Goal: Task Accomplishment & Management: Manage account settings

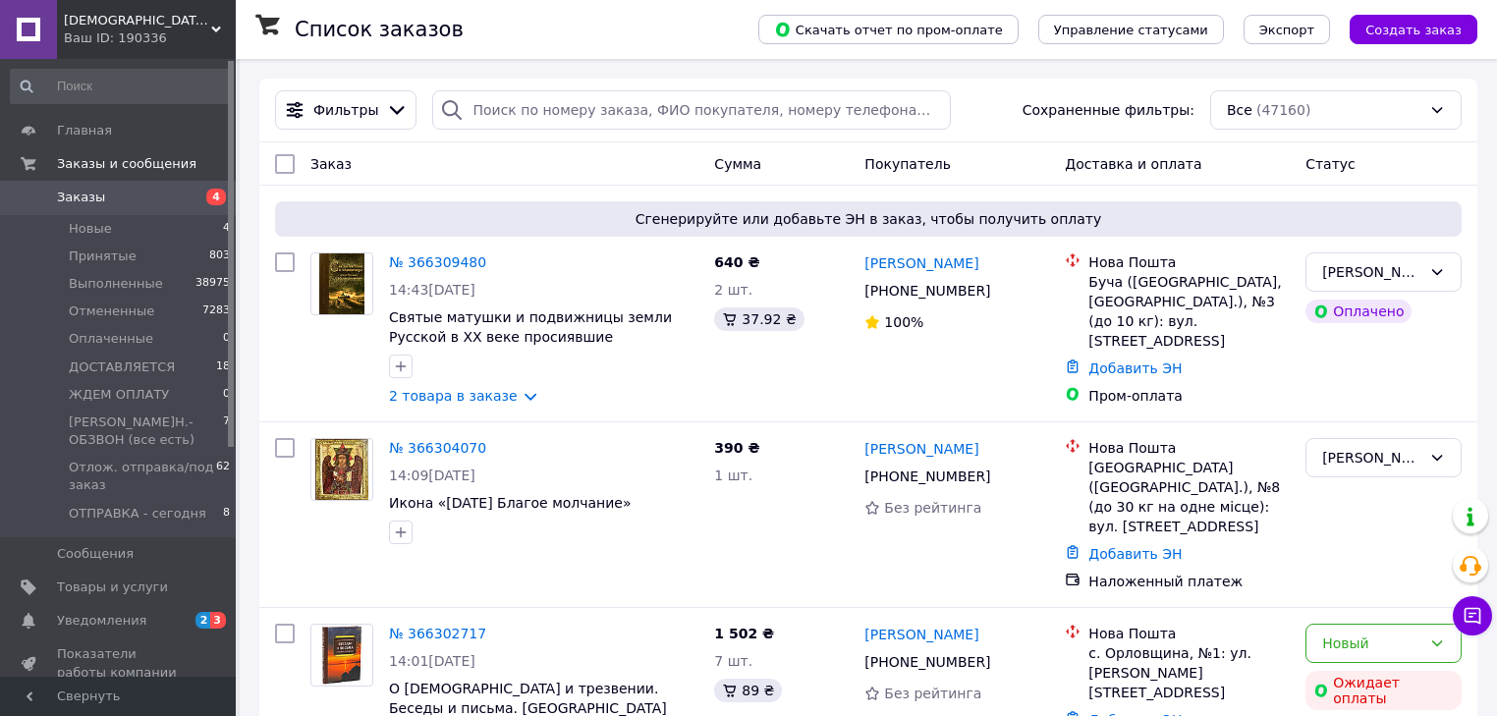
click at [79, 202] on span "Заказы" at bounding box center [81, 198] width 48 height 18
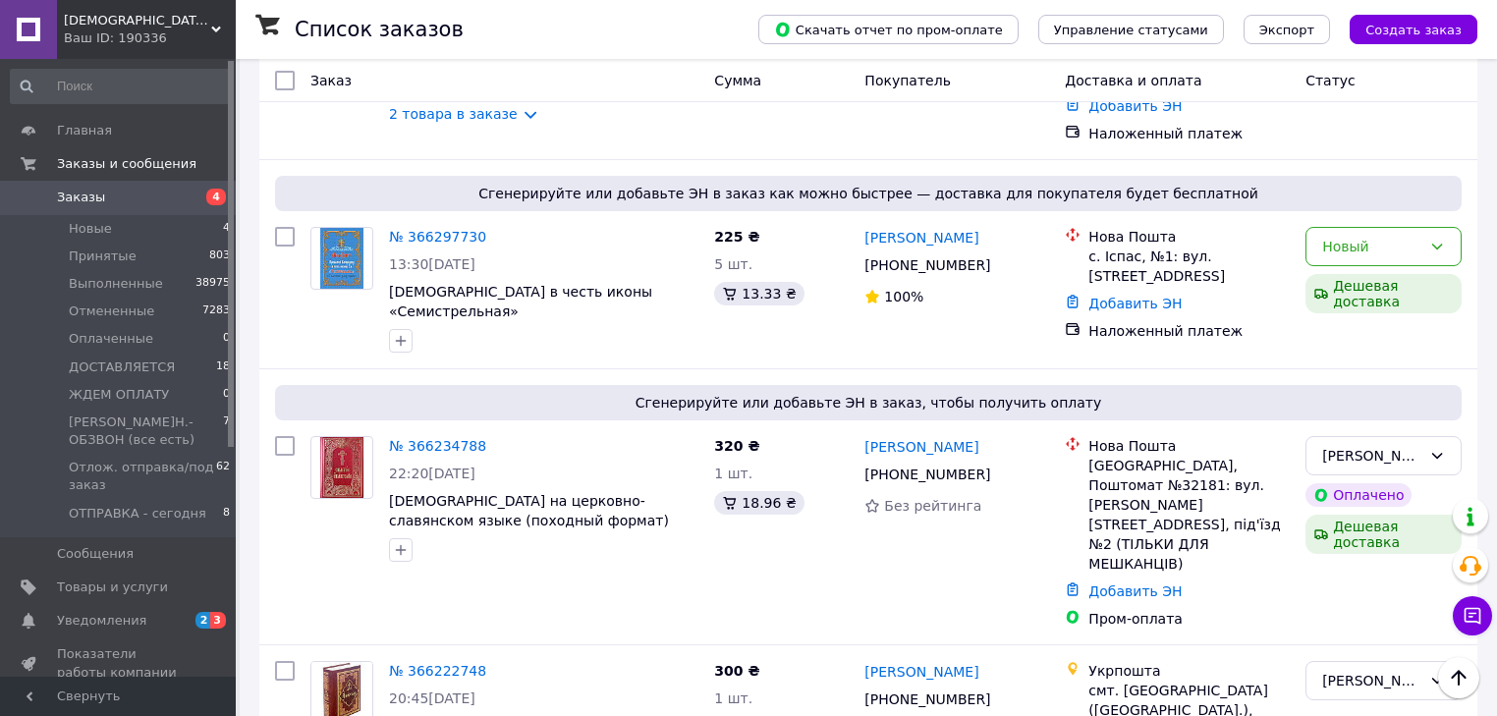
scroll to position [865, 0]
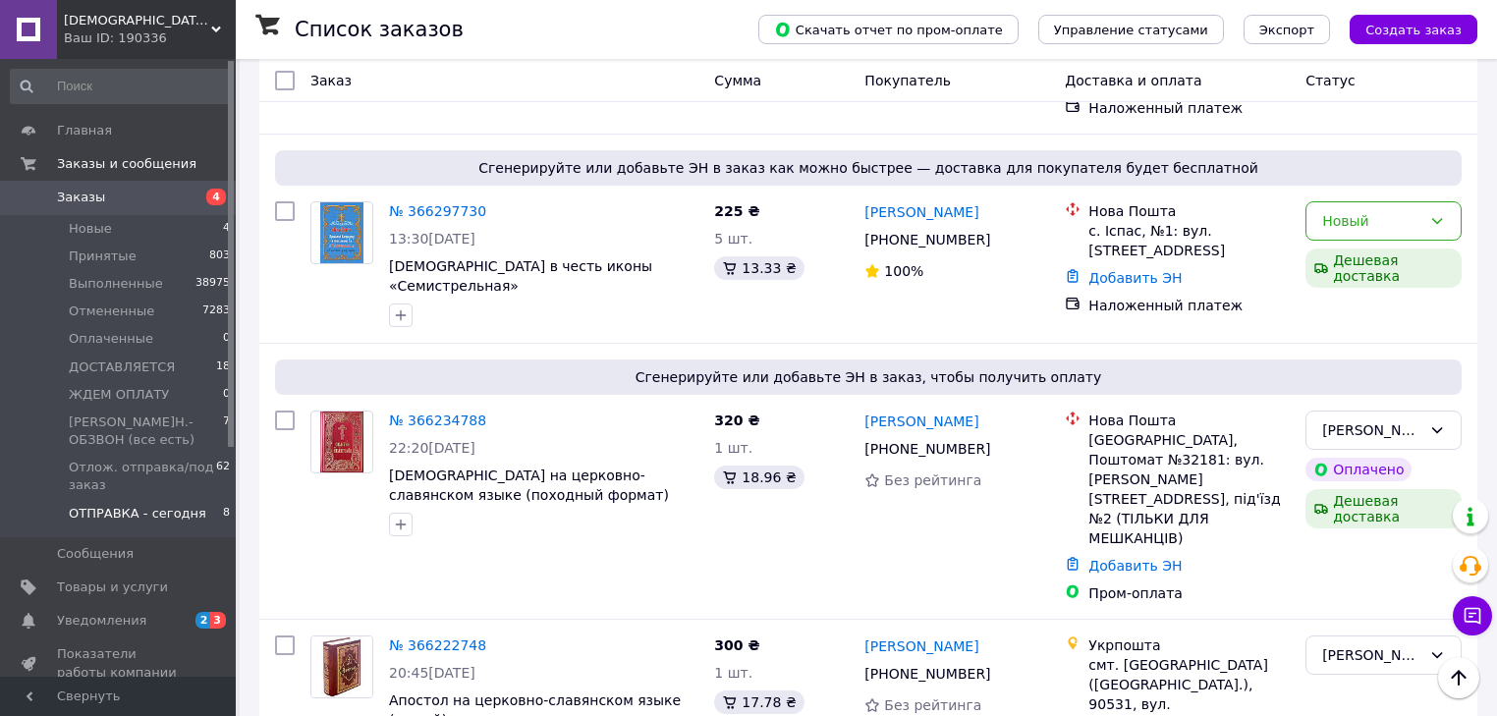
click at [138, 505] on span "ОТПРАВКА - сегодня" at bounding box center [138, 514] width 138 height 18
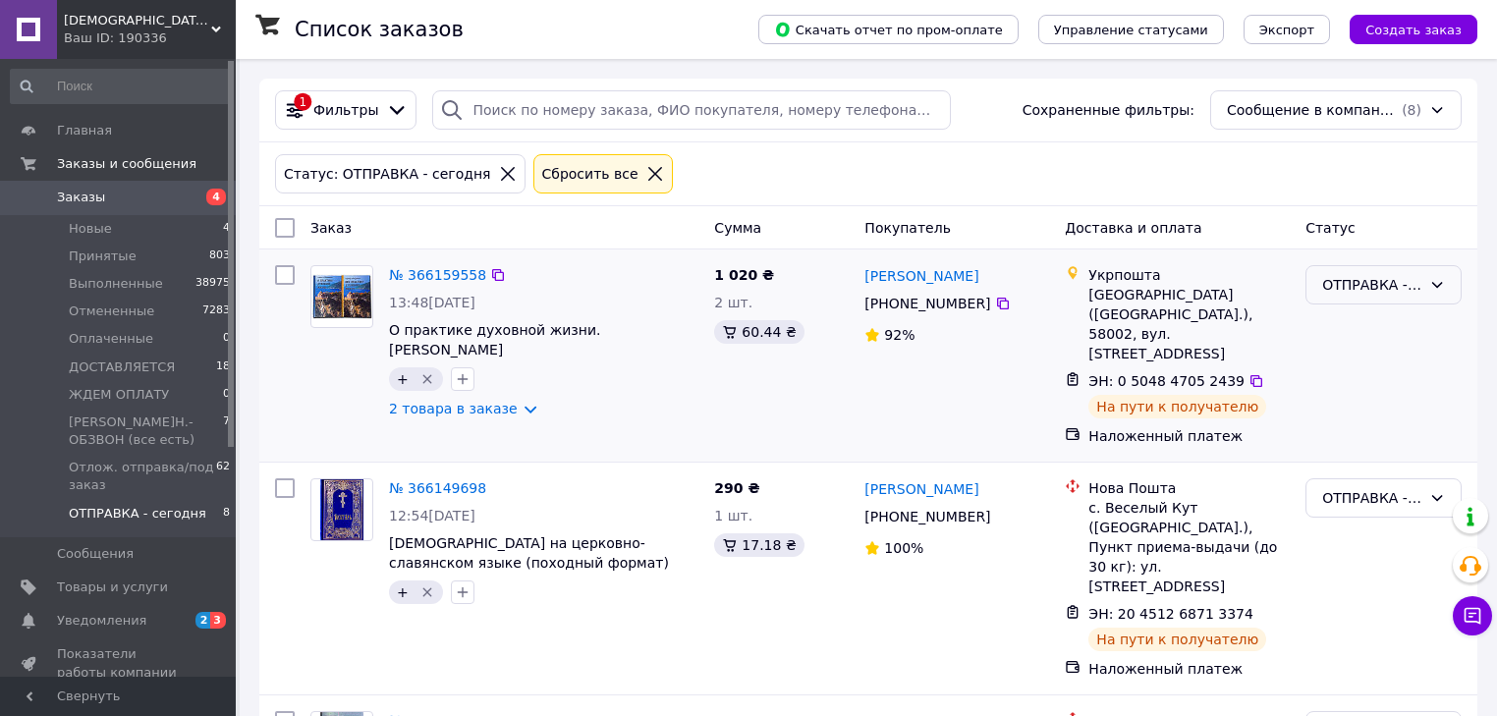
click at [1434, 283] on icon at bounding box center [1438, 285] width 16 height 16
click at [1391, 469] on li "ДОСТАВЛЯЕТСЯ" at bounding box center [1384, 468] width 154 height 35
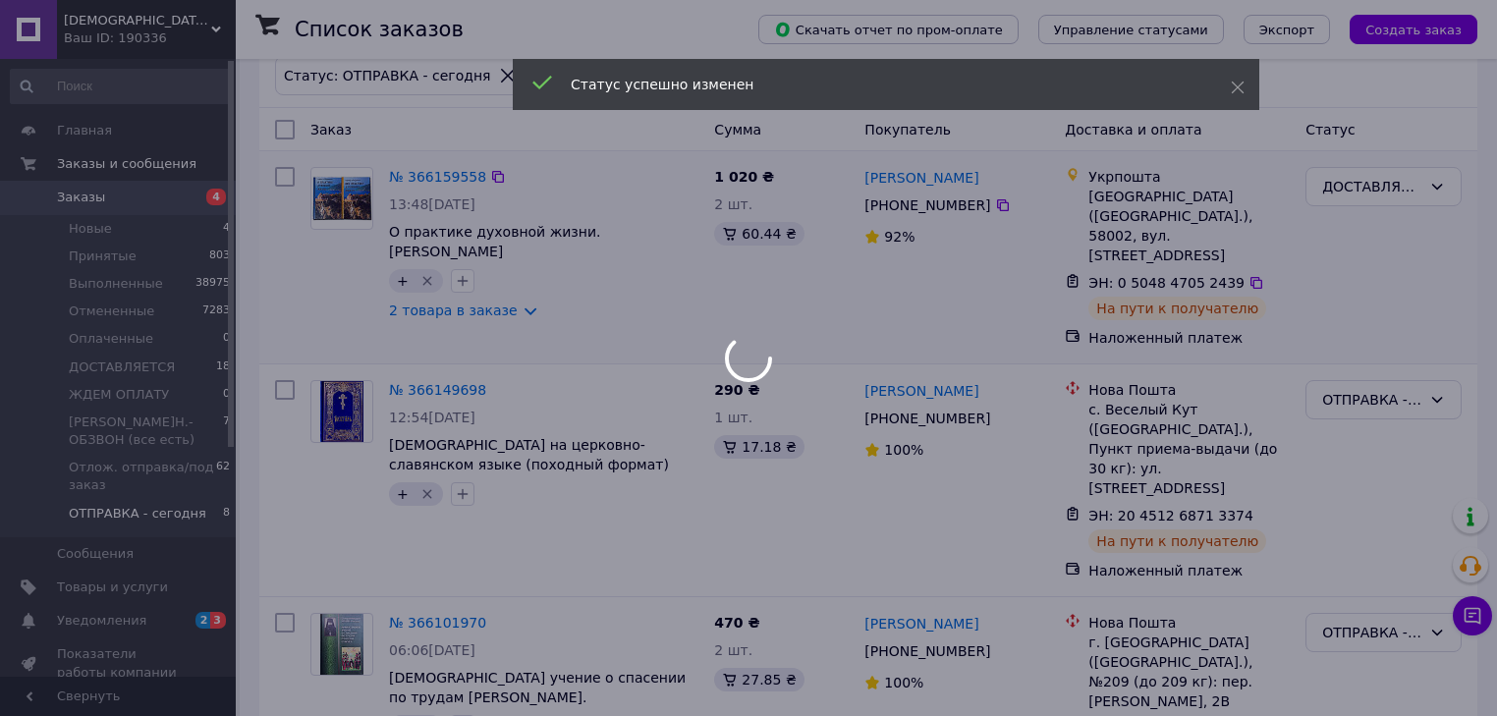
scroll to position [157, 0]
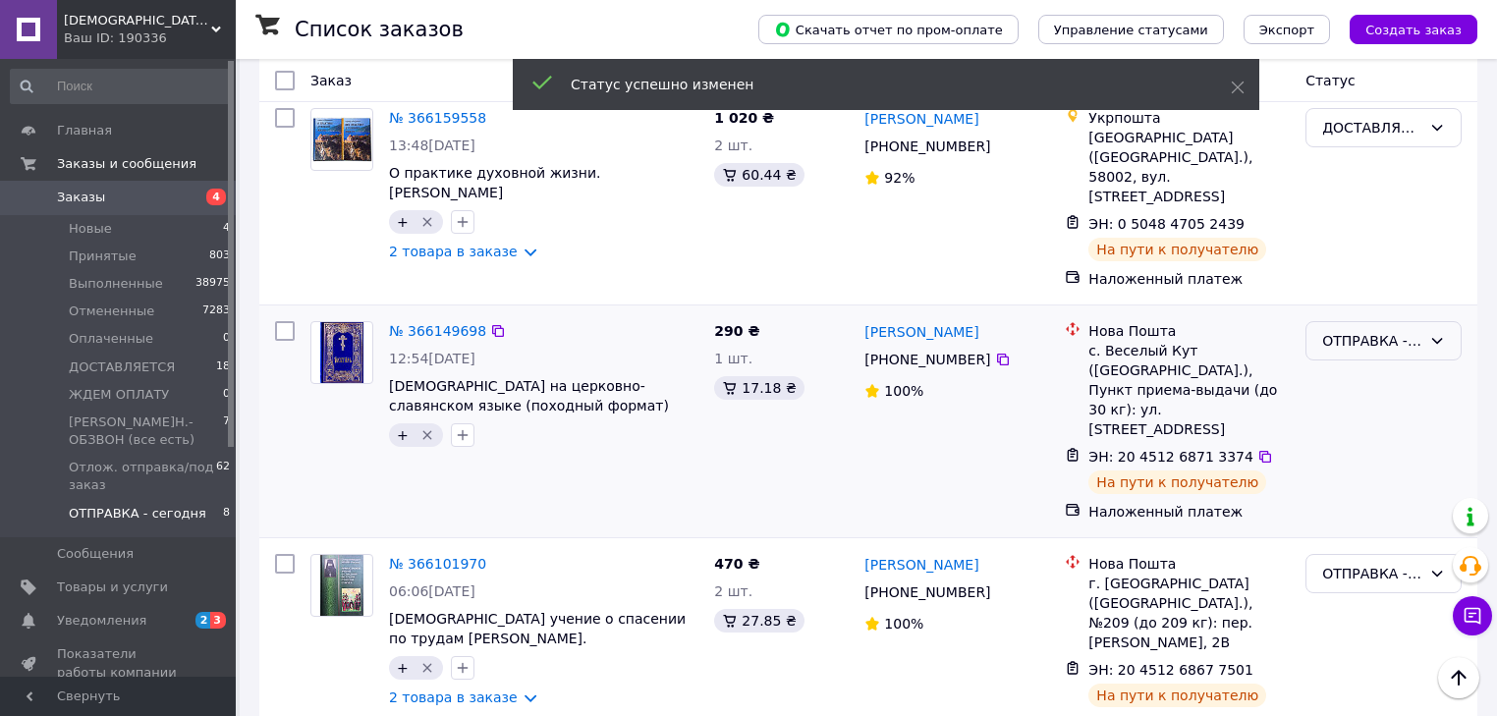
click at [1435, 338] on icon at bounding box center [1438, 341] width 11 height 6
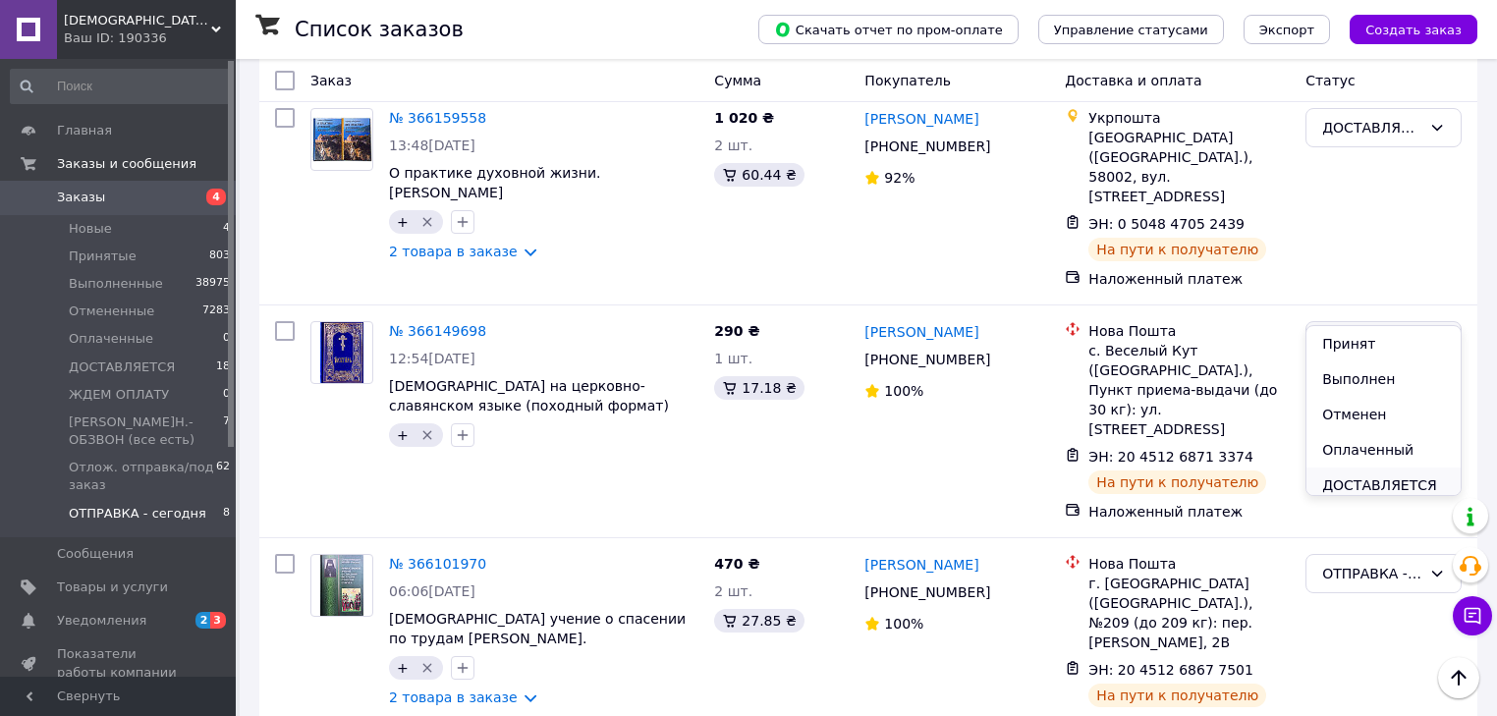
click at [1376, 490] on li "ДОСТАВЛЯЕТСЯ" at bounding box center [1384, 485] width 154 height 35
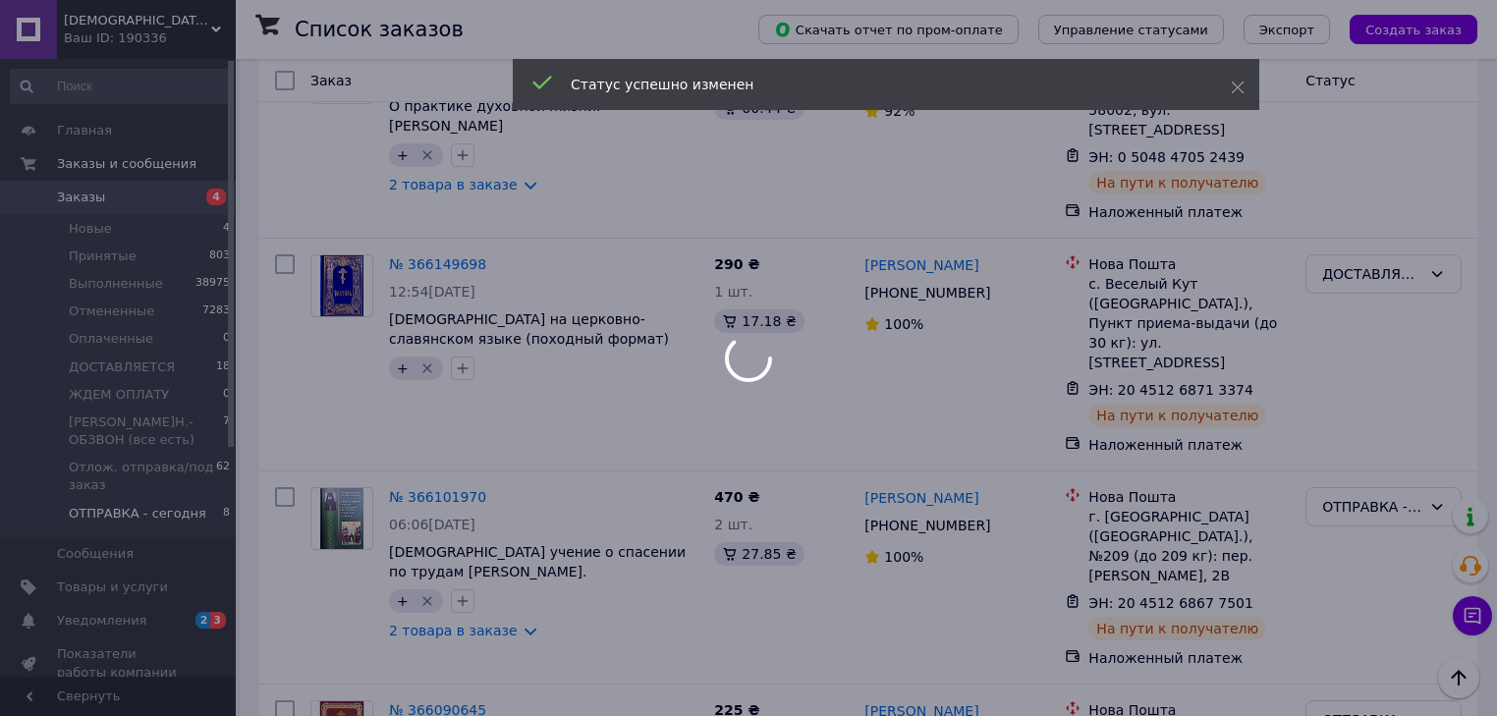
scroll to position [314, 0]
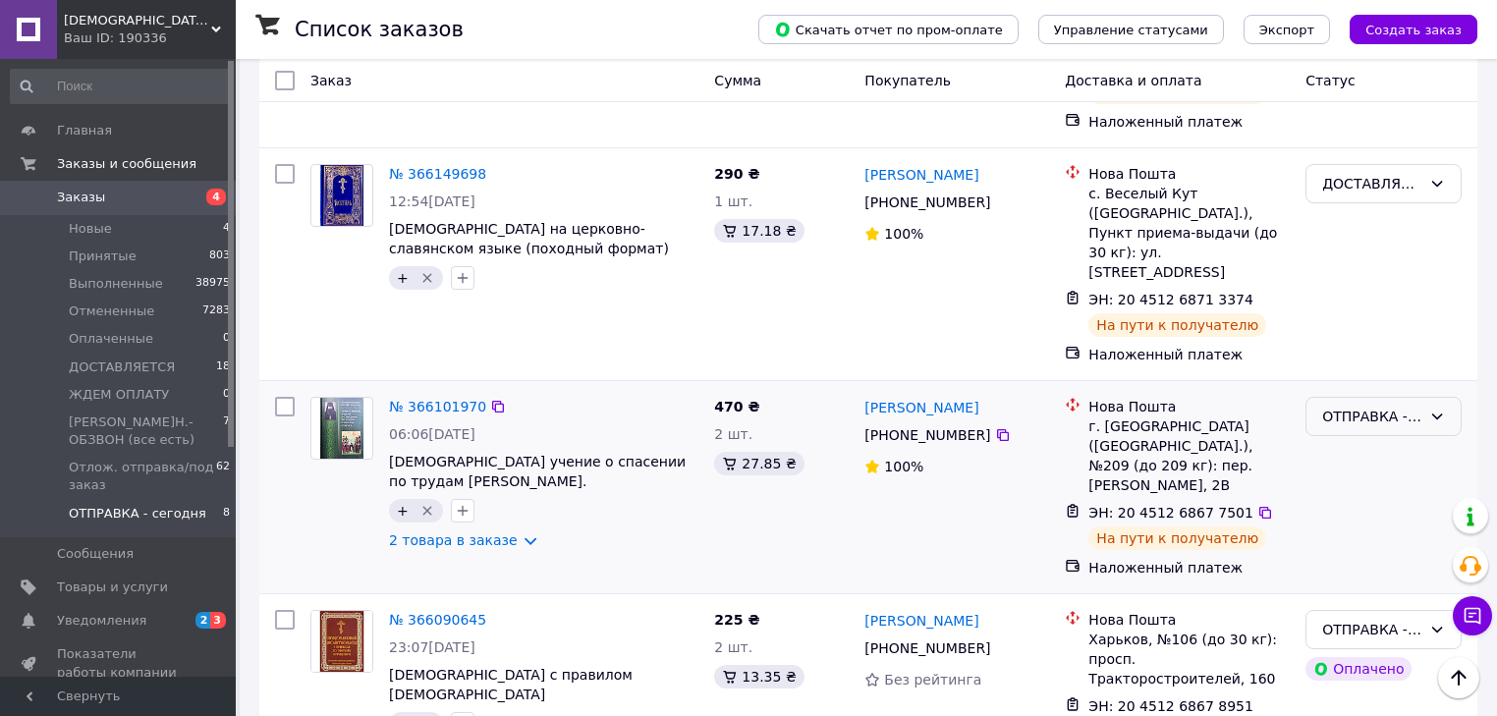
click at [1434, 414] on icon at bounding box center [1438, 417] width 11 height 6
click at [1378, 517] on li "ДОСТАВЛЯЕТСЯ" at bounding box center [1384, 522] width 154 height 35
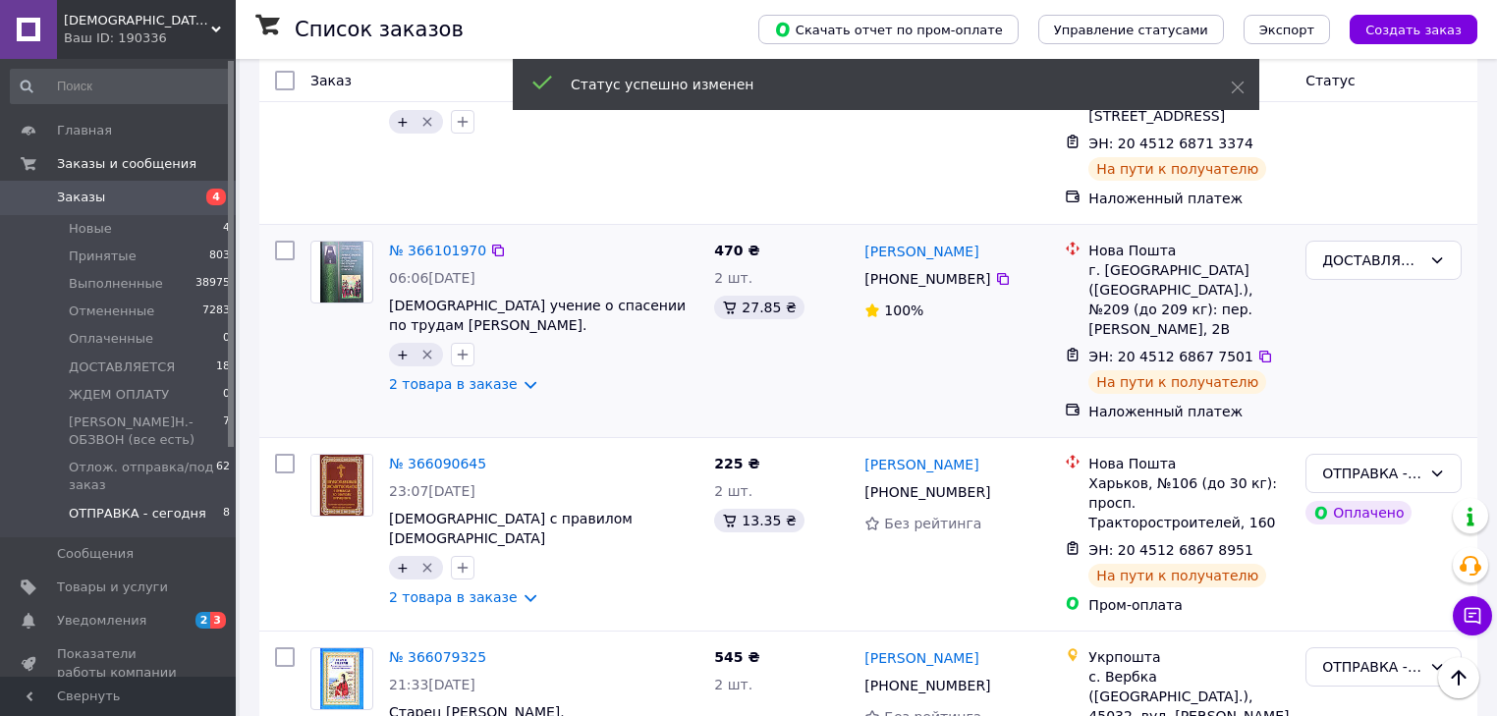
scroll to position [472, 0]
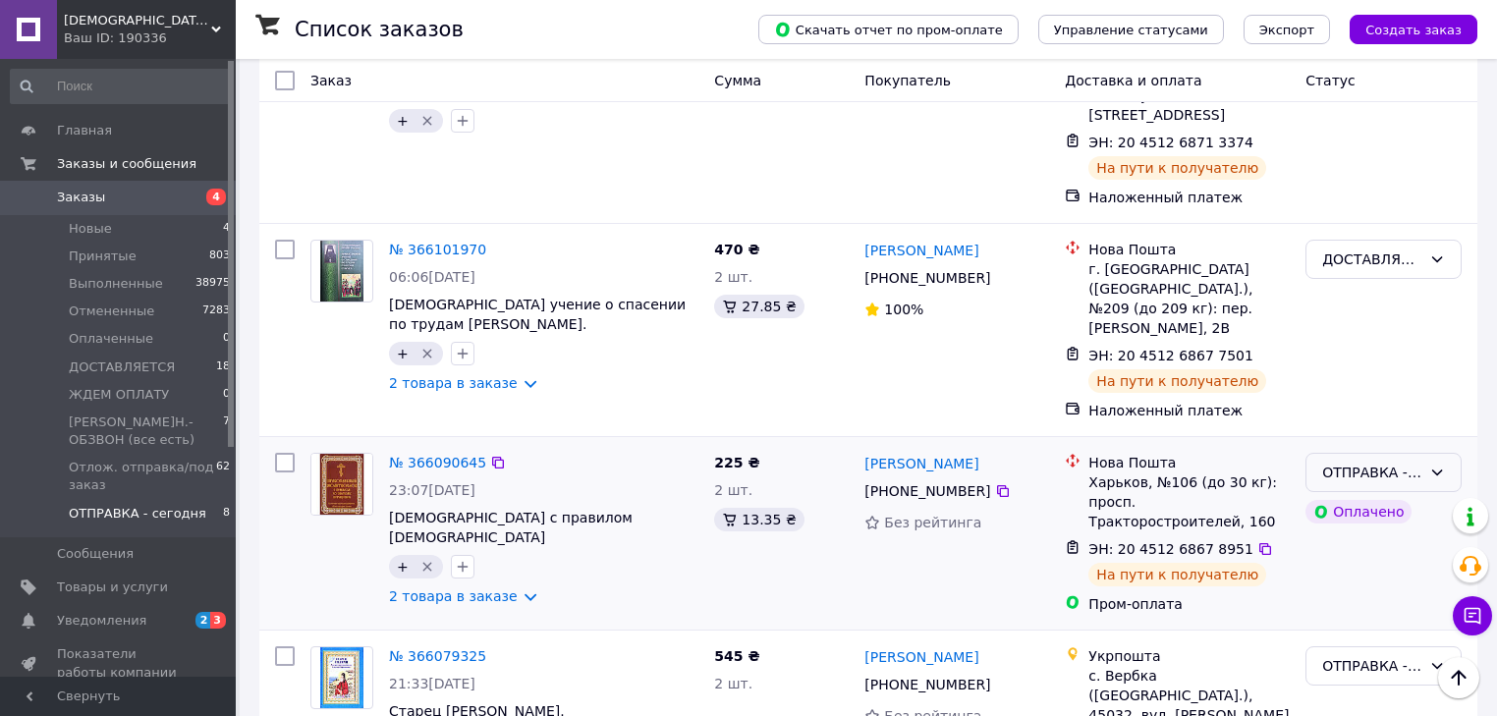
click at [1435, 465] on icon at bounding box center [1438, 473] width 16 height 16
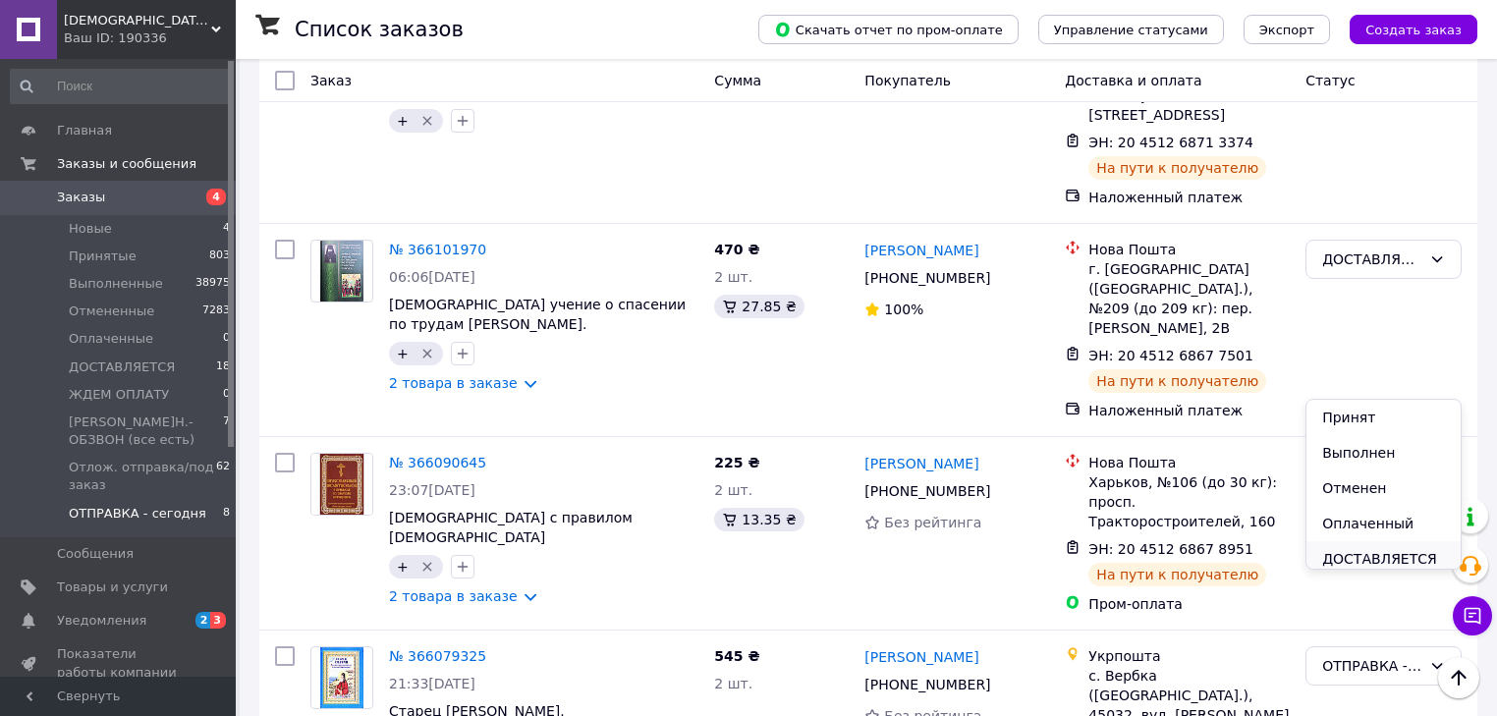
click at [1360, 559] on li "ДОСТАВЛЯЕТСЯ" at bounding box center [1384, 558] width 154 height 35
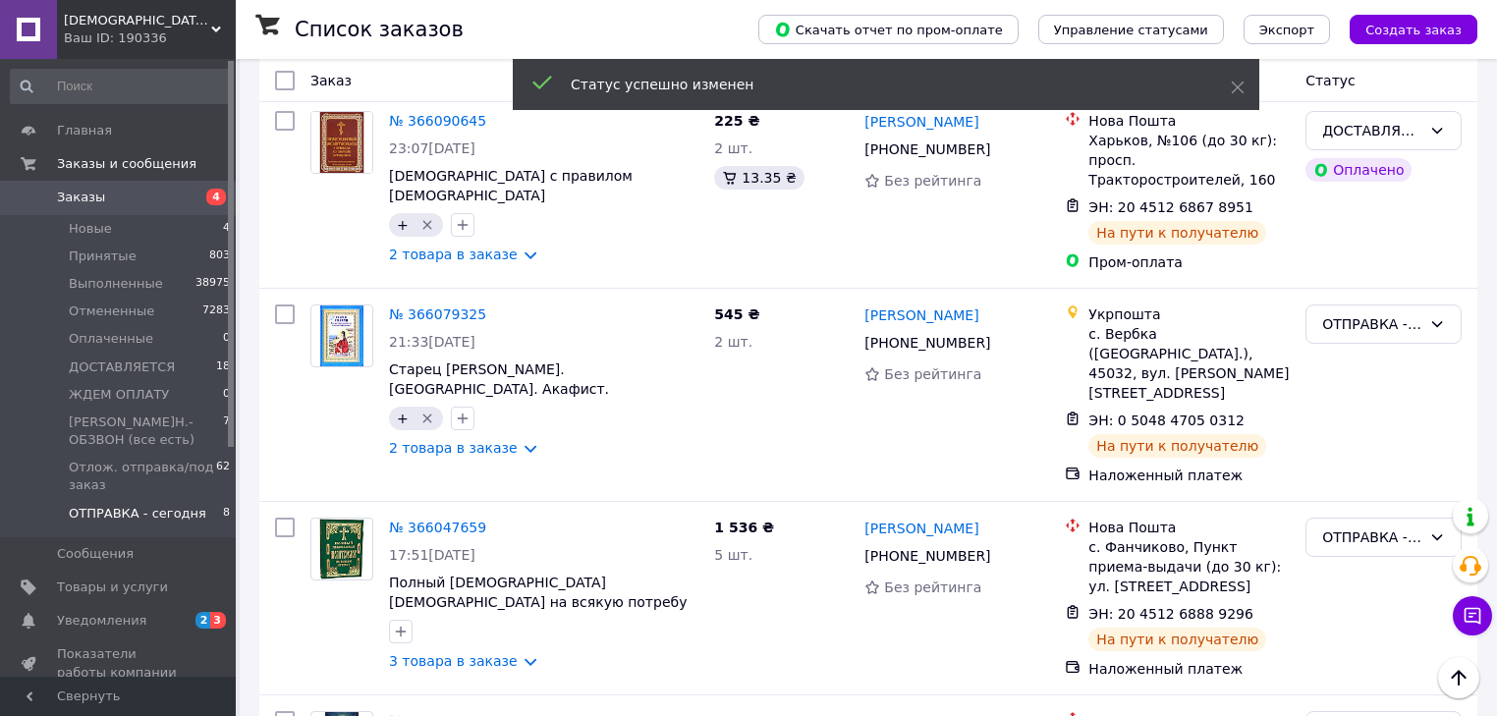
scroll to position [786, 0]
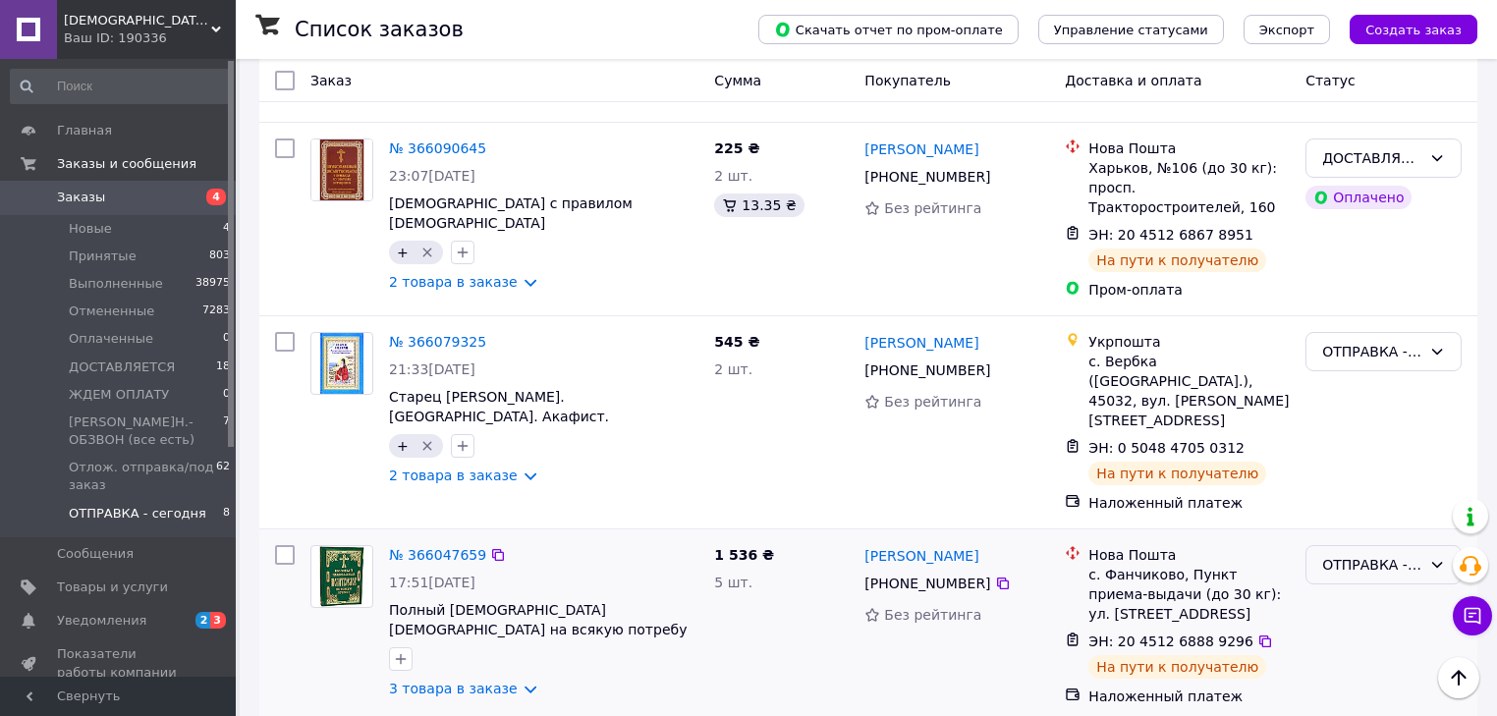
click at [1378, 554] on div "ОТПРАВКА - сегодня" at bounding box center [1371, 565] width 99 height 22
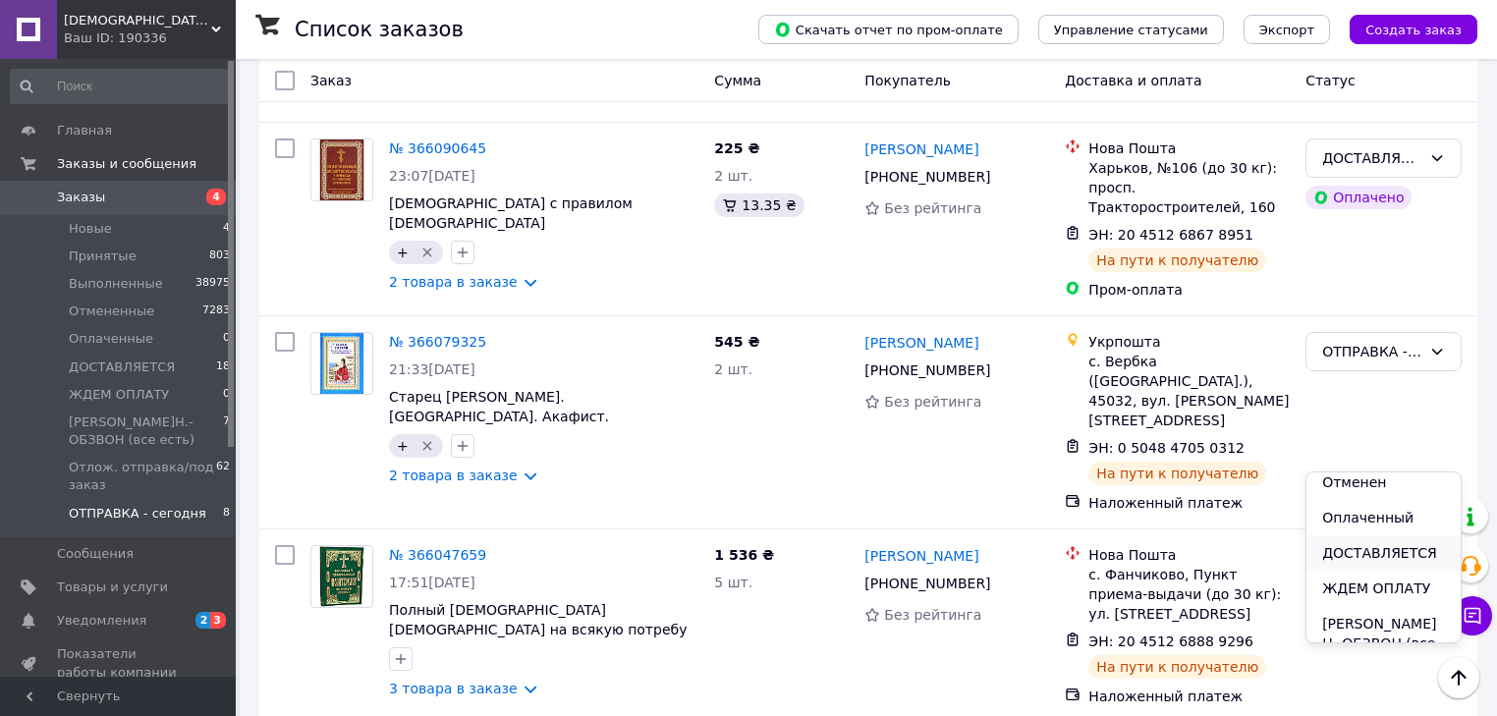
click at [1378, 552] on li "ДОСТАВЛЯЕТСЯ" at bounding box center [1384, 552] width 154 height 35
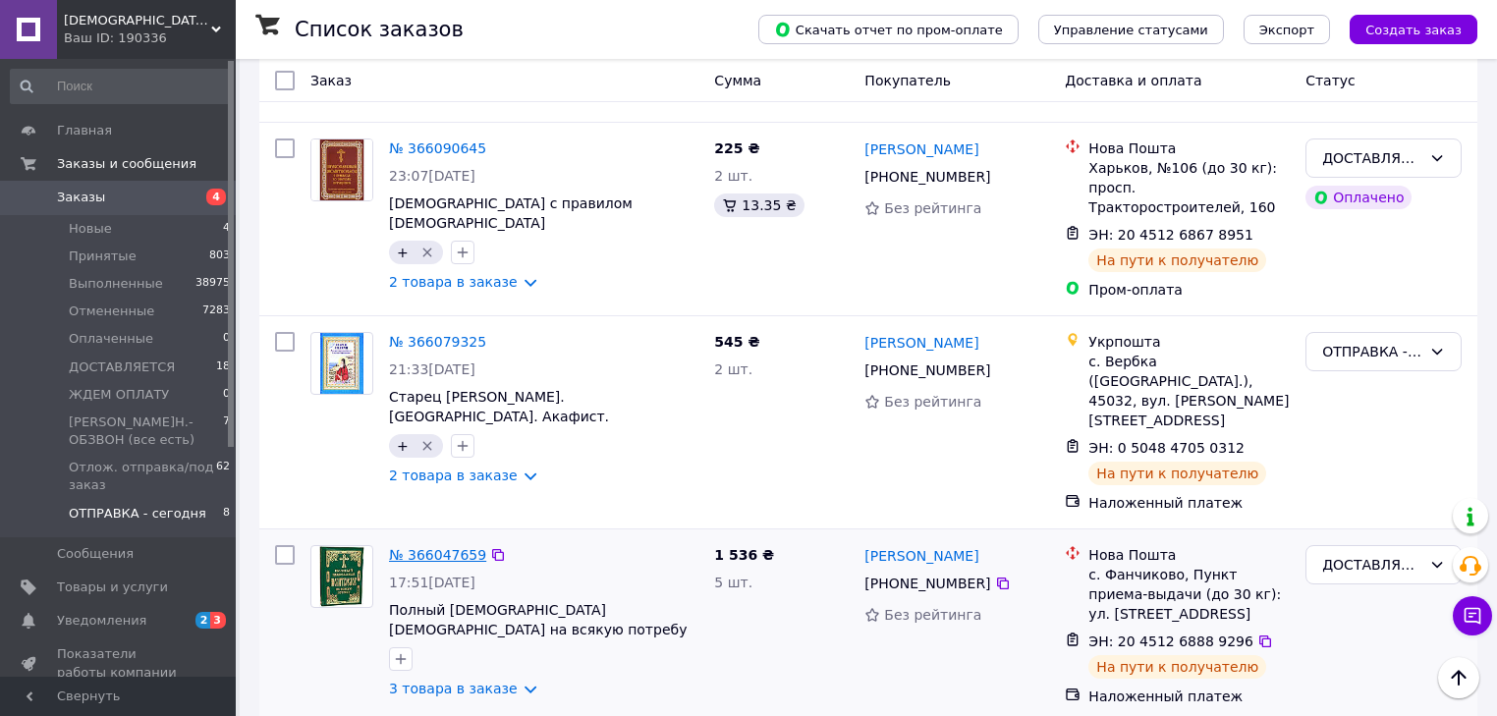
click at [444, 547] on link "№ 366047659" at bounding box center [437, 555] width 97 height 16
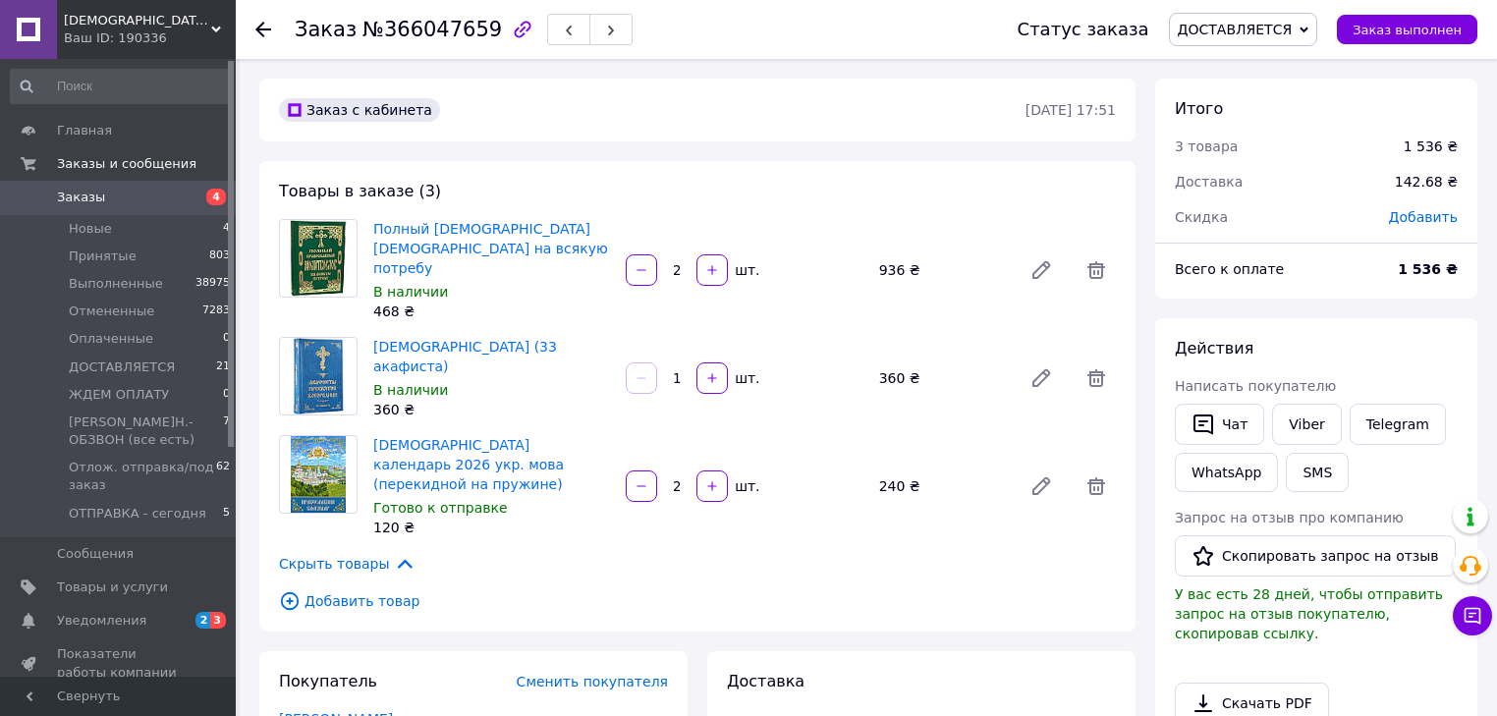
click at [263, 31] on icon at bounding box center [263, 30] width 16 height 16
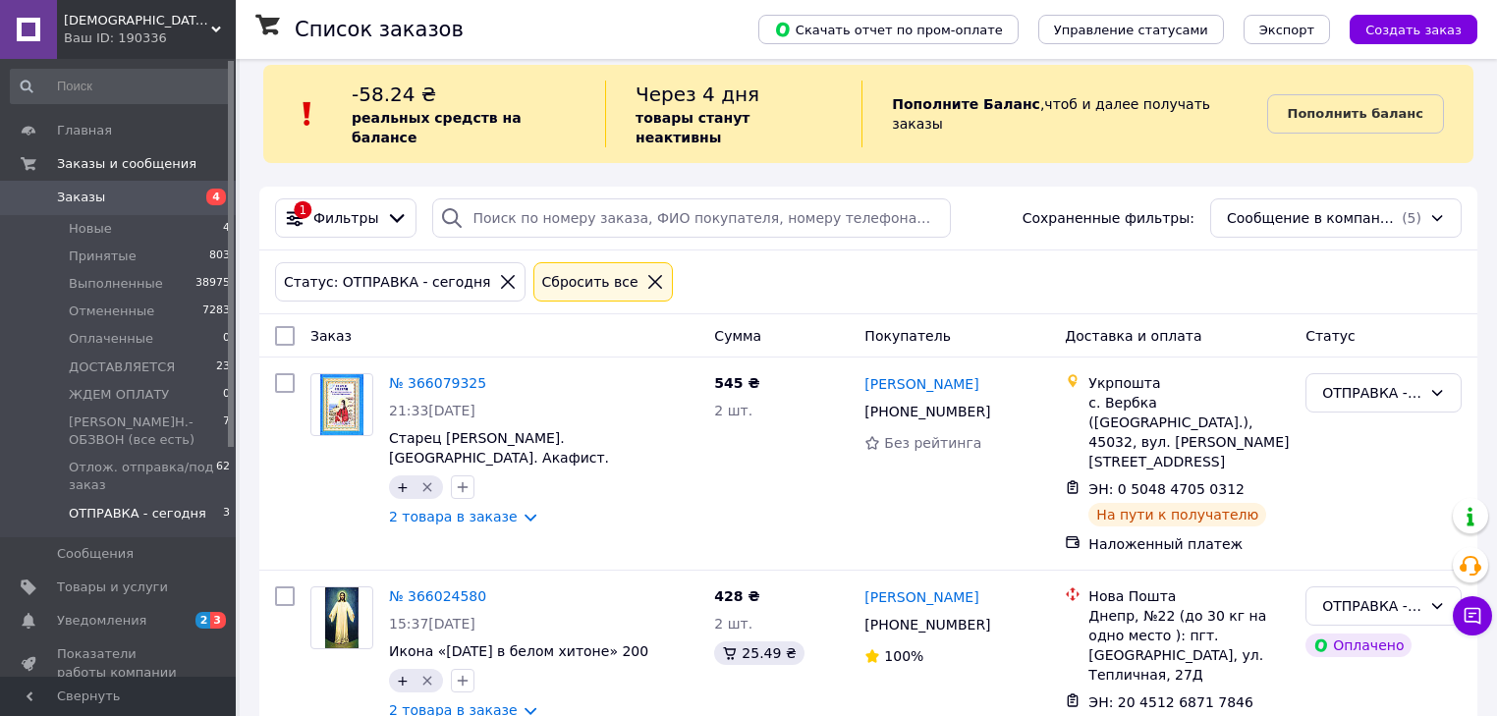
scroll to position [96, 0]
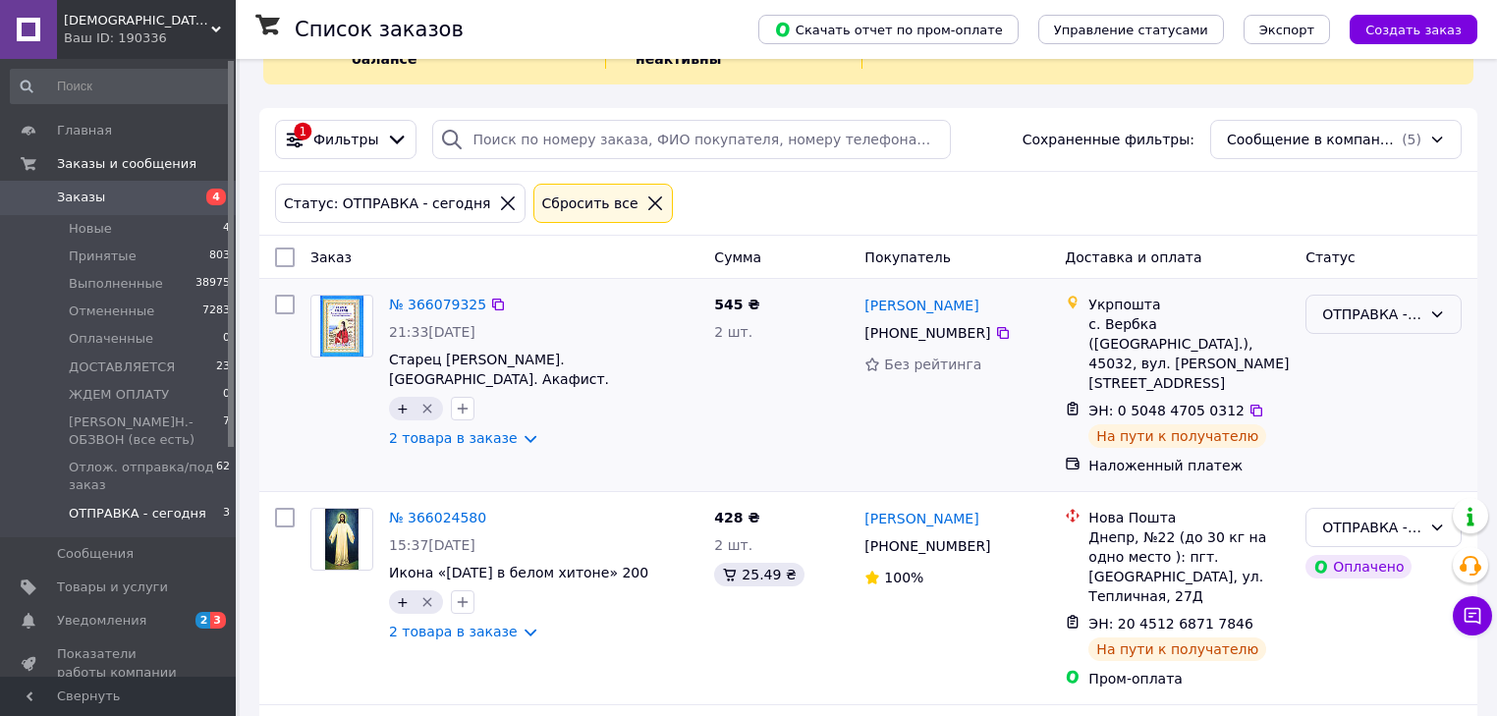
click at [1438, 307] on icon at bounding box center [1438, 315] width 16 height 16
click at [1392, 479] on li "ДОСТАВЛЯЕТСЯ" at bounding box center [1384, 478] width 154 height 35
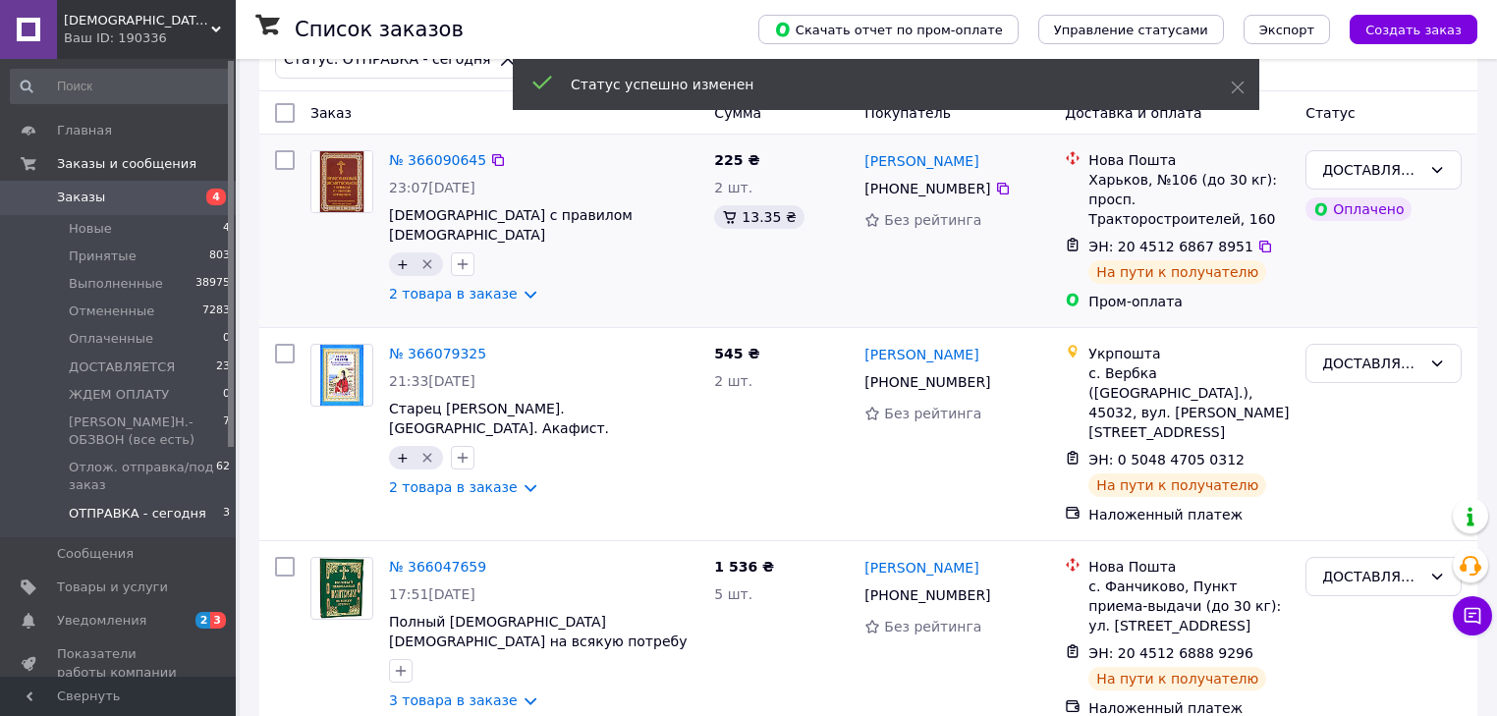
scroll to position [253, 0]
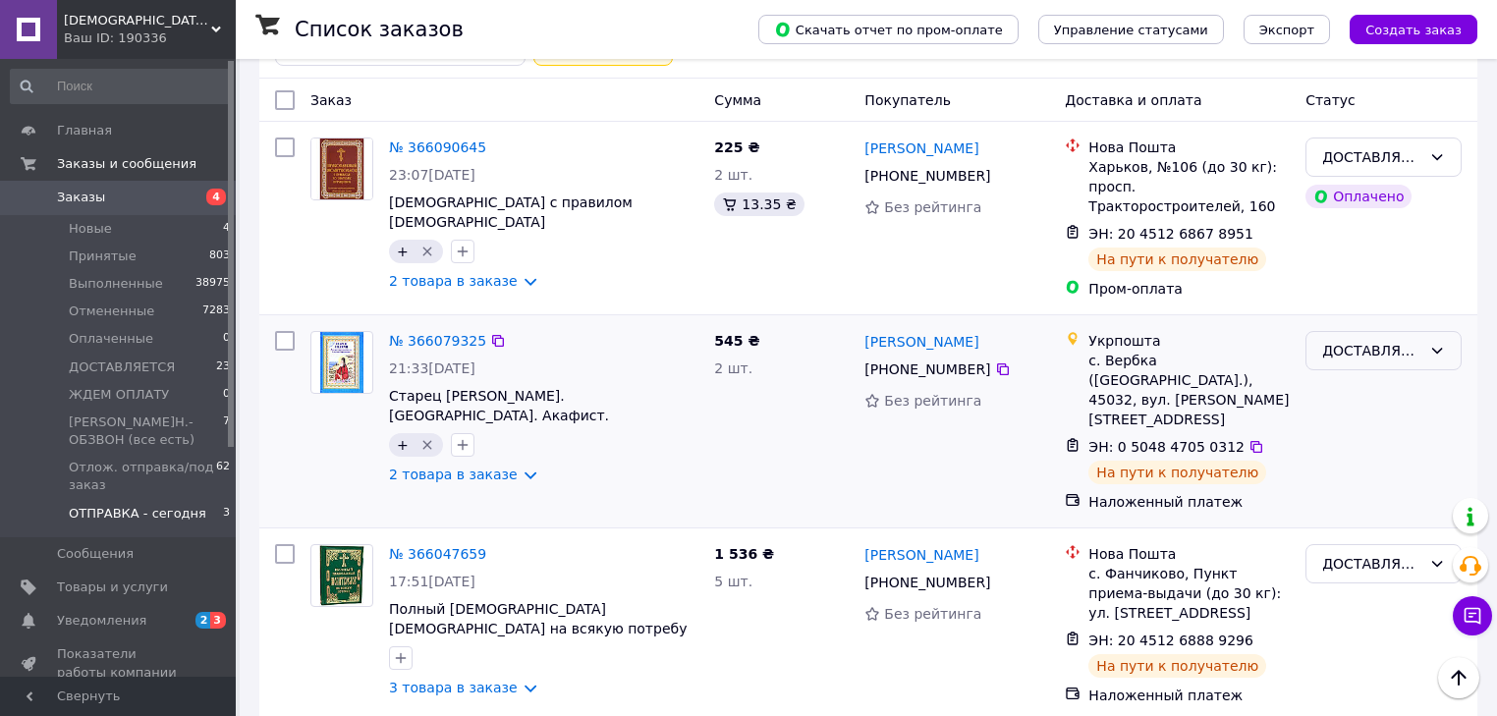
click at [1434, 343] on icon at bounding box center [1438, 351] width 16 height 16
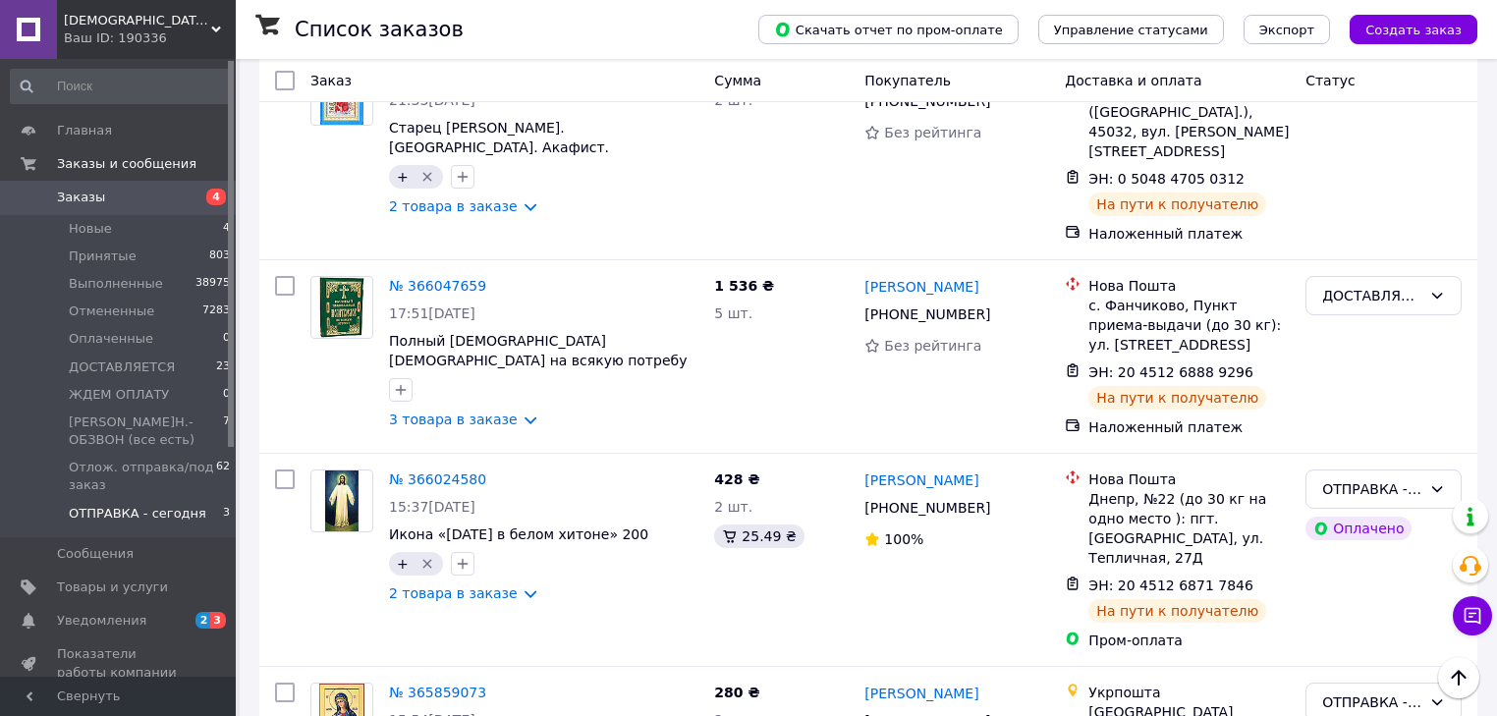
scroll to position [550, 0]
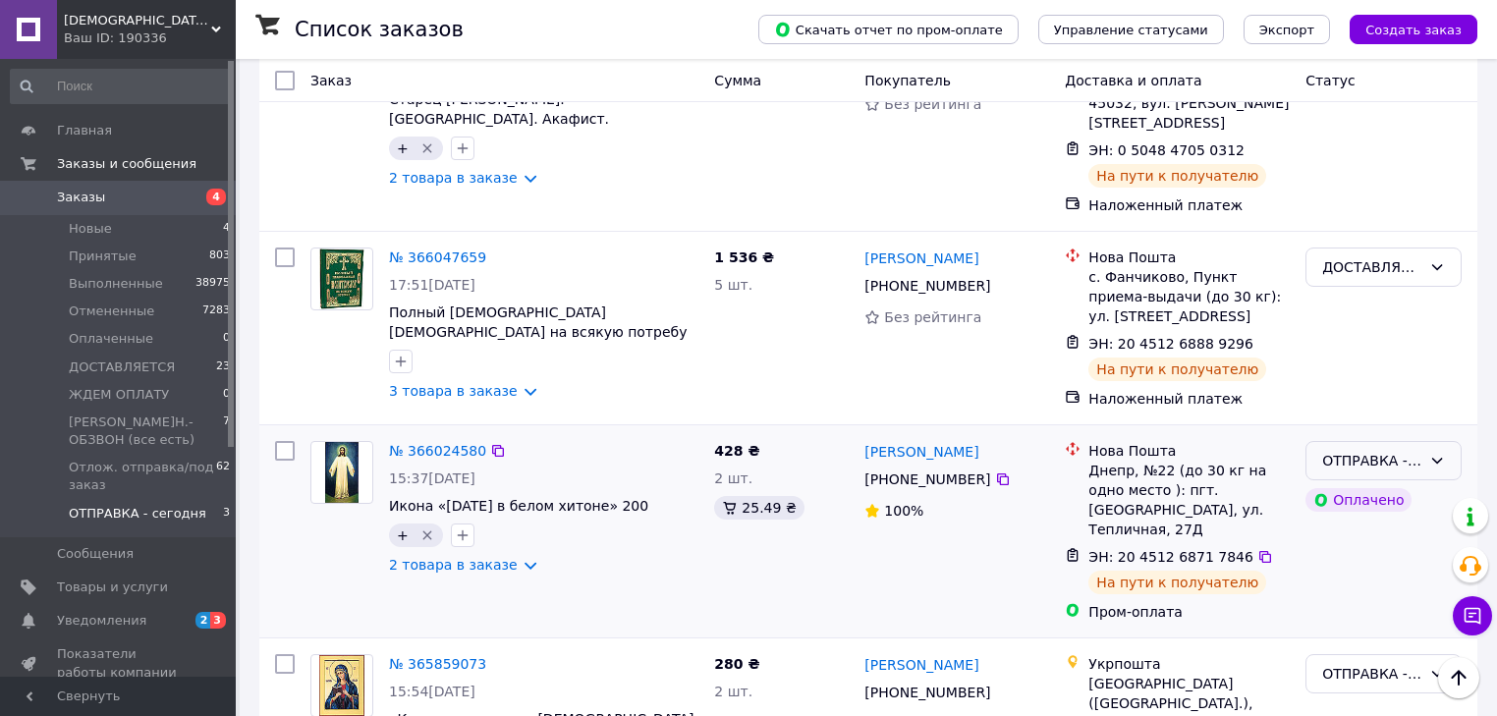
click at [1438, 458] on icon at bounding box center [1438, 461] width 11 height 6
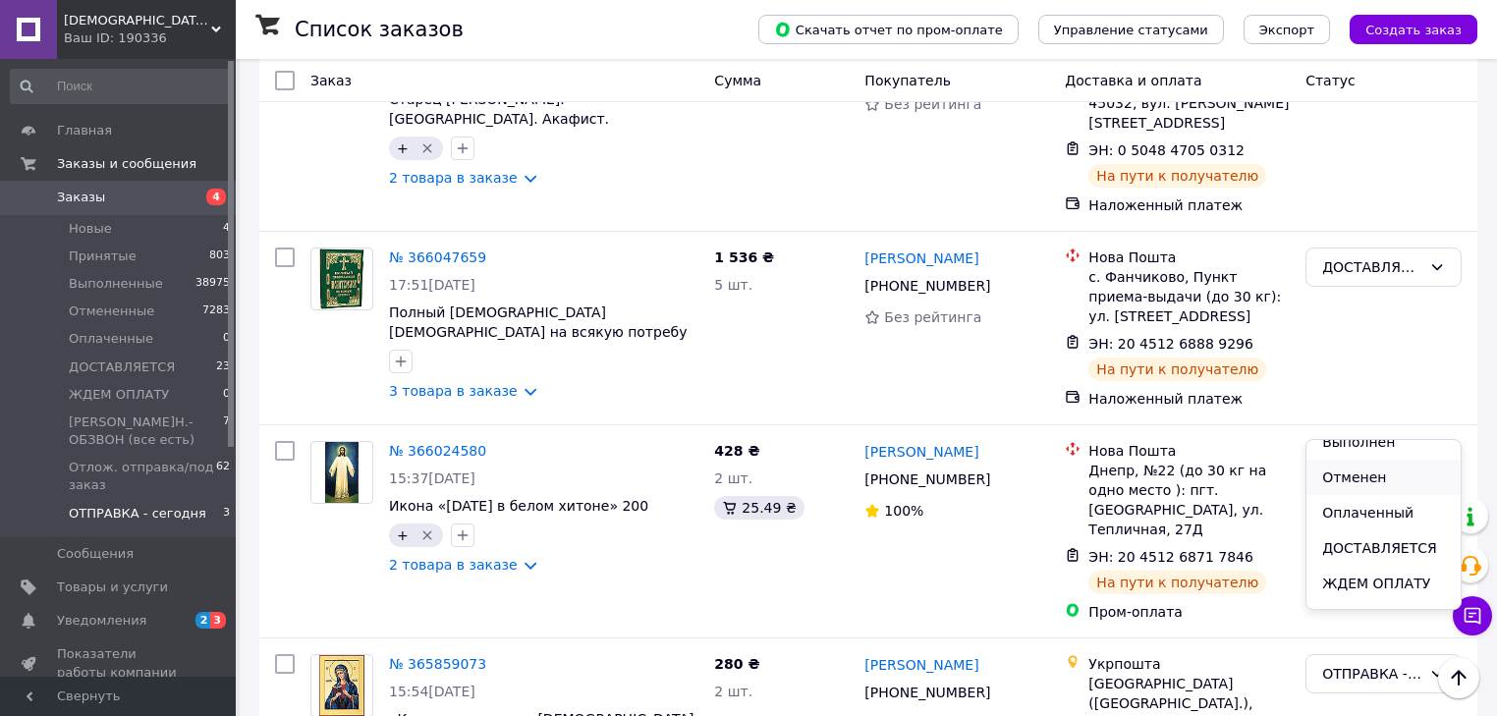
scroll to position [79, 0]
click at [1368, 524] on li "ДОСТАВЛЯЕТСЯ" at bounding box center [1384, 520] width 154 height 35
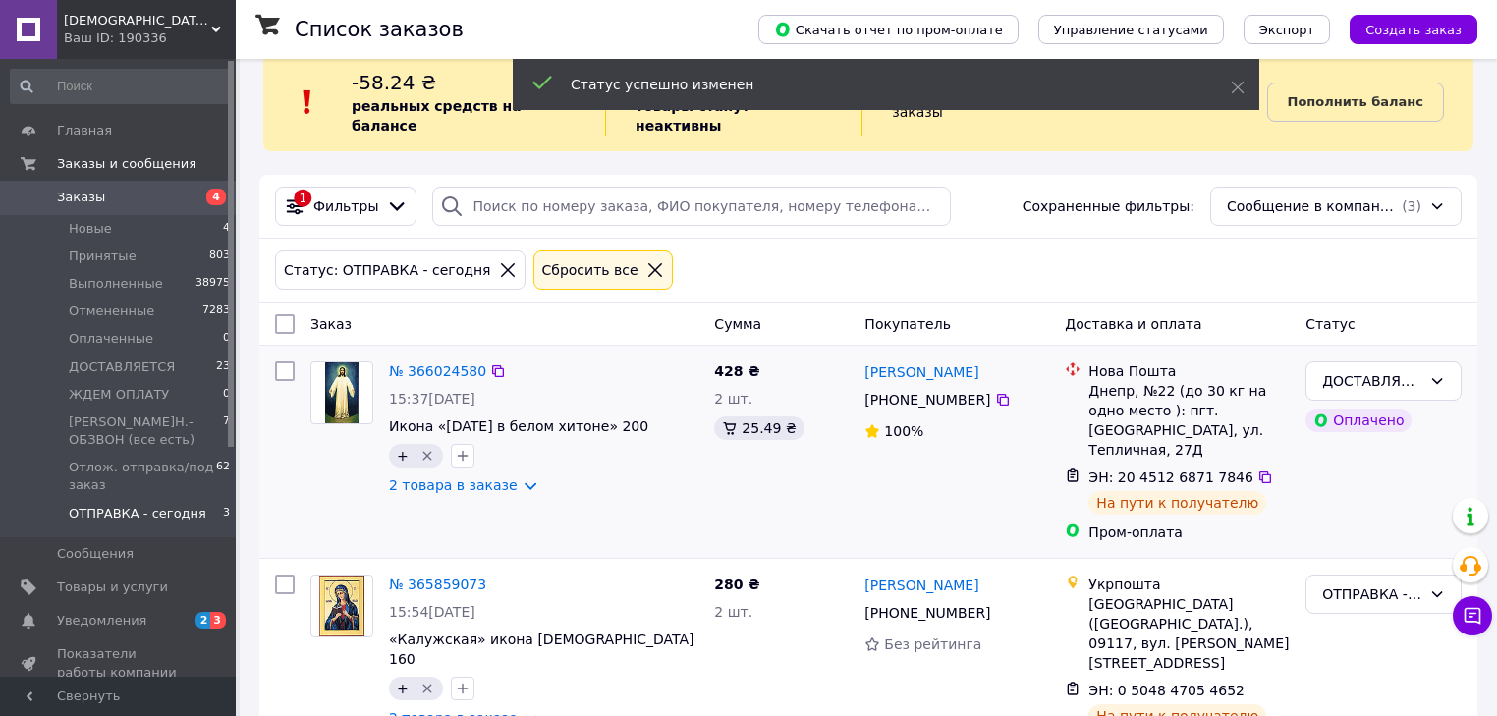
scroll to position [46, 0]
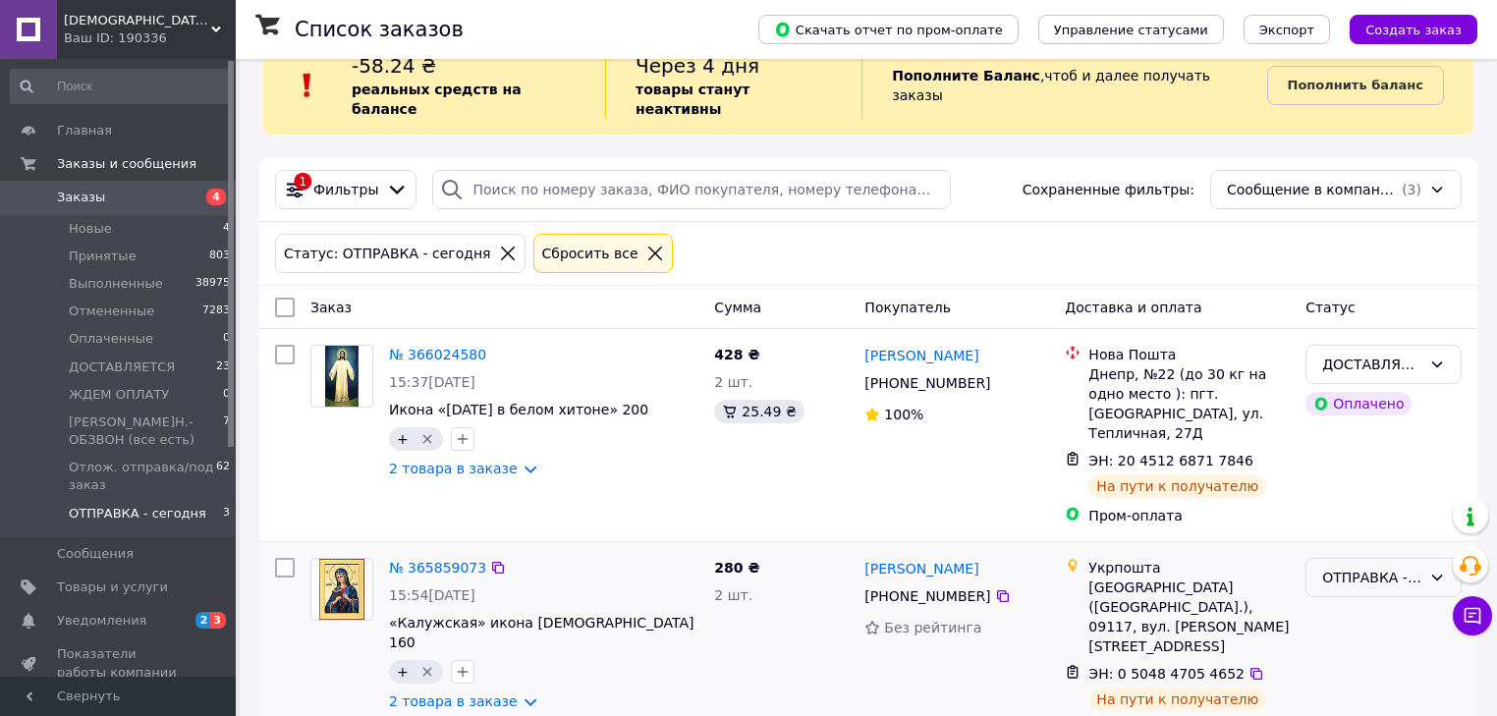
click at [1377, 567] on div "ОТПРАВКА - сегодня" at bounding box center [1371, 578] width 99 height 22
click at [1366, 511] on li "ДОСТАВЛЯЕТСЯ" at bounding box center [1384, 503] width 154 height 35
click at [422, 560] on link "№ 365859073" at bounding box center [437, 568] width 97 height 16
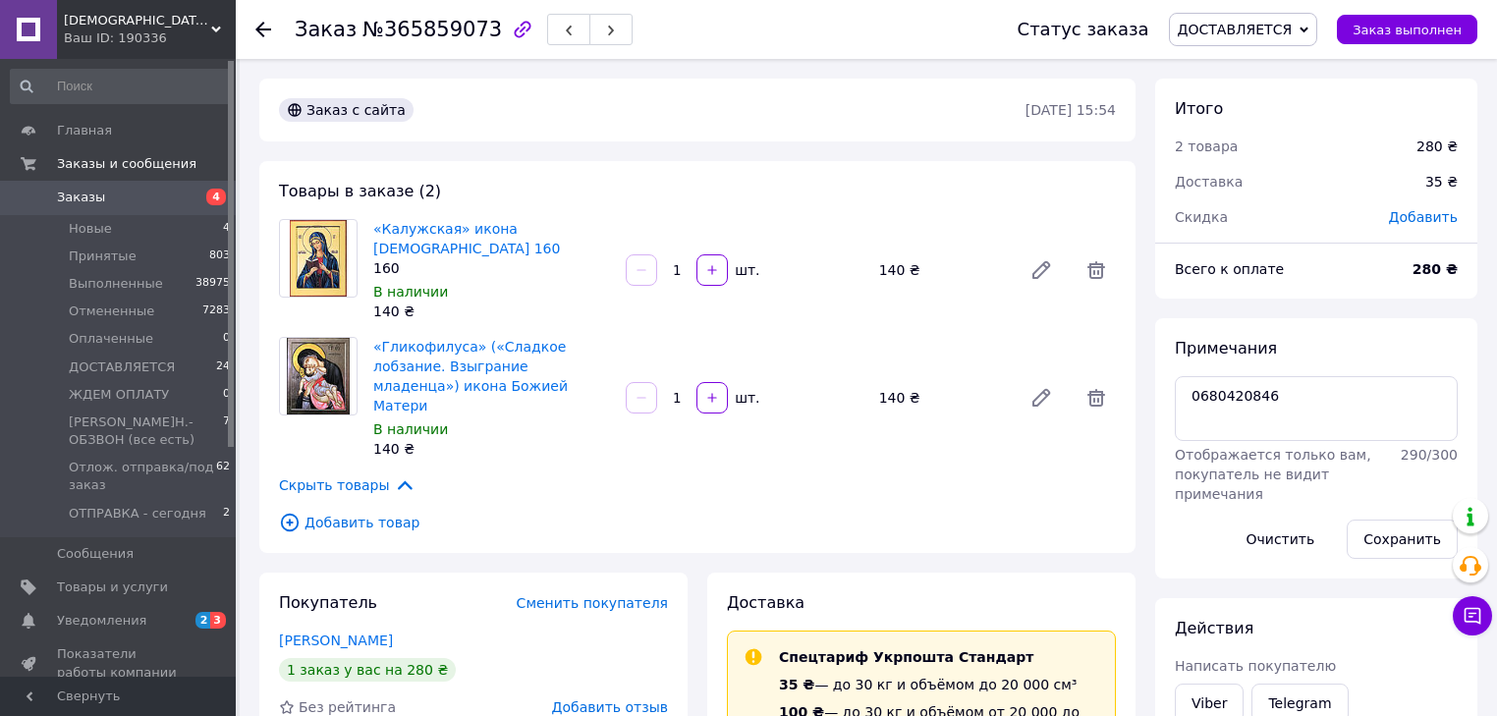
click at [263, 28] on use at bounding box center [263, 30] width 16 height 16
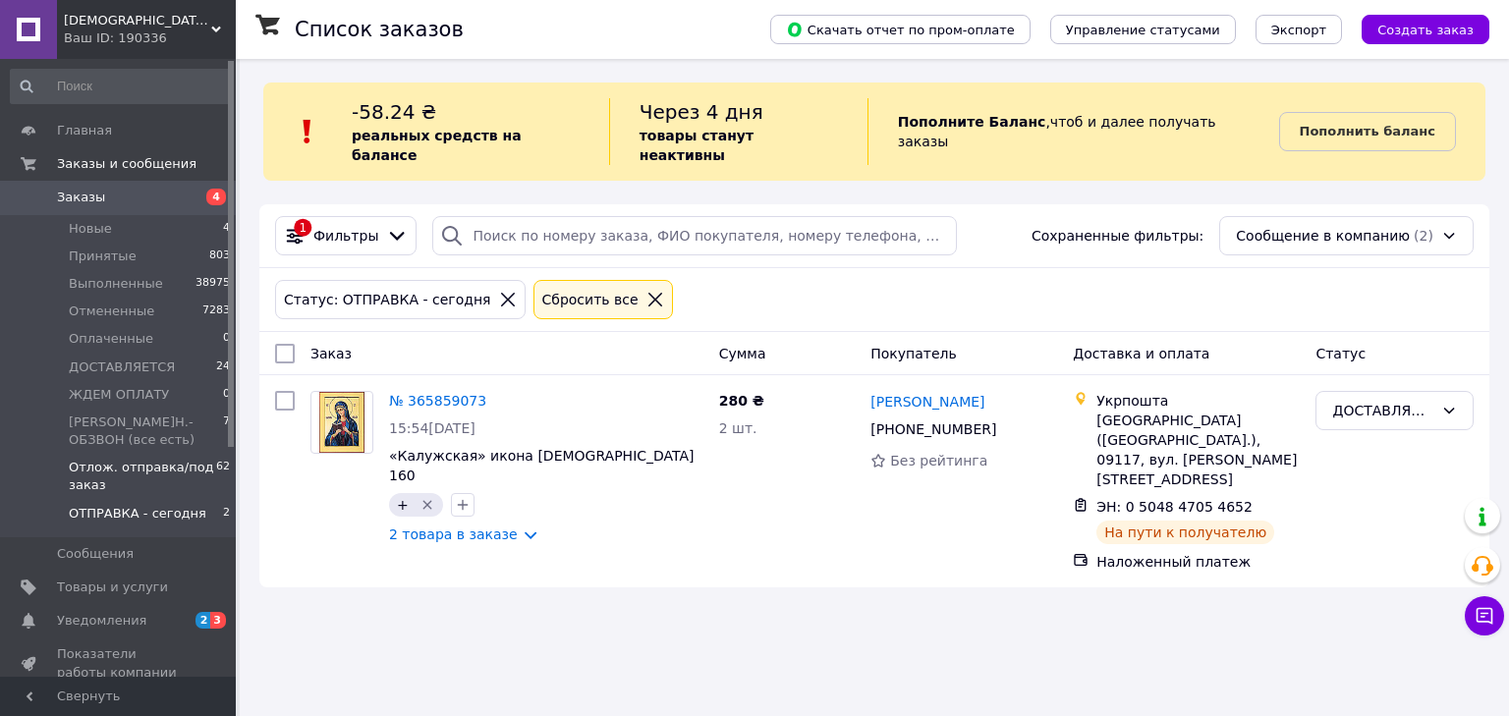
click at [130, 459] on span "Отлож. отправка/под заказ" at bounding box center [142, 476] width 147 height 35
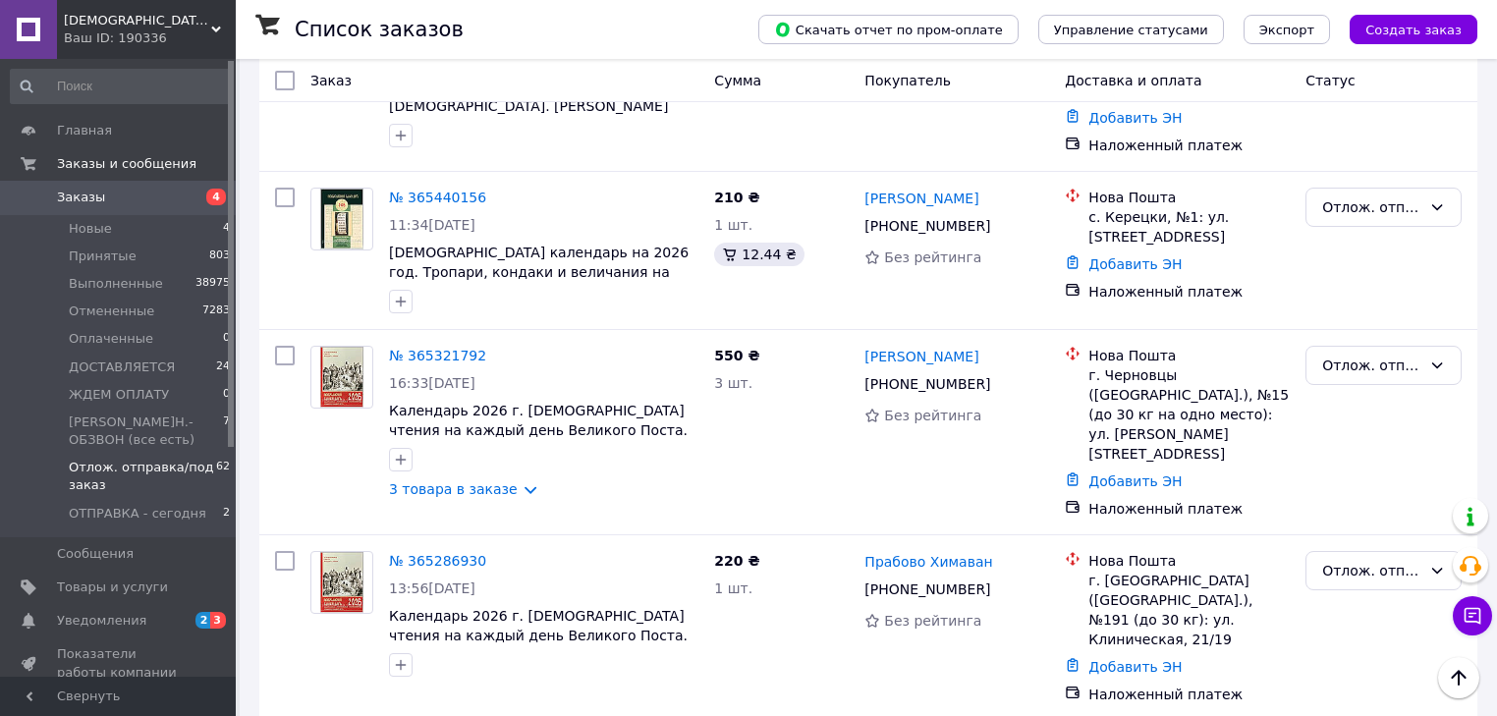
scroll to position [2908, 0]
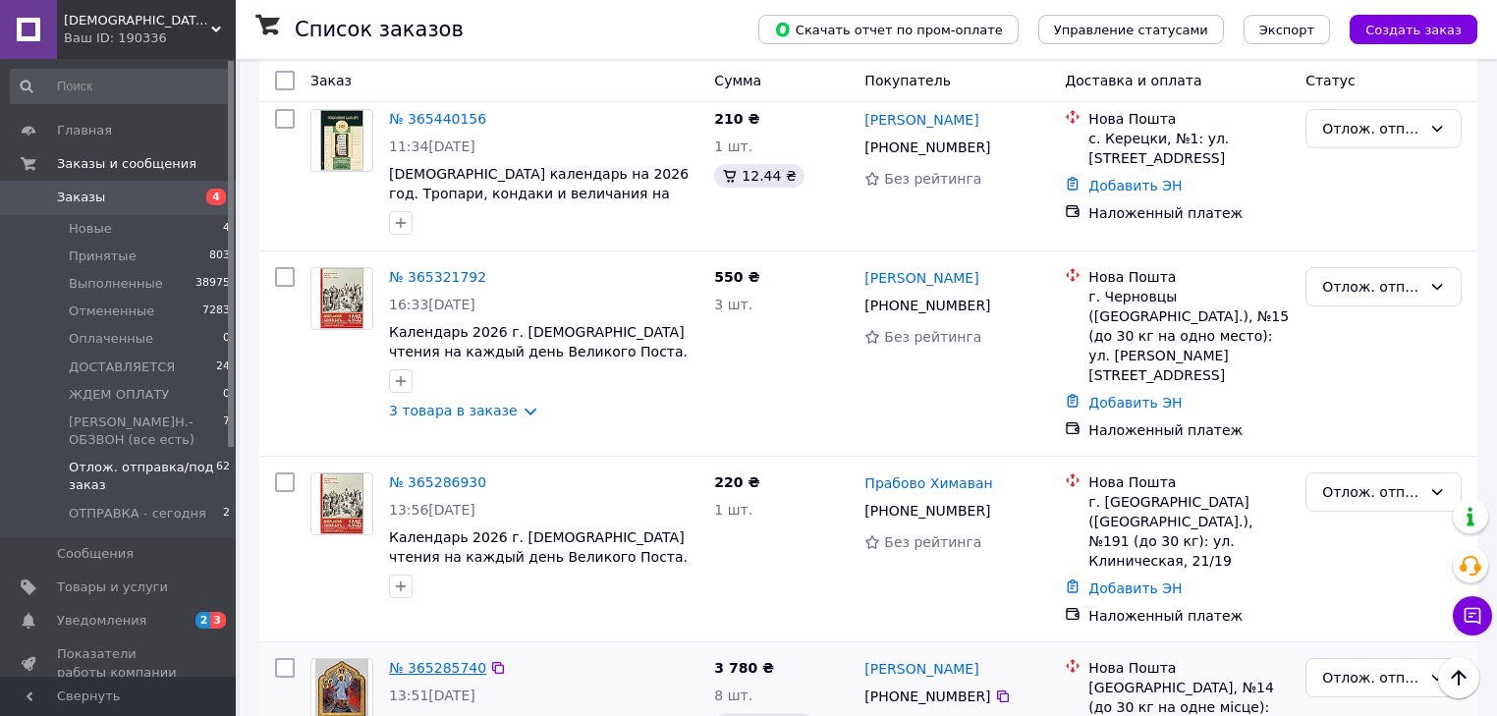
click at [446, 660] on link "№ 365285740" at bounding box center [437, 668] width 97 height 16
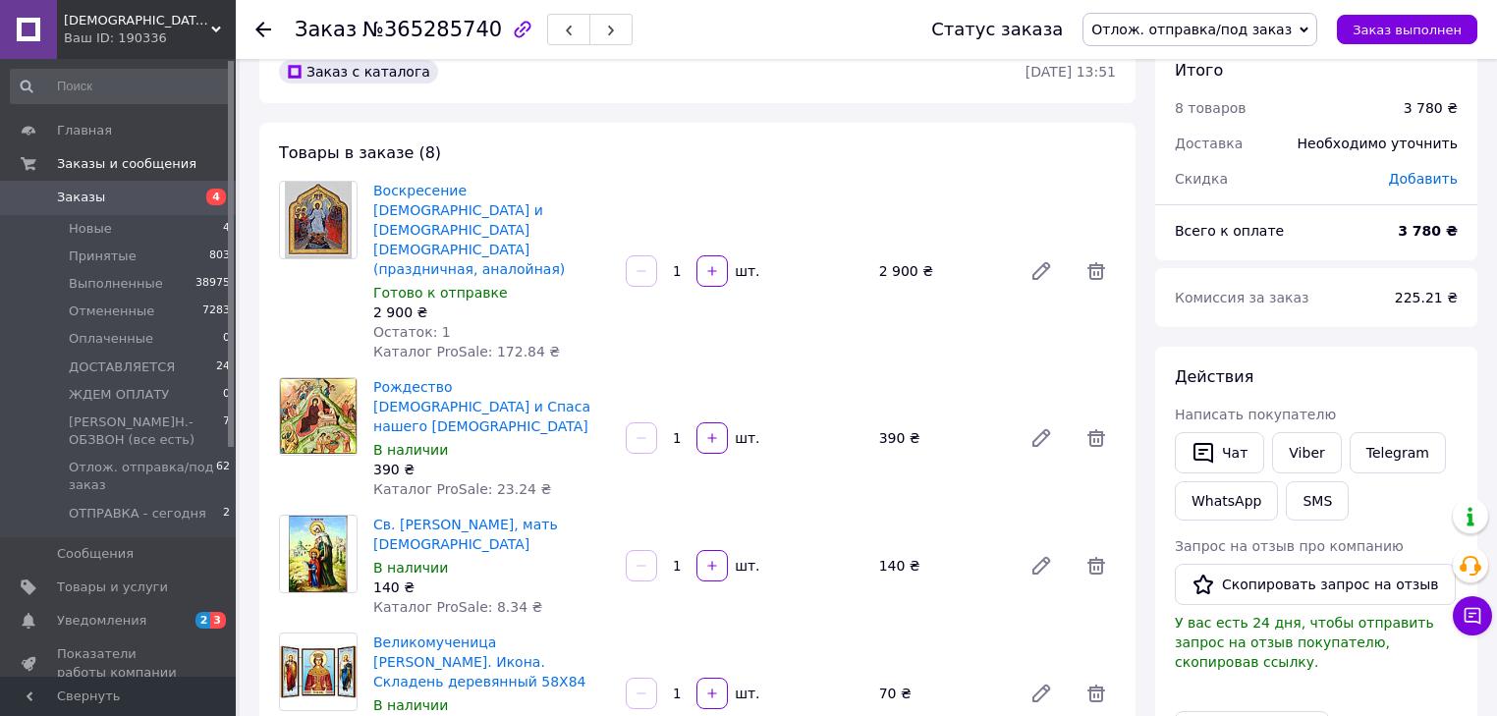
scroll to position [36, 0]
click at [1096, 261] on icon at bounding box center [1097, 273] width 24 height 24
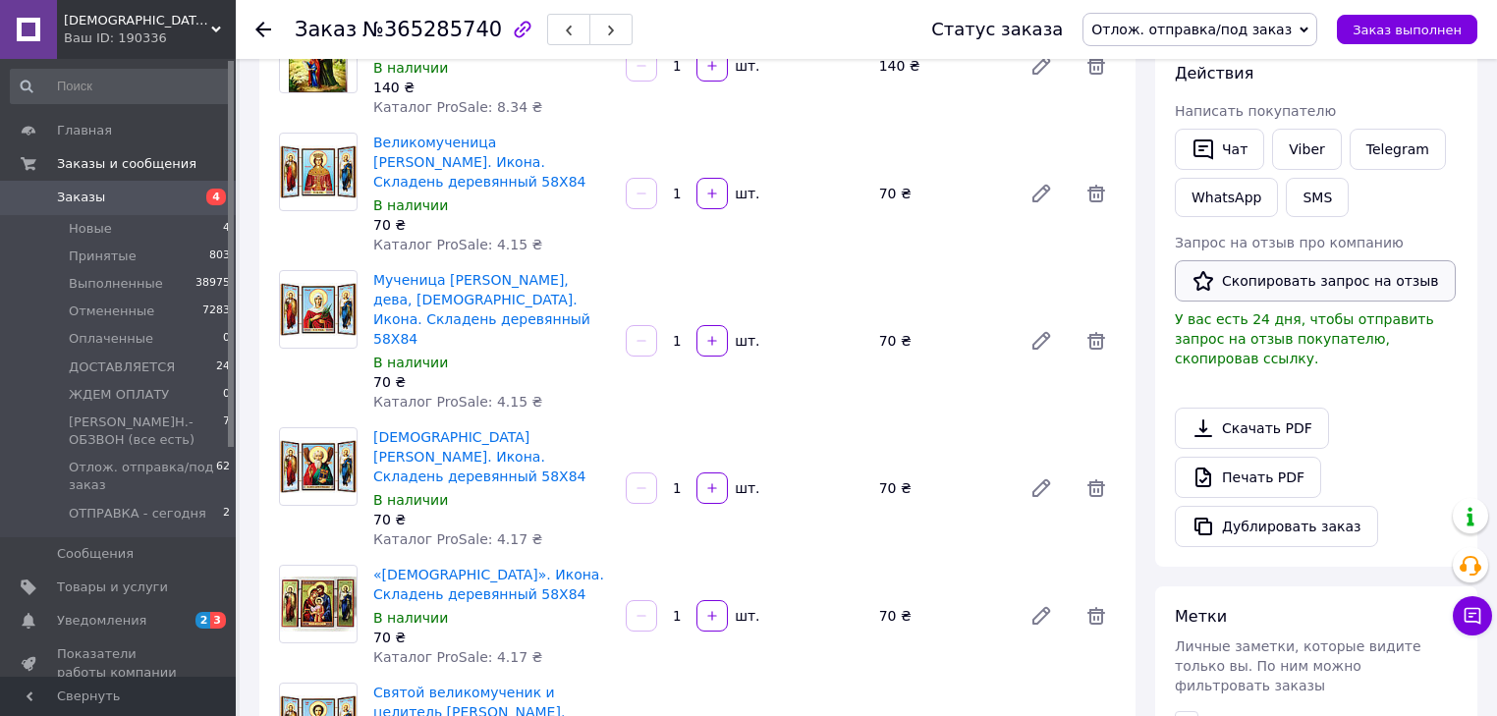
scroll to position [314, 0]
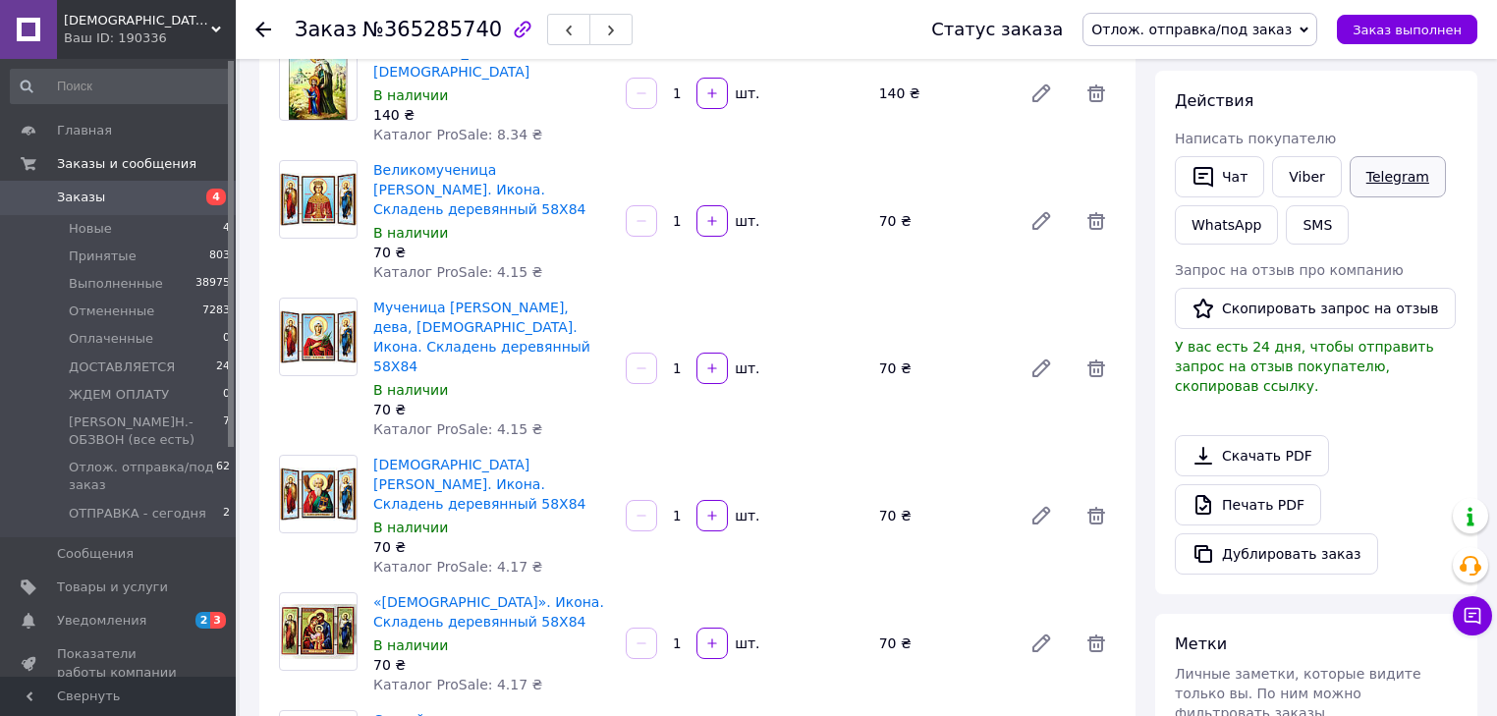
click at [1392, 180] on link "Telegram" at bounding box center [1398, 176] width 96 height 41
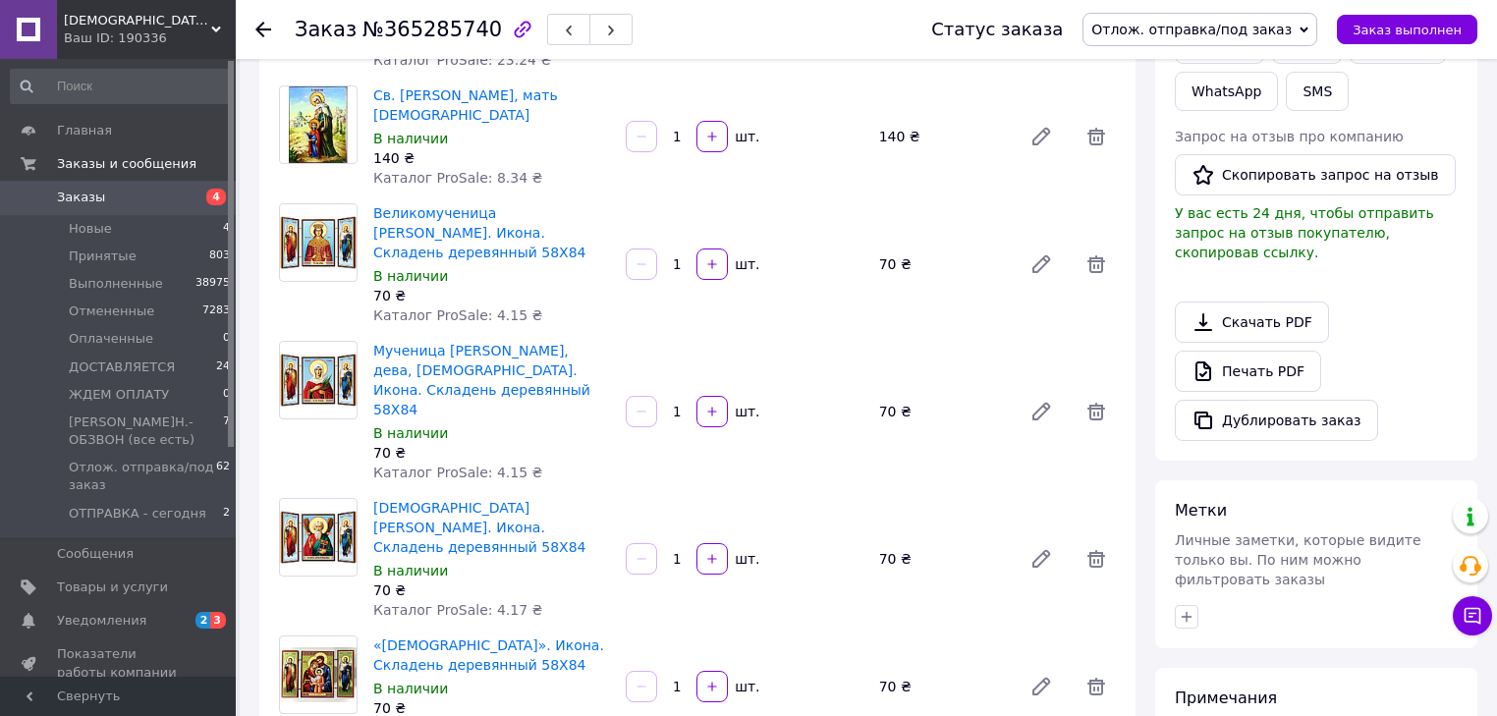
scroll to position [472, 0]
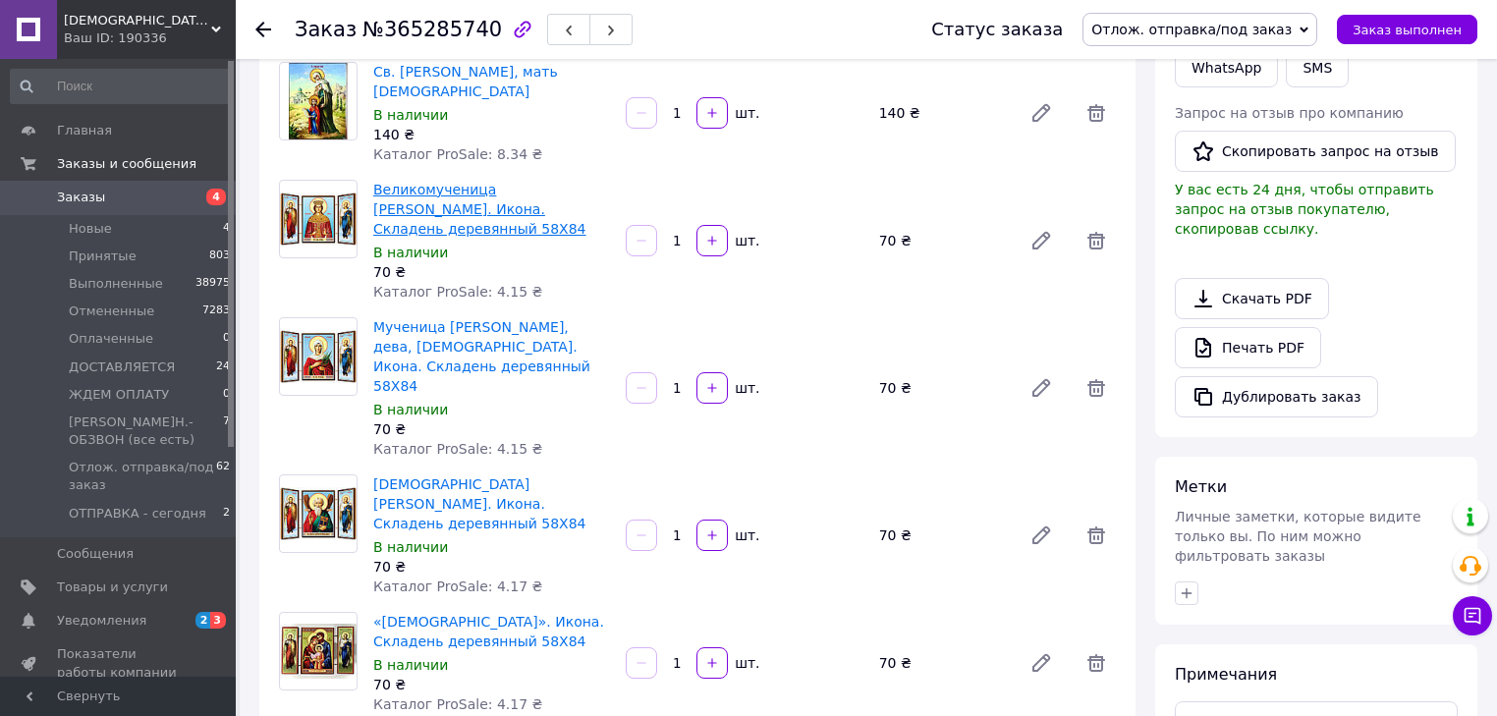
drag, startPoint x: 501, startPoint y: 152, endPoint x: 457, endPoint y: 157, distance: 44.5
click at [457, 180] on span "Великомученица [PERSON_NAME]. Икона. Складень деревянный 58Х84" at bounding box center [491, 209] width 237 height 59
copy link "58Х84"
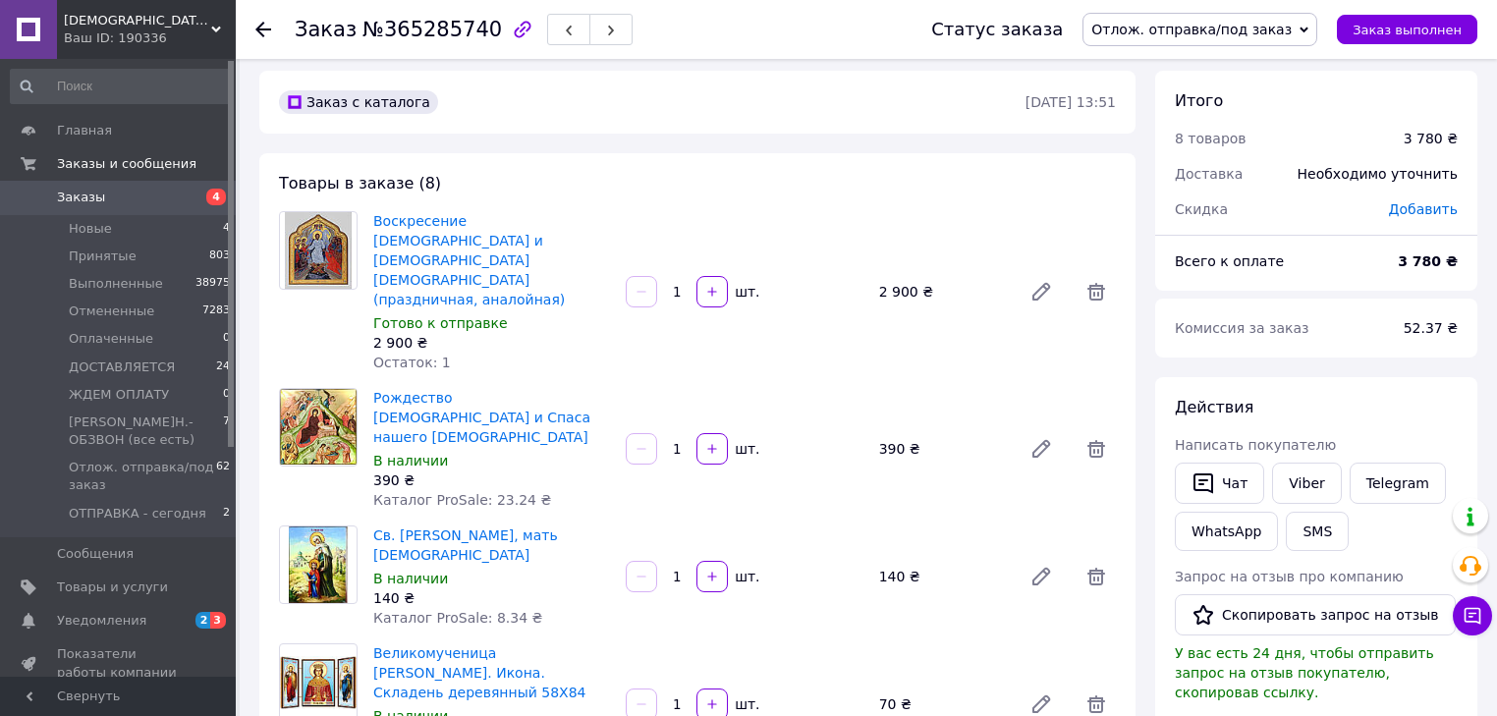
scroll to position [0, 0]
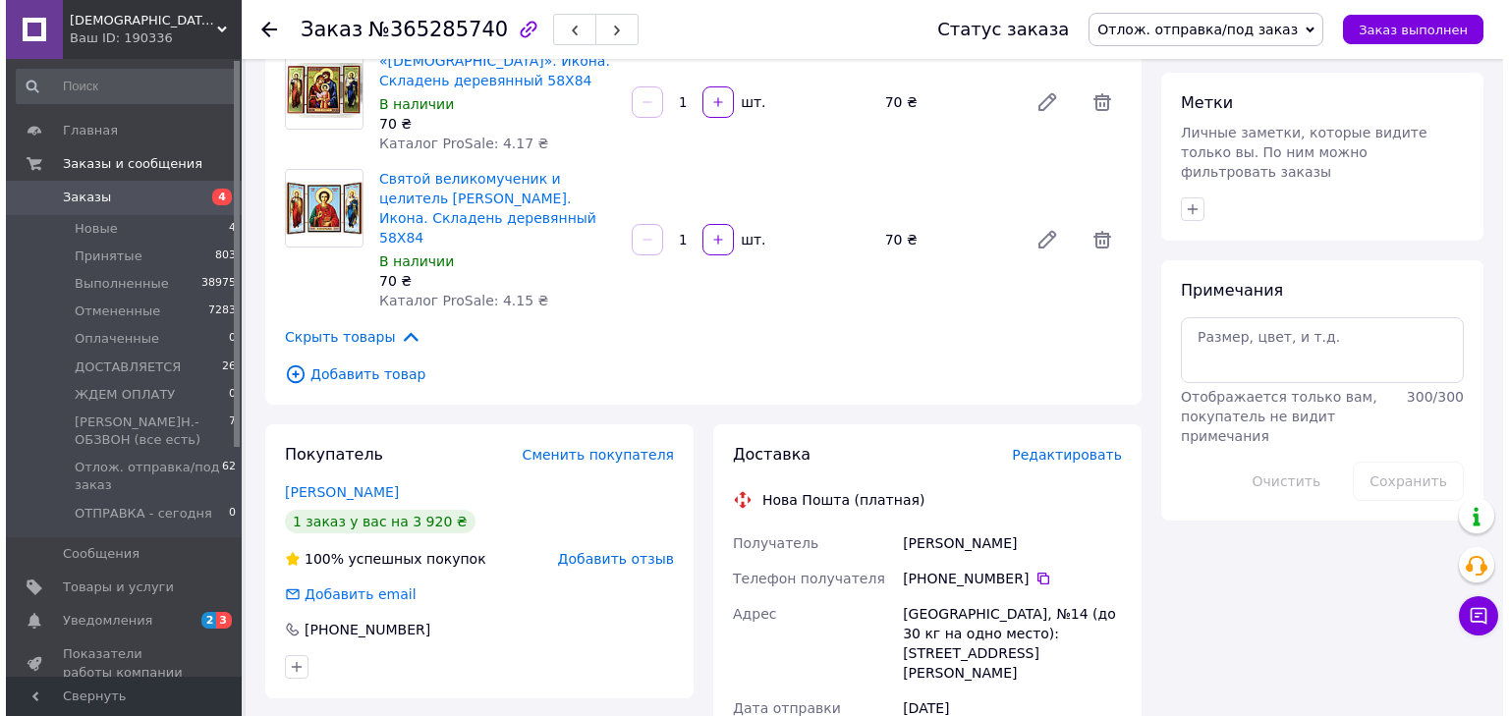
scroll to position [865, 0]
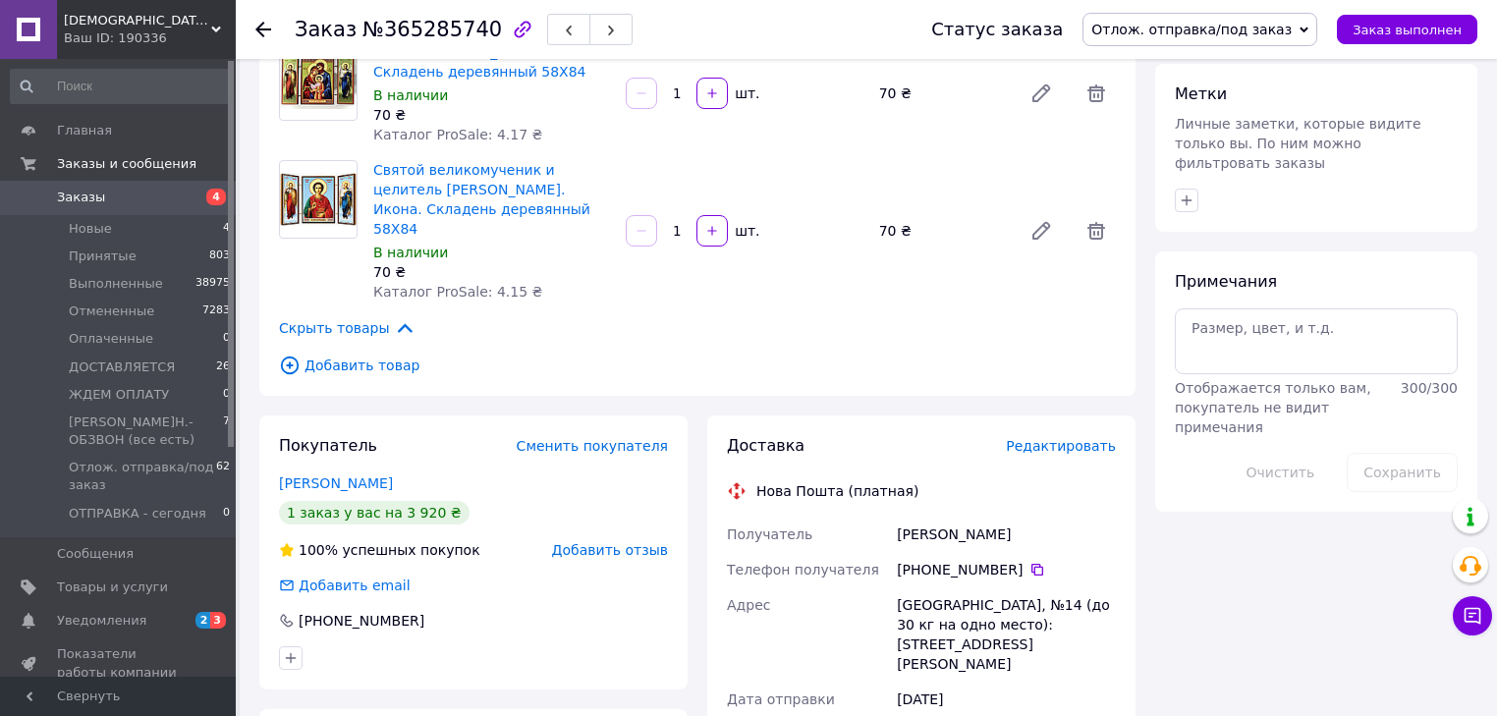
click at [343, 355] on span "Добавить товар" at bounding box center [697, 366] width 837 height 22
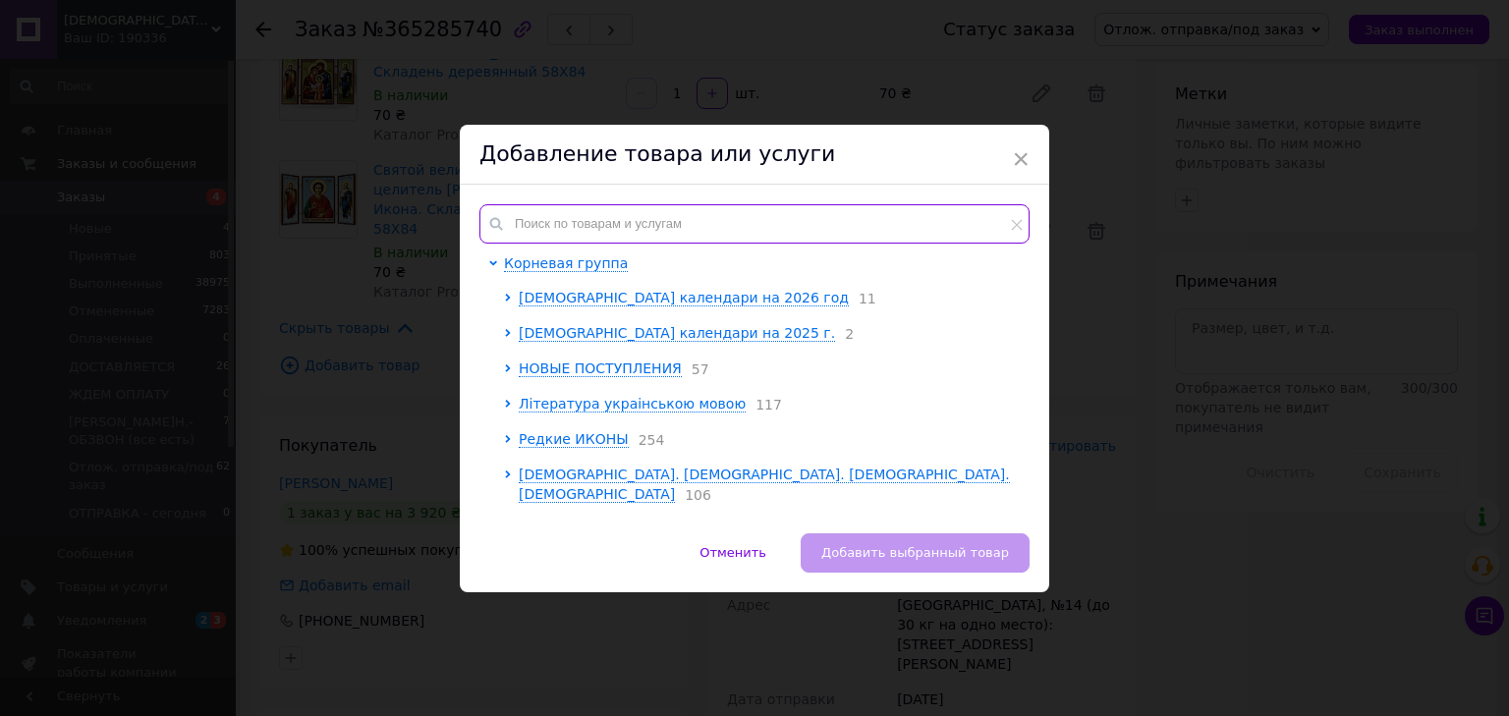
click at [564, 220] on input "text" at bounding box center [754, 223] width 550 height 39
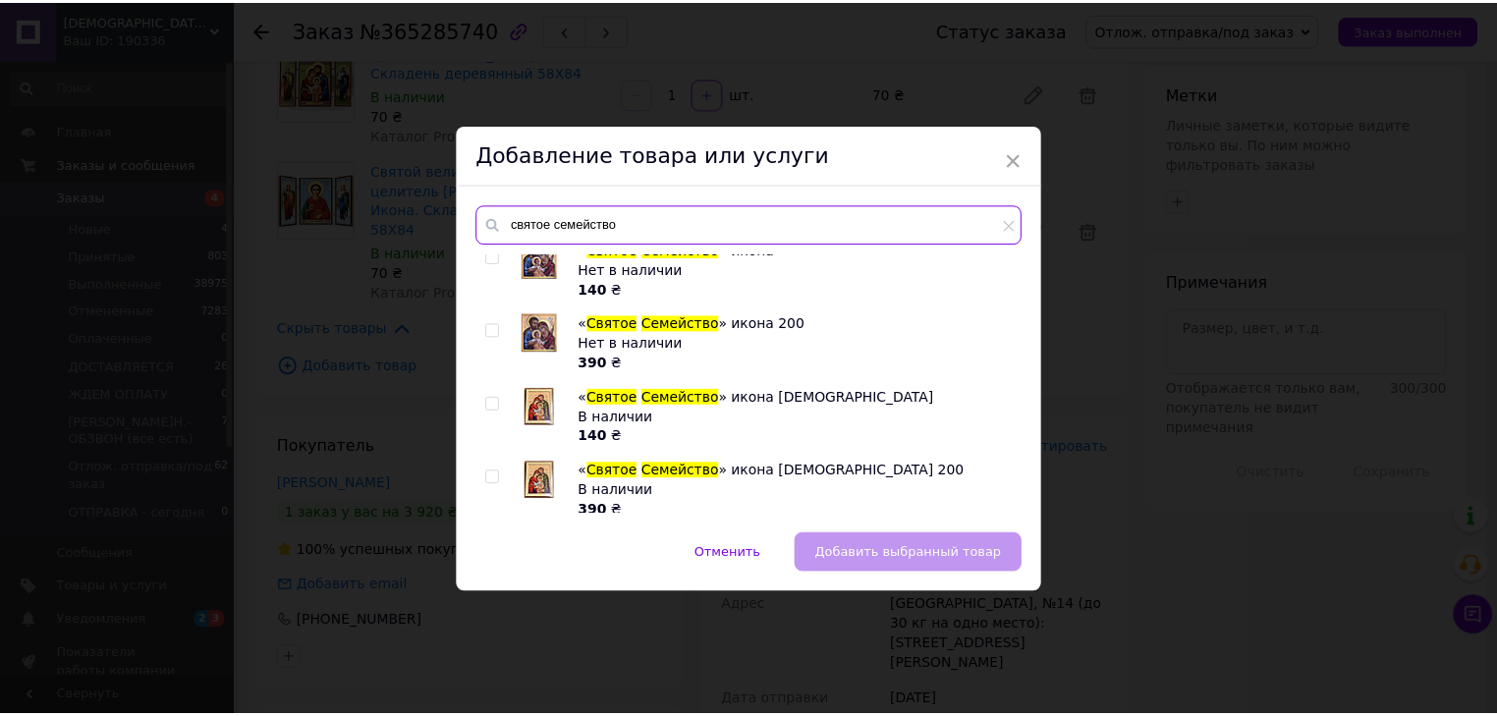
scroll to position [92, 0]
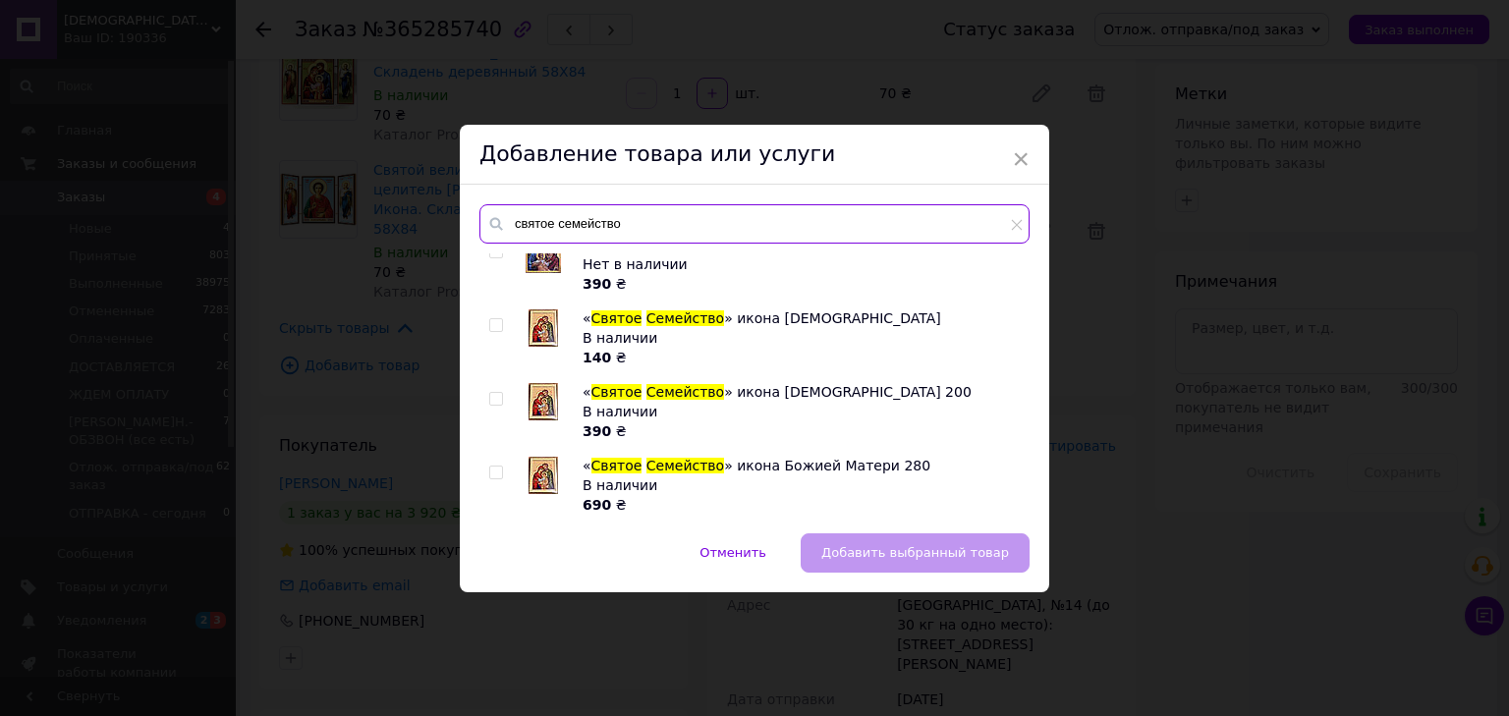
type input "святое семейство"
click at [493, 322] on input "checkbox" at bounding box center [495, 325] width 13 height 13
checkbox input "true"
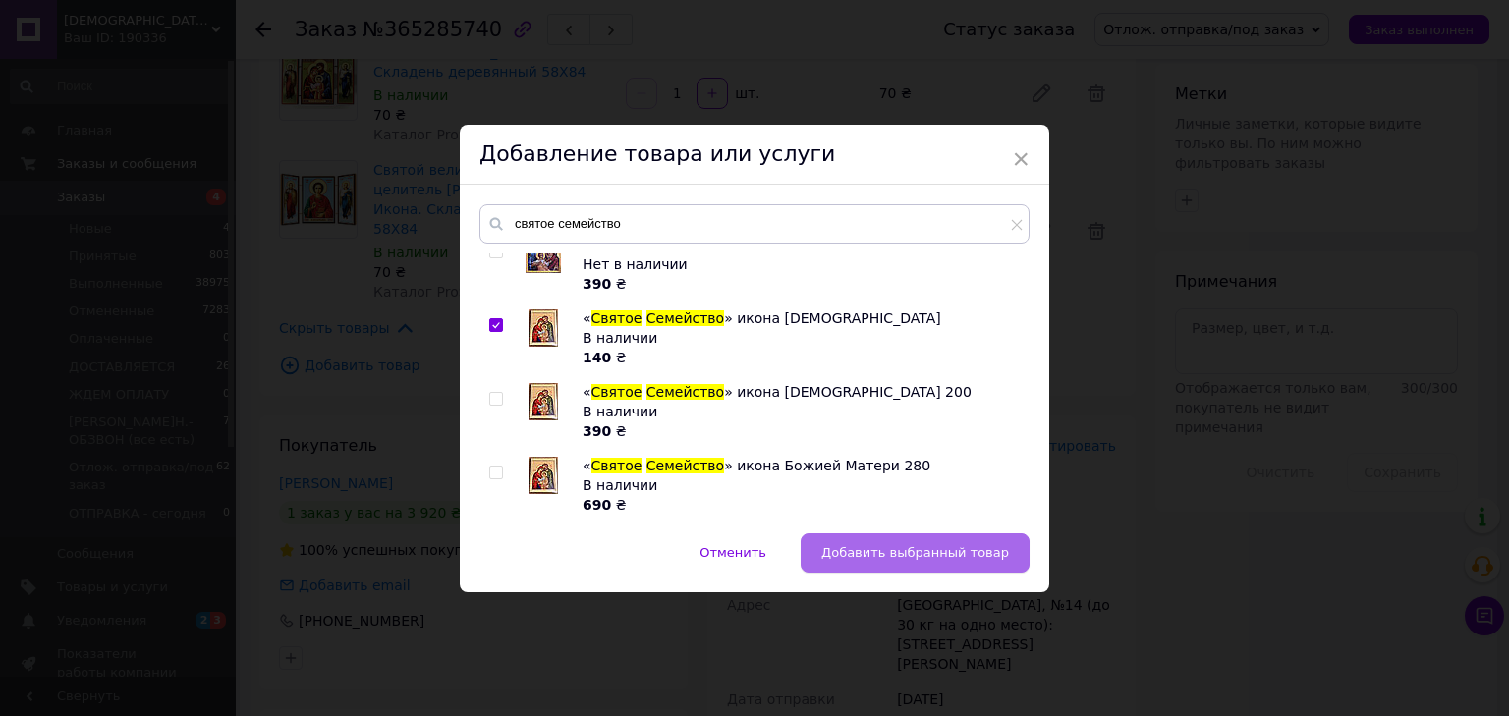
click at [905, 554] on span "Добавить выбранный товар" at bounding box center [915, 552] width 188 height 15
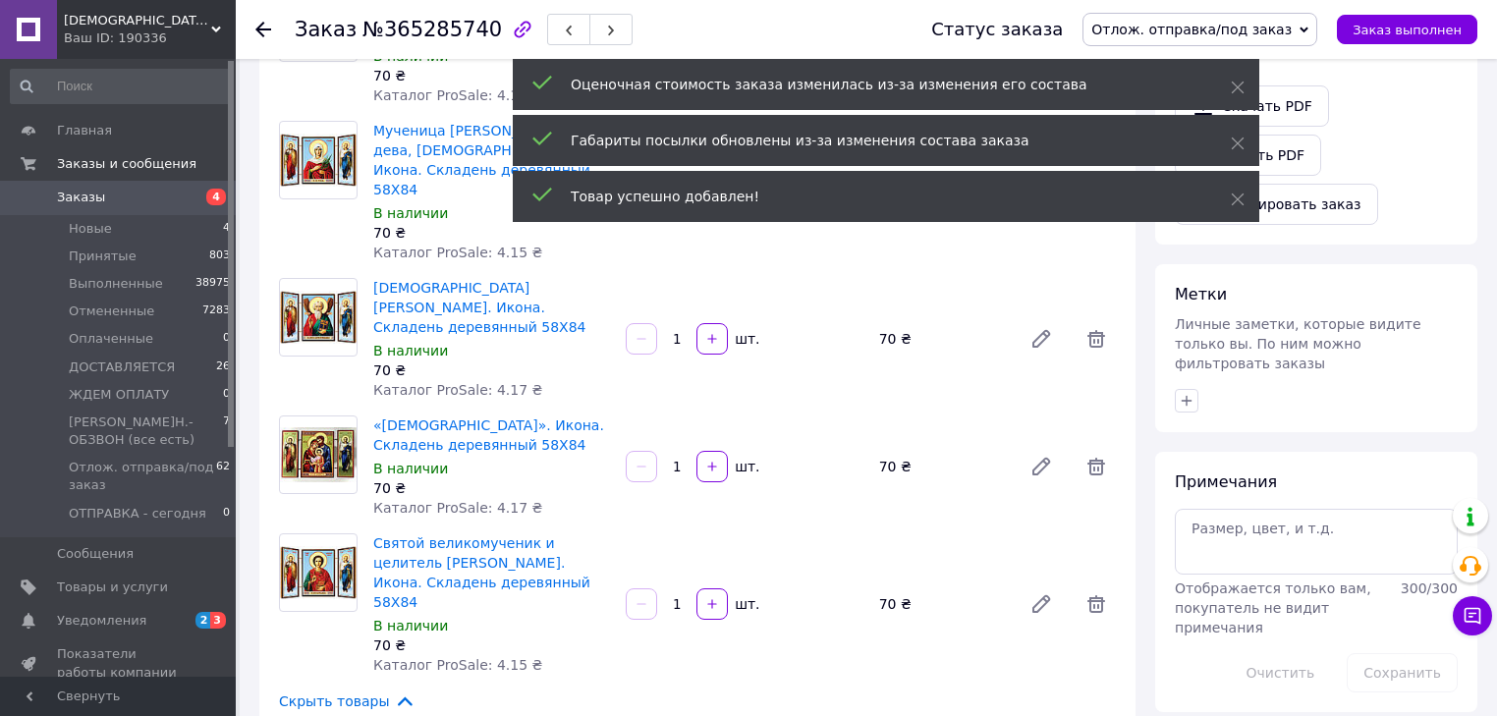
scroll to position [766, 0]
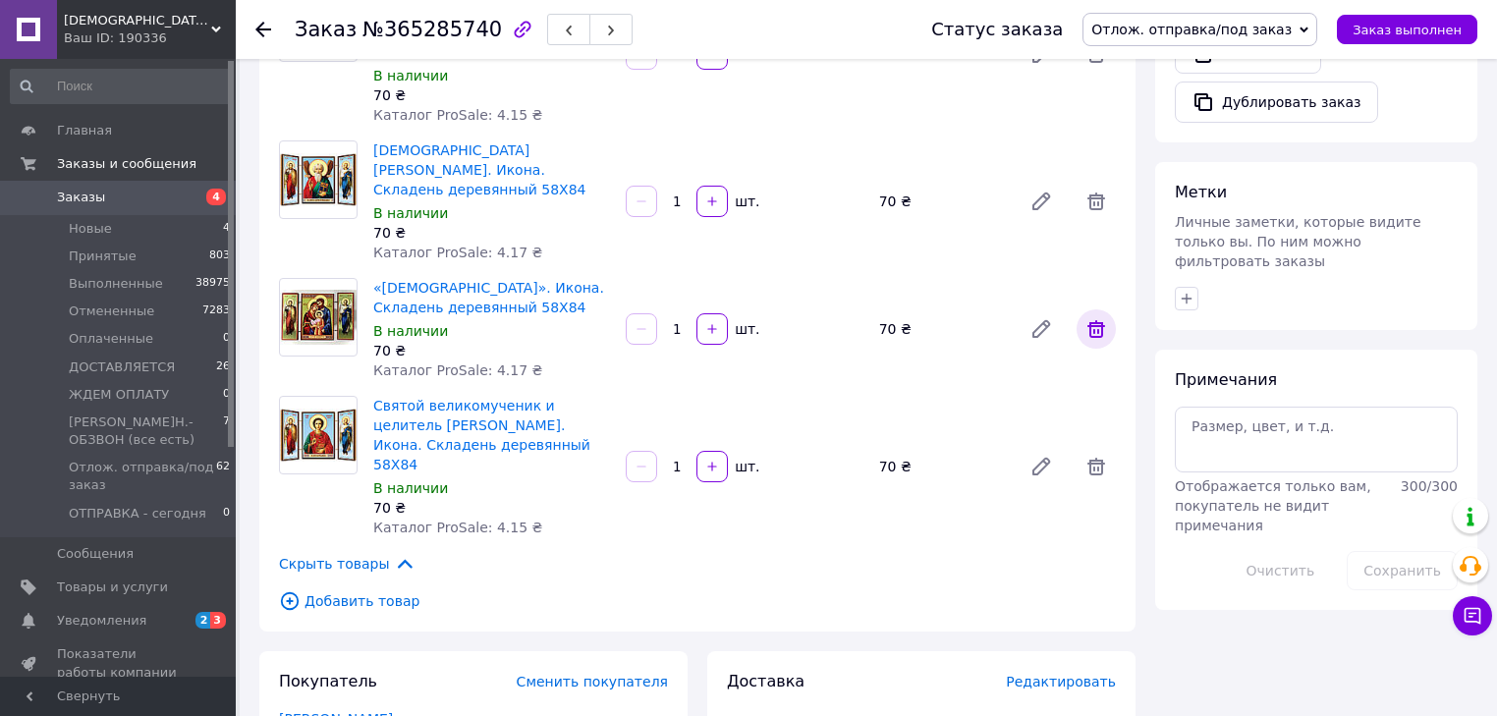
click at [1096, 317] on icon at bounding box center [1097, 329] width 24 height 24
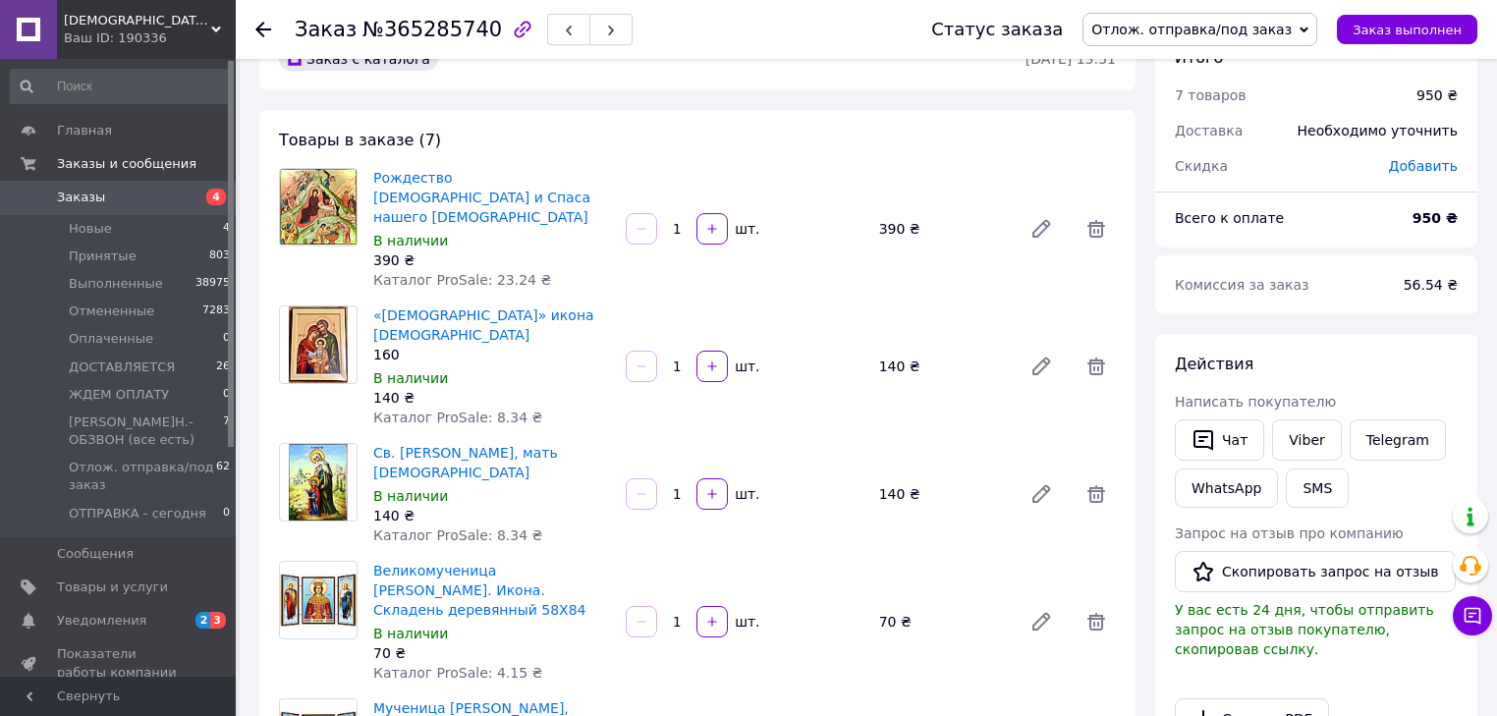
scroll to position [0, 0]
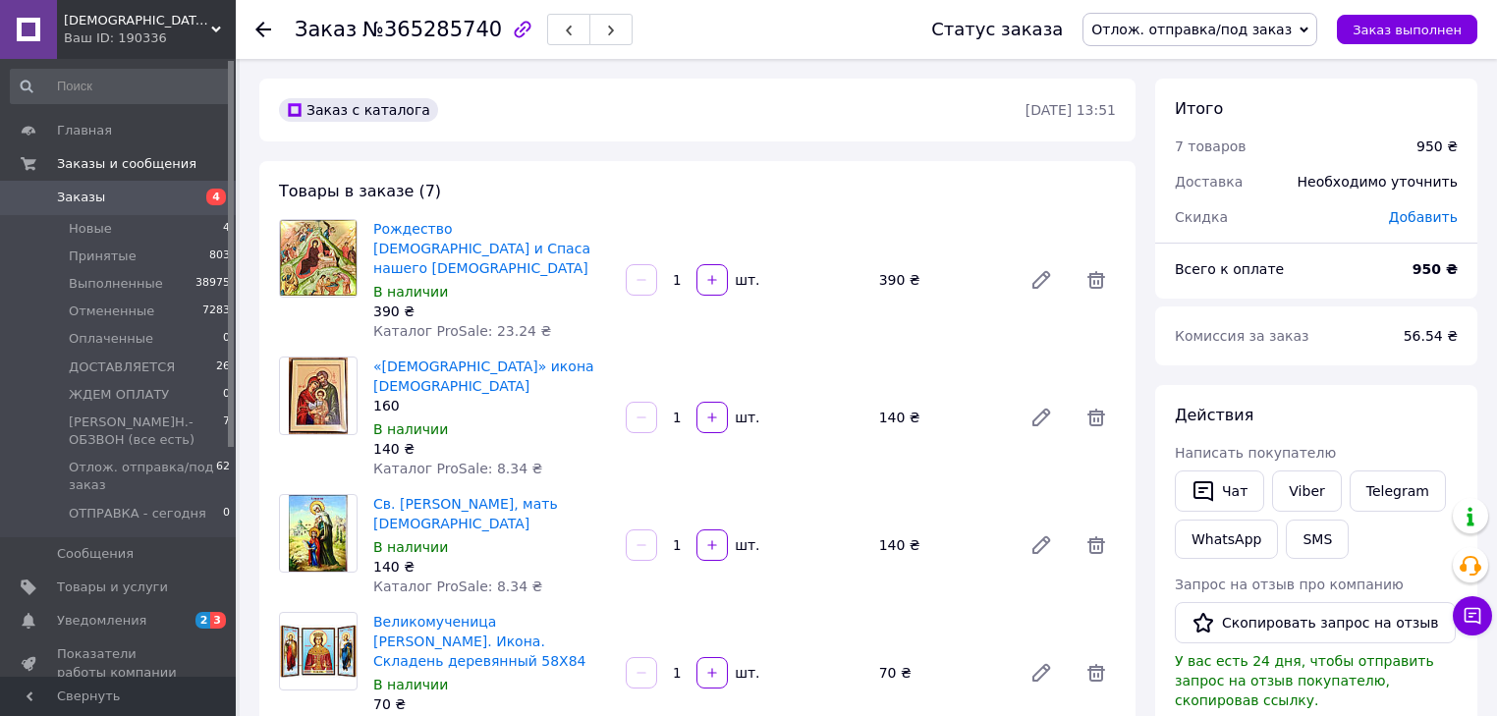
click at [261, 28] on use at bounding box center [263, 30] width 16 height 16
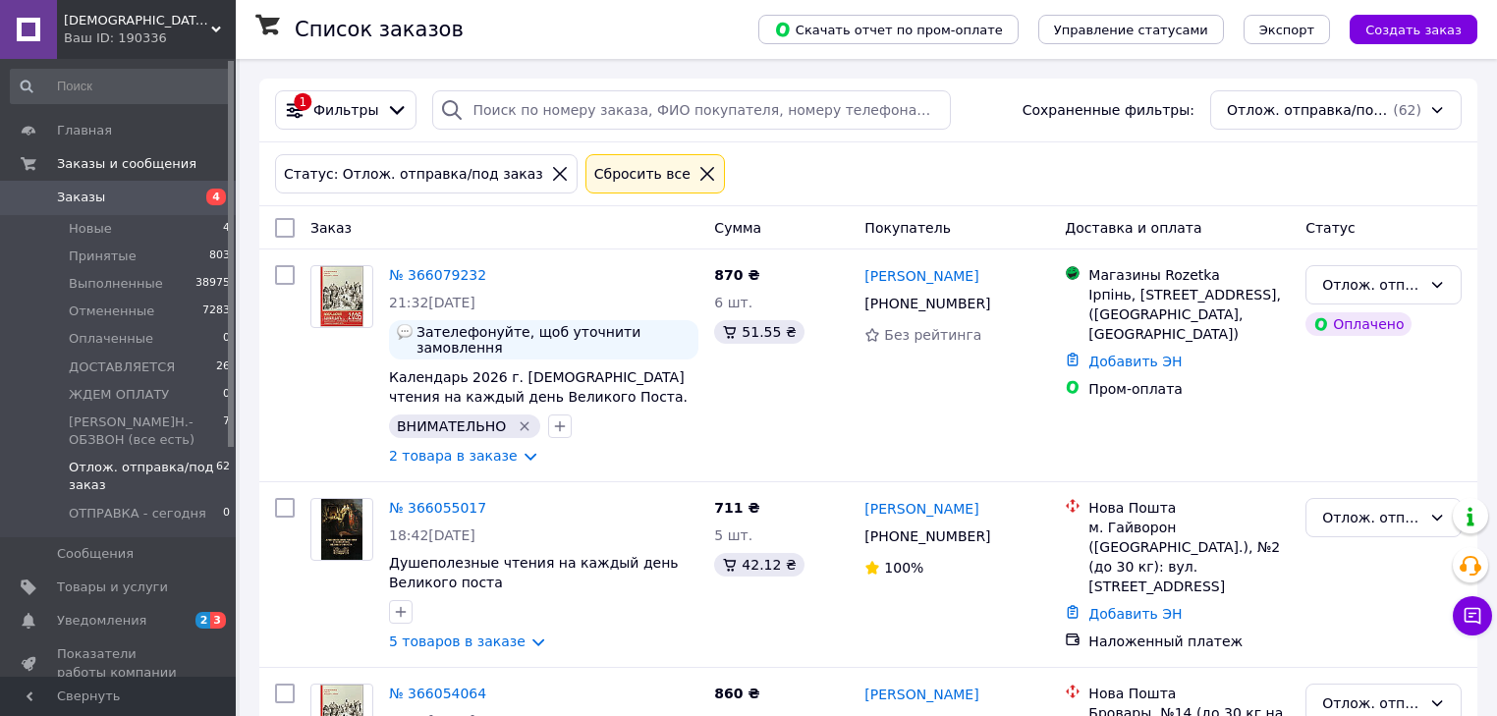
click at [60, 197] on span "Заказы" at bounding box center [81, 198] width 48 height 18
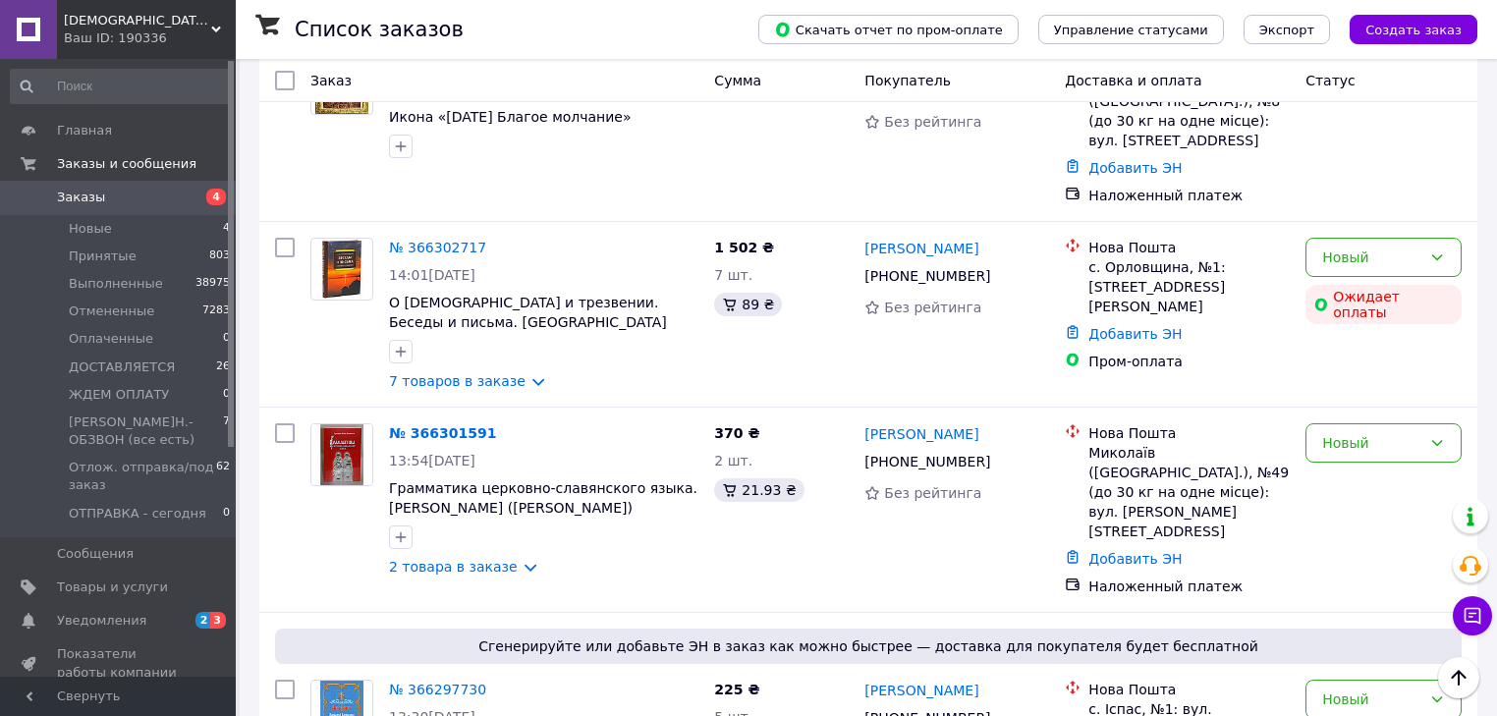
scroll to position [393, 0]
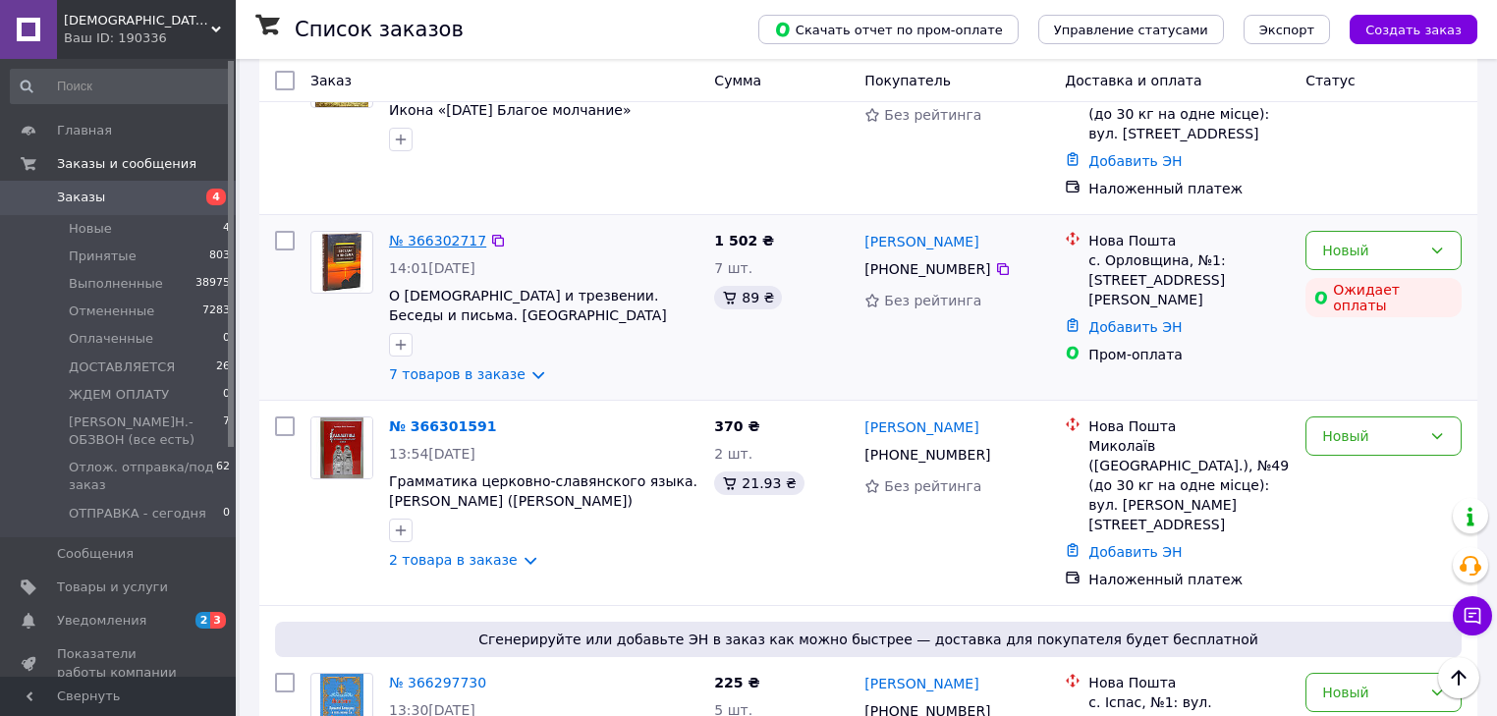
click at [456, 233] on link "№ 366302717" at bounding box center [437, 241] width 97 height 16
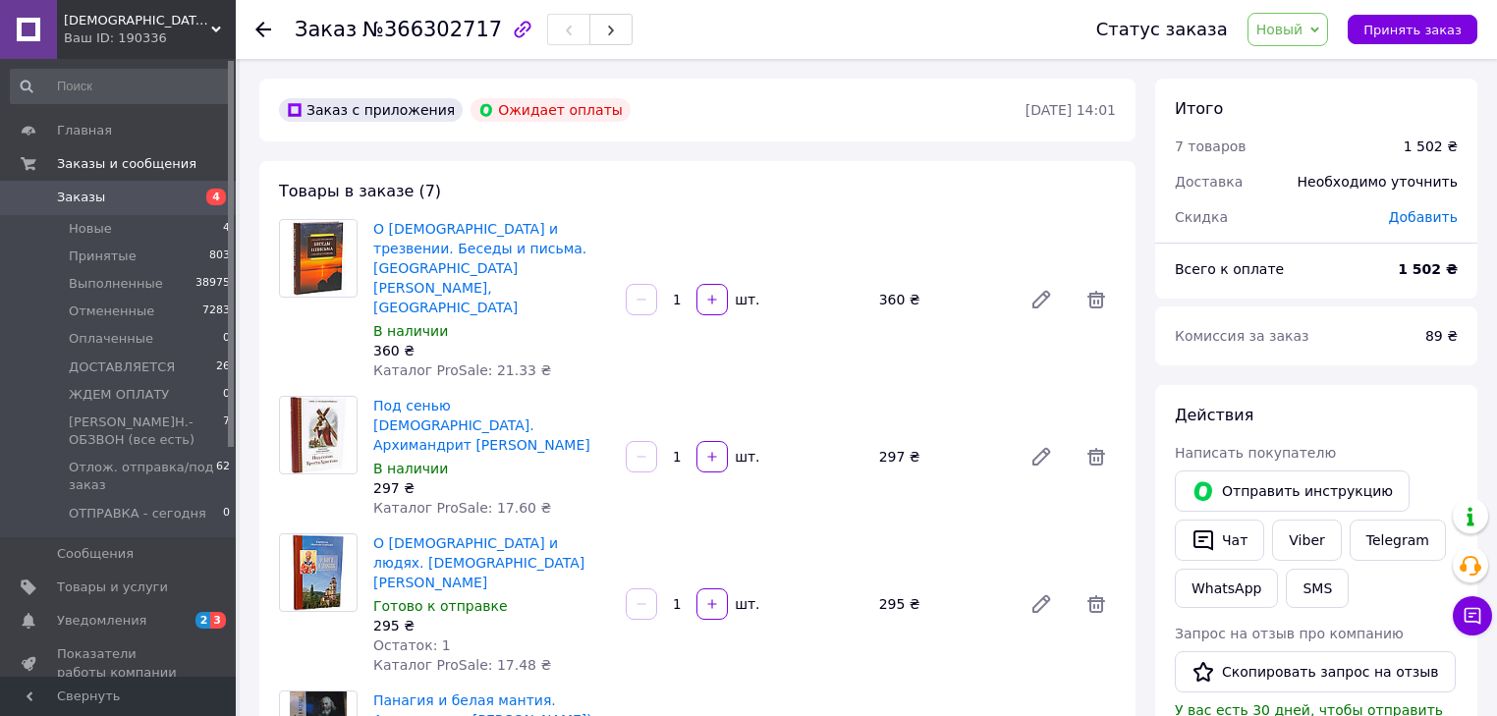
click at [259, 31] on use at bounding box center [263, 30] width 16 height 16
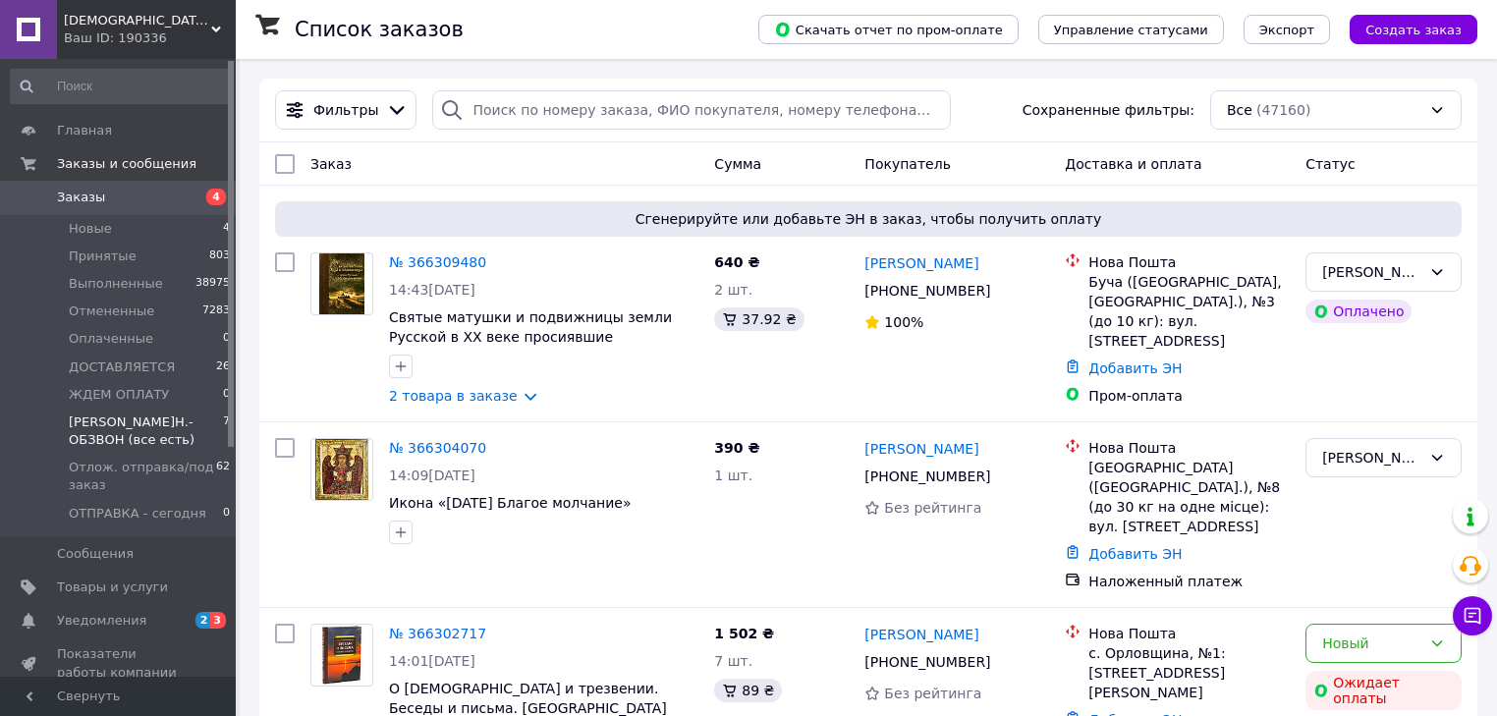
click at [149, 426] on span "[PERSON_NAME]Н.-ОБЗВОН (все есть)" at bounding box center [146, 431] width 154 height 35
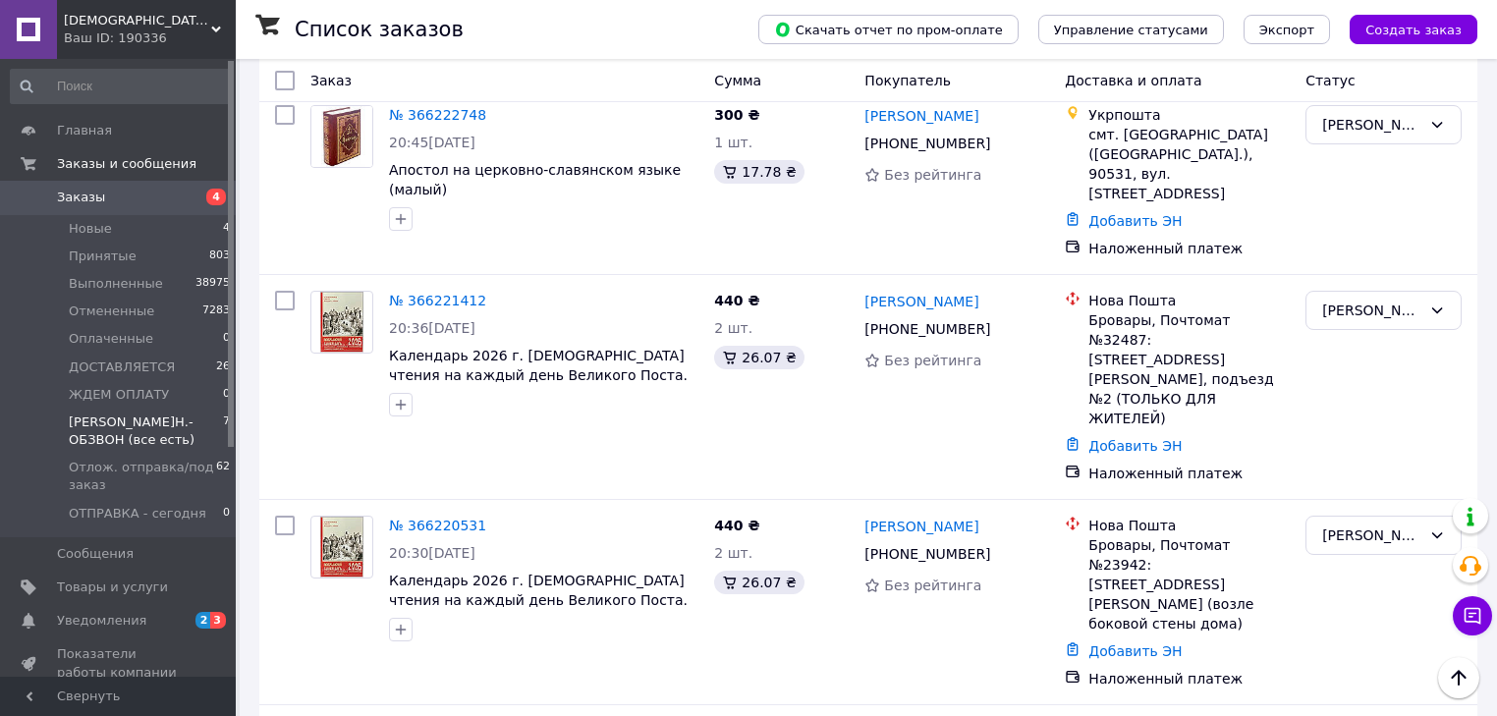
scroll to position [849, 0]
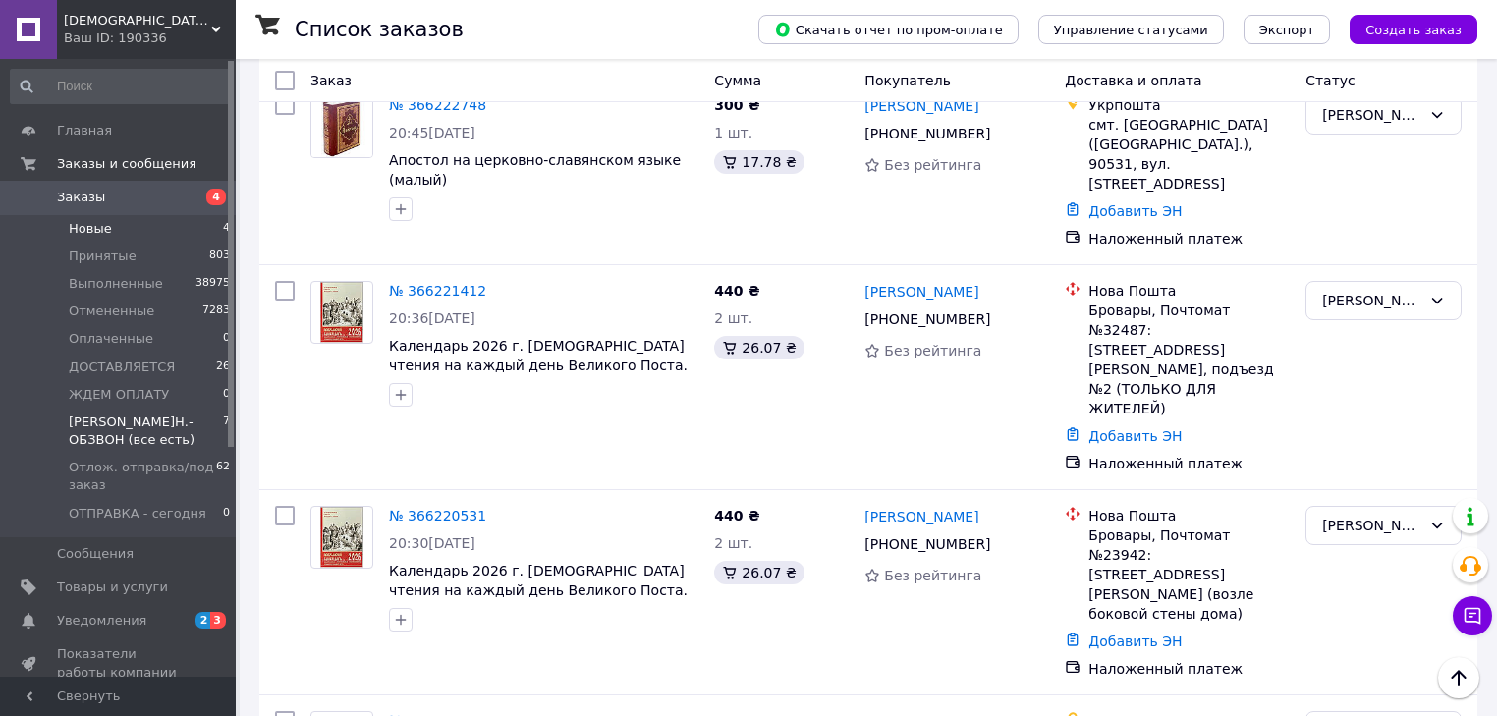
click at [98, 233] on span "Новые" at bounding box center [90, 229] width 43 height 18
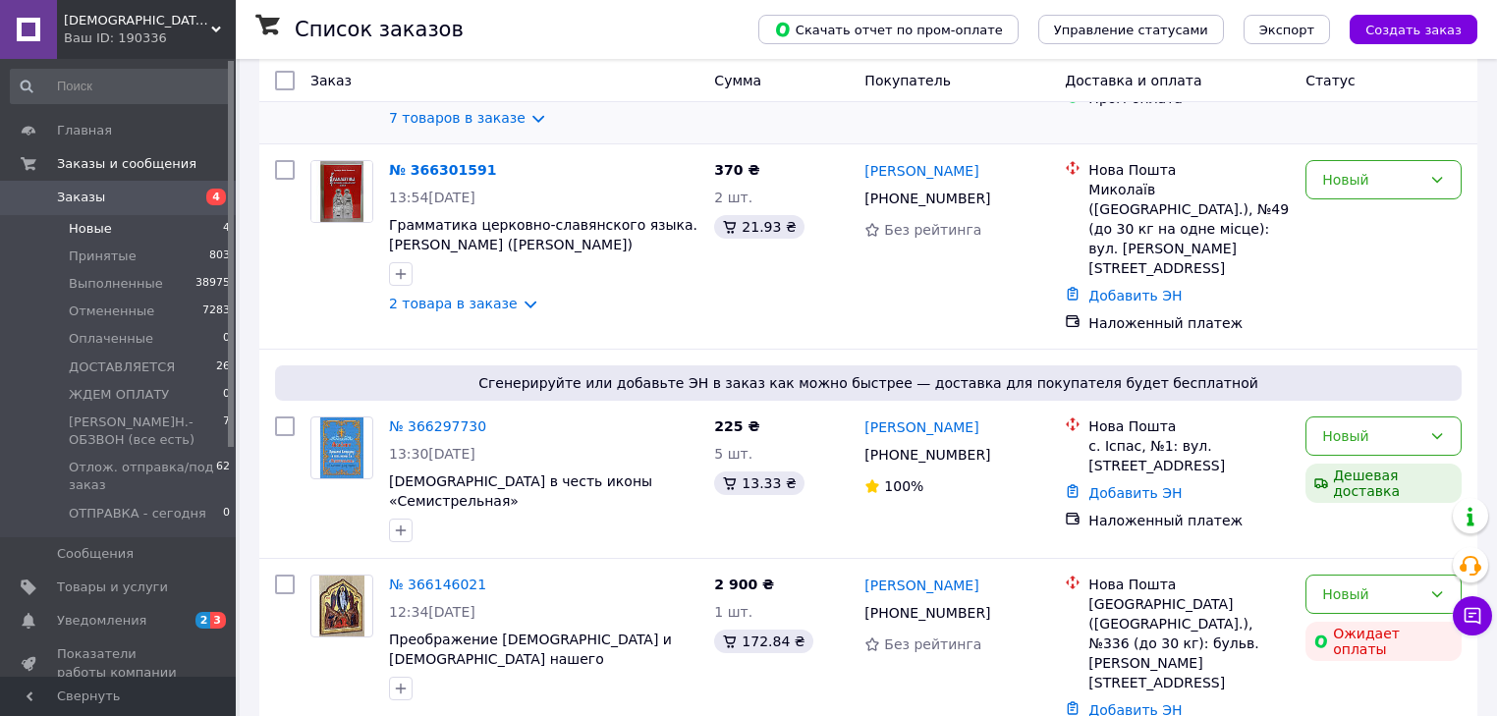
scroll to position [303, 0]
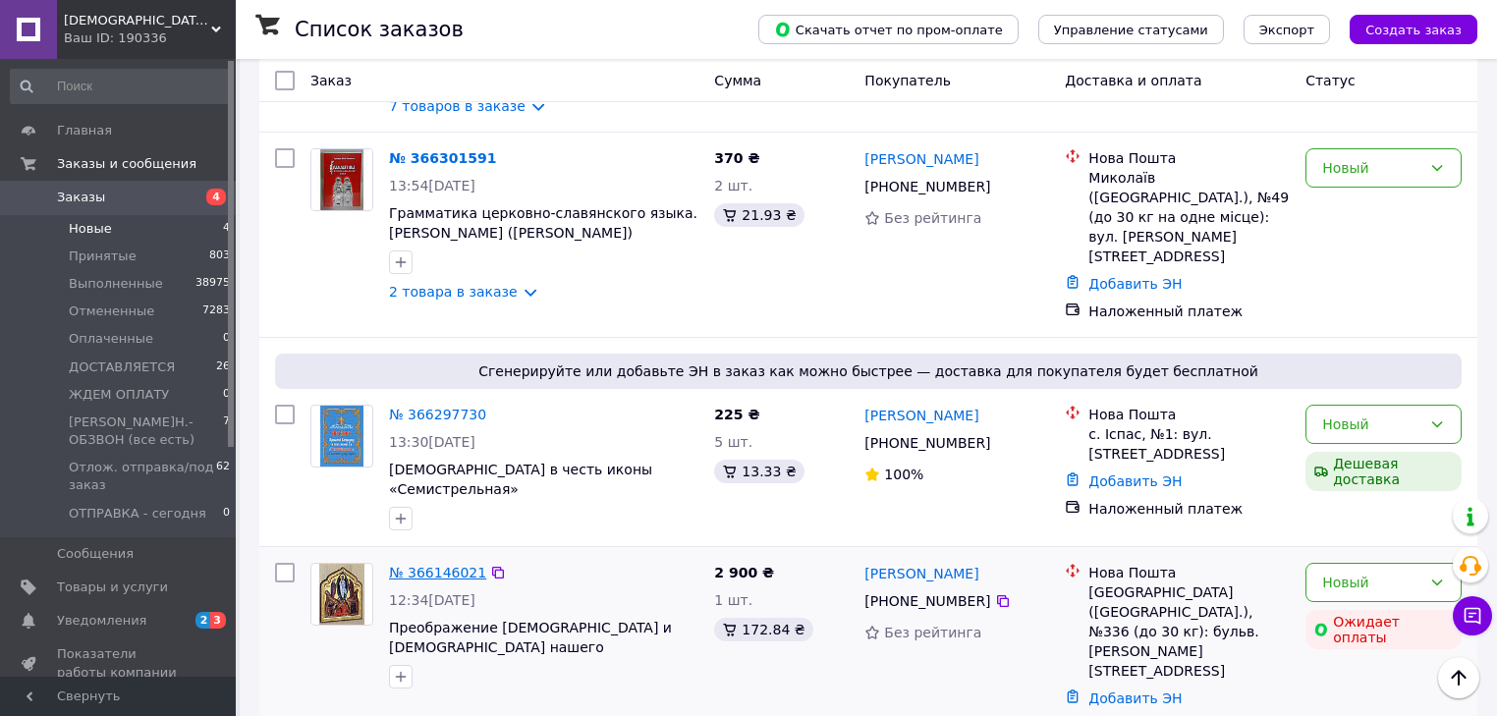
click at [423, 565] on link "№ 366146021" at bounding box center [437, 573] width 97 height 16
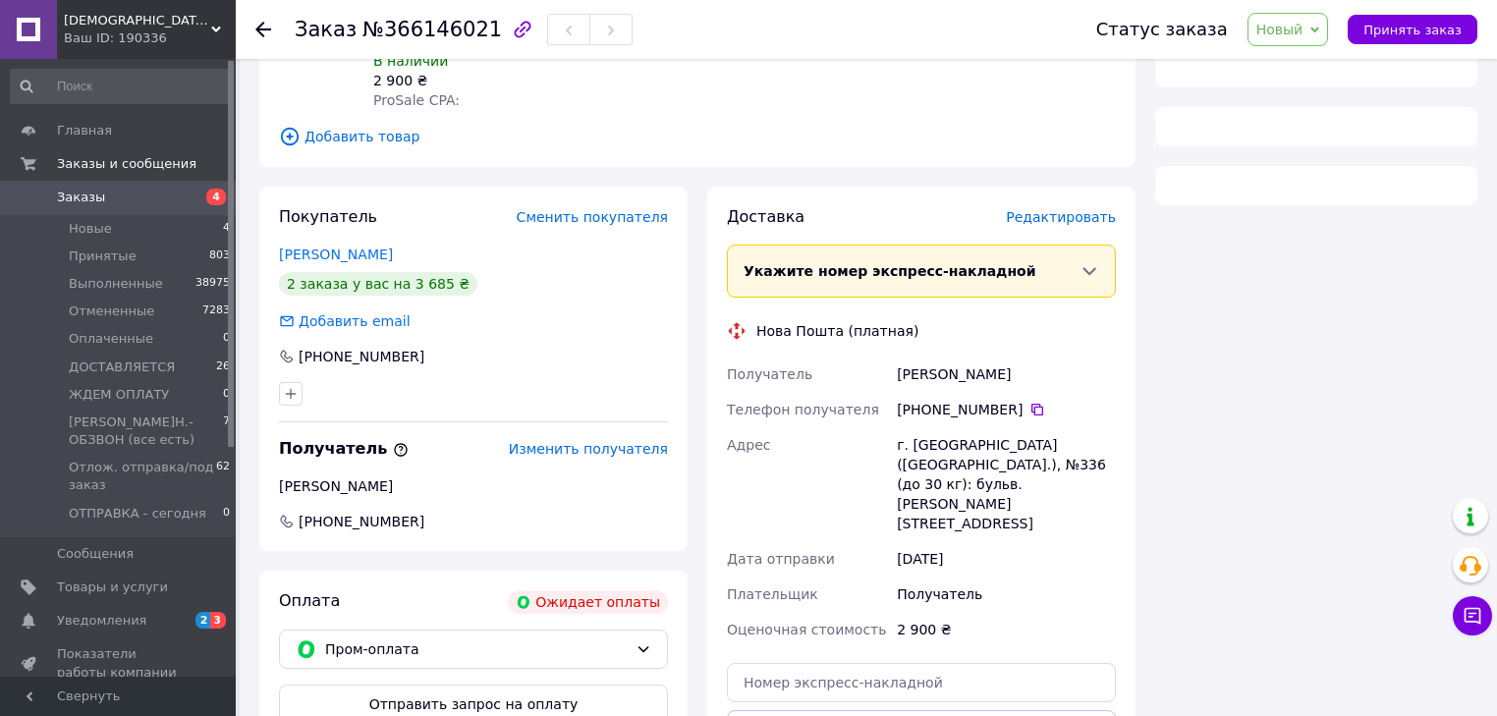
scroll to position [393, 0]
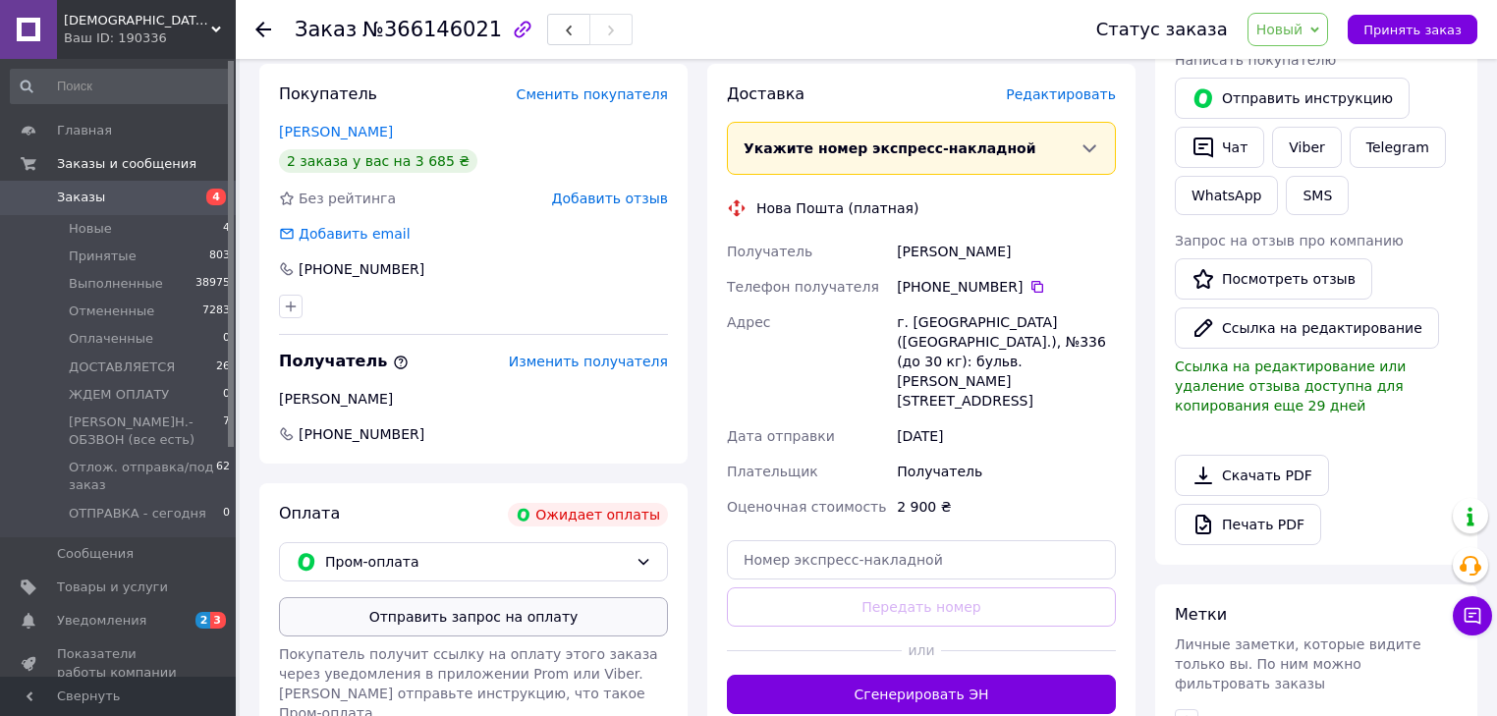
click at [511, 548] on div "Оплата Ожидает оплаты Пром-оплата Отправить запрос на оплату Покупатель получит…" at bounding box center [473, 612] width 428 height 259
click at [503, 597] on button "Отправить запрос на оплату" at bounding box center [473, 616] width 389 height 39
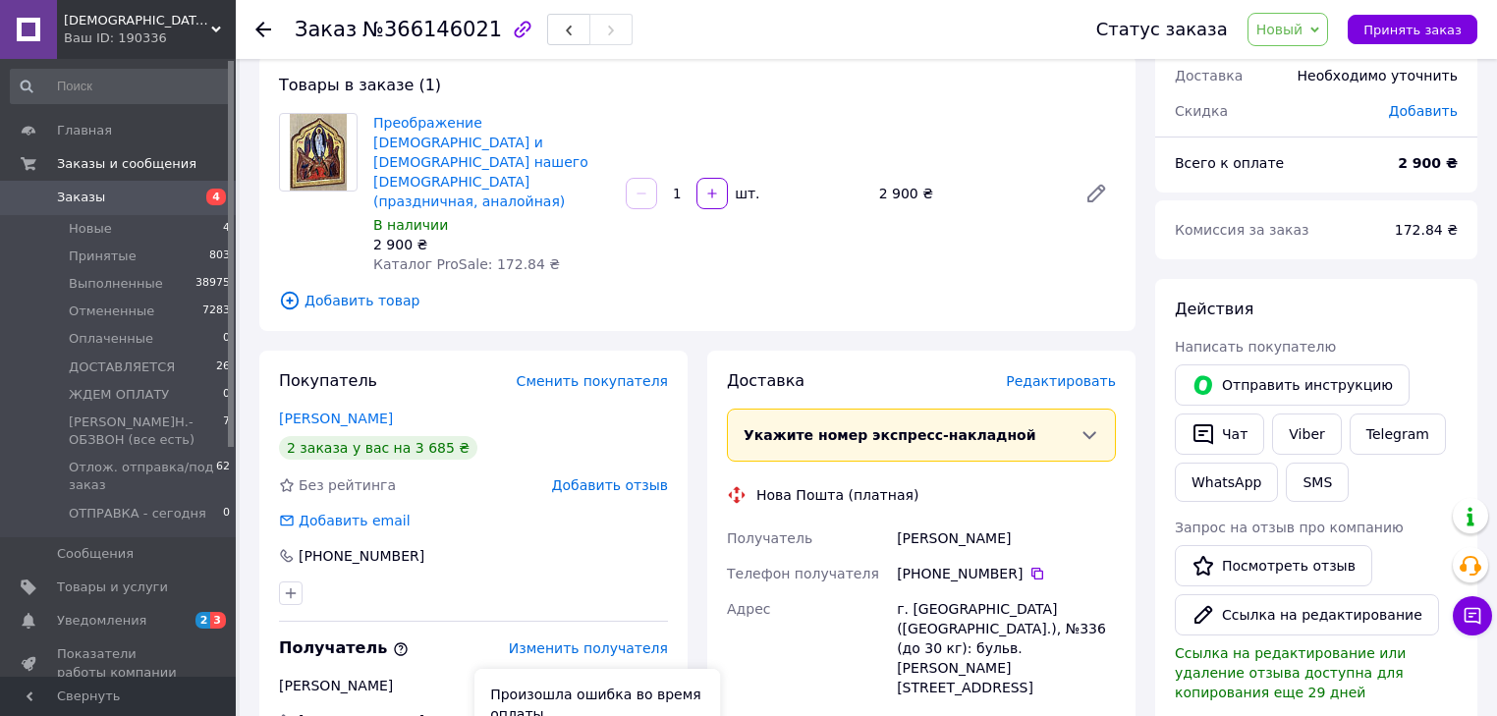
scroll to position [0, 0]
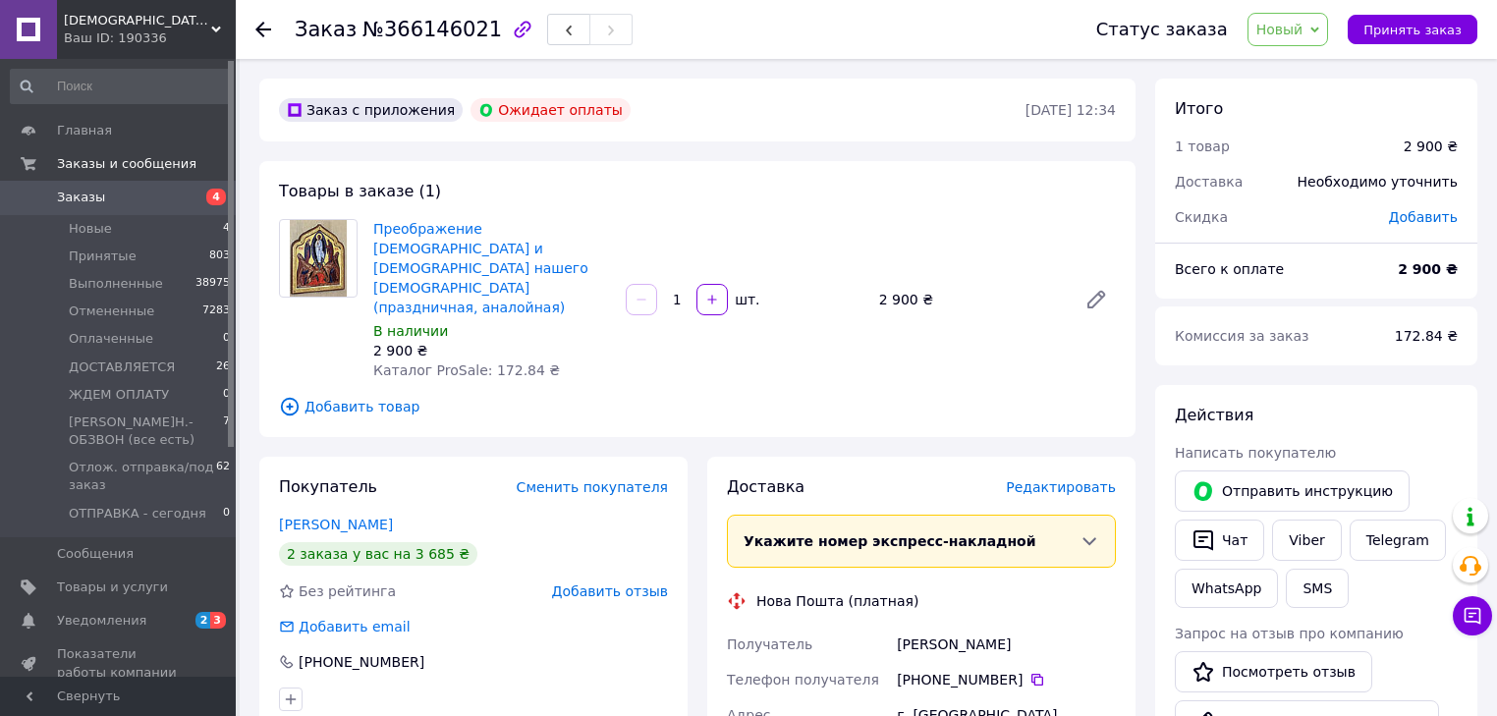
click at [265, 28] on use at bounding box center [263, 30] width 16 height 16
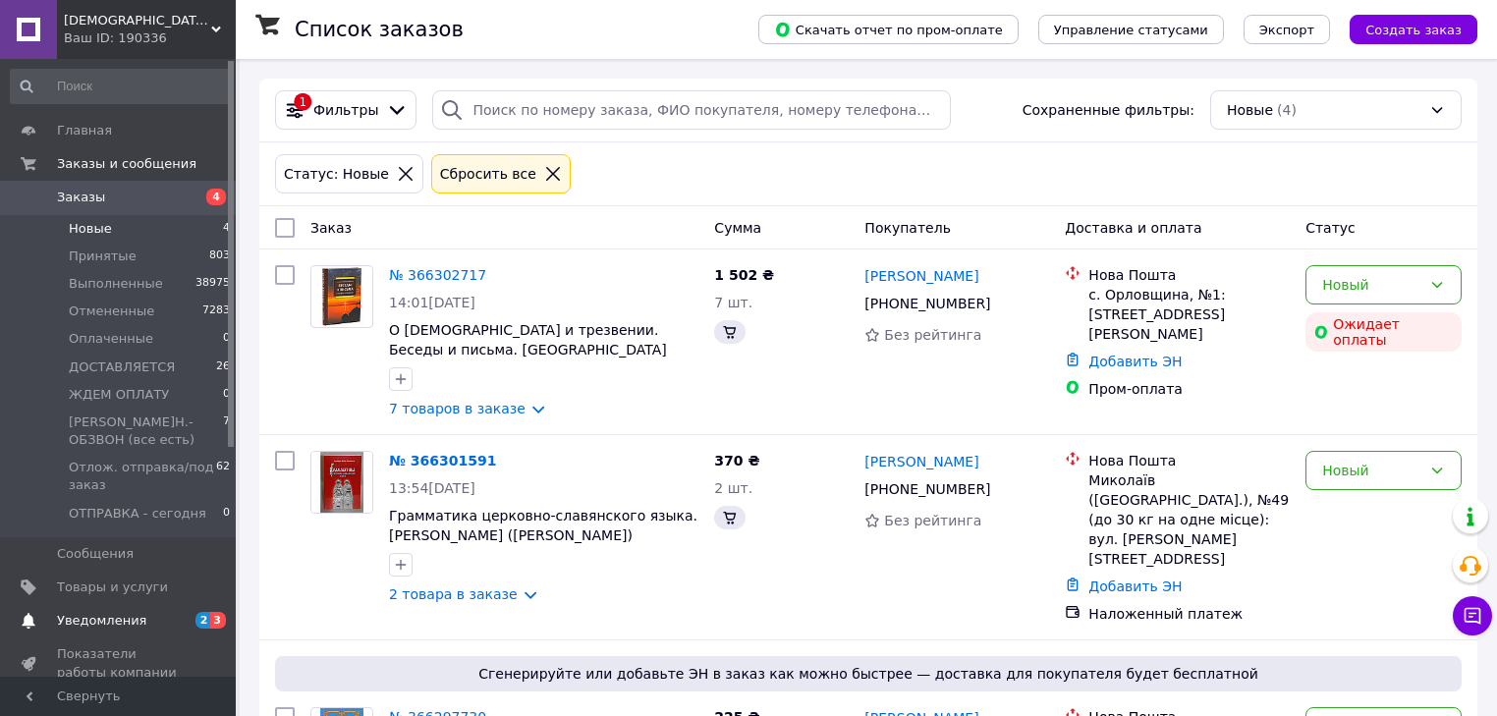
click at [101, 612] on span "Уведомления" at bounding box center [101, 621] width 89 height 18
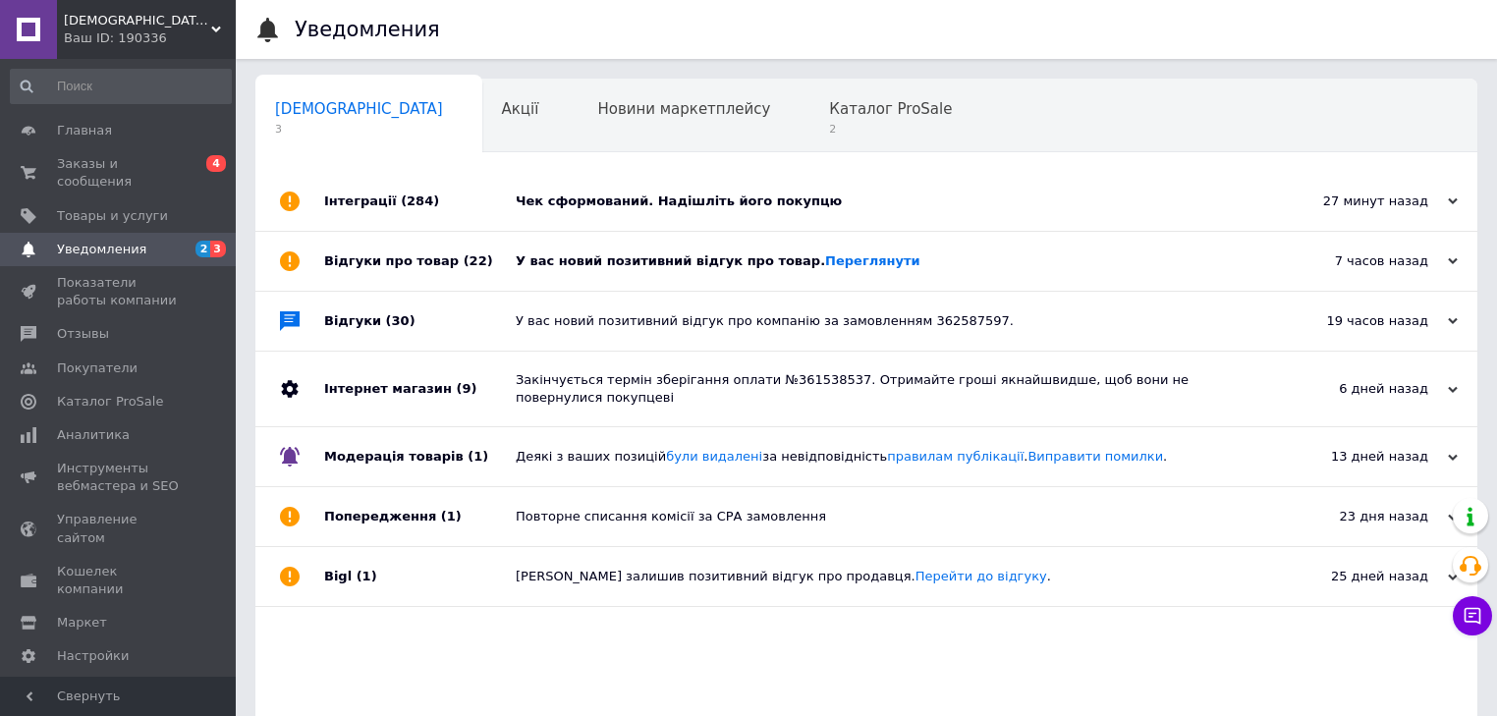
click at [1457, 264] on icon at bounding box center [1453, 261] width 10 height 10
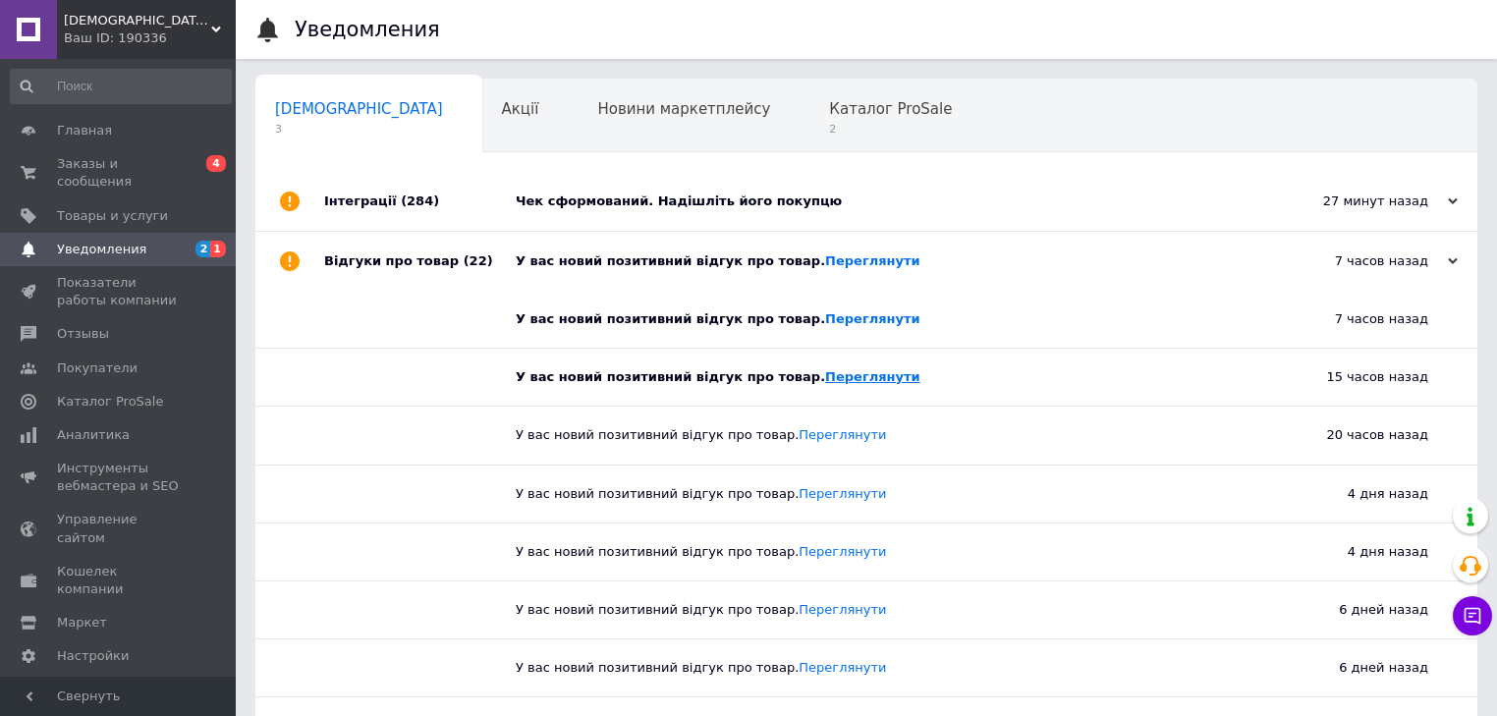
click at [825, 381] on link "Переглянути" at bounding box center [872, 376] width 95 height 15
click at [825, 318] on link "Переглянути" at bounding box center [872, 318] width 95 height 15
click at [730, 203] on div "Чек сформований. Надішліть його покупцю" at bounding box center [889, 202] width 746 height 18
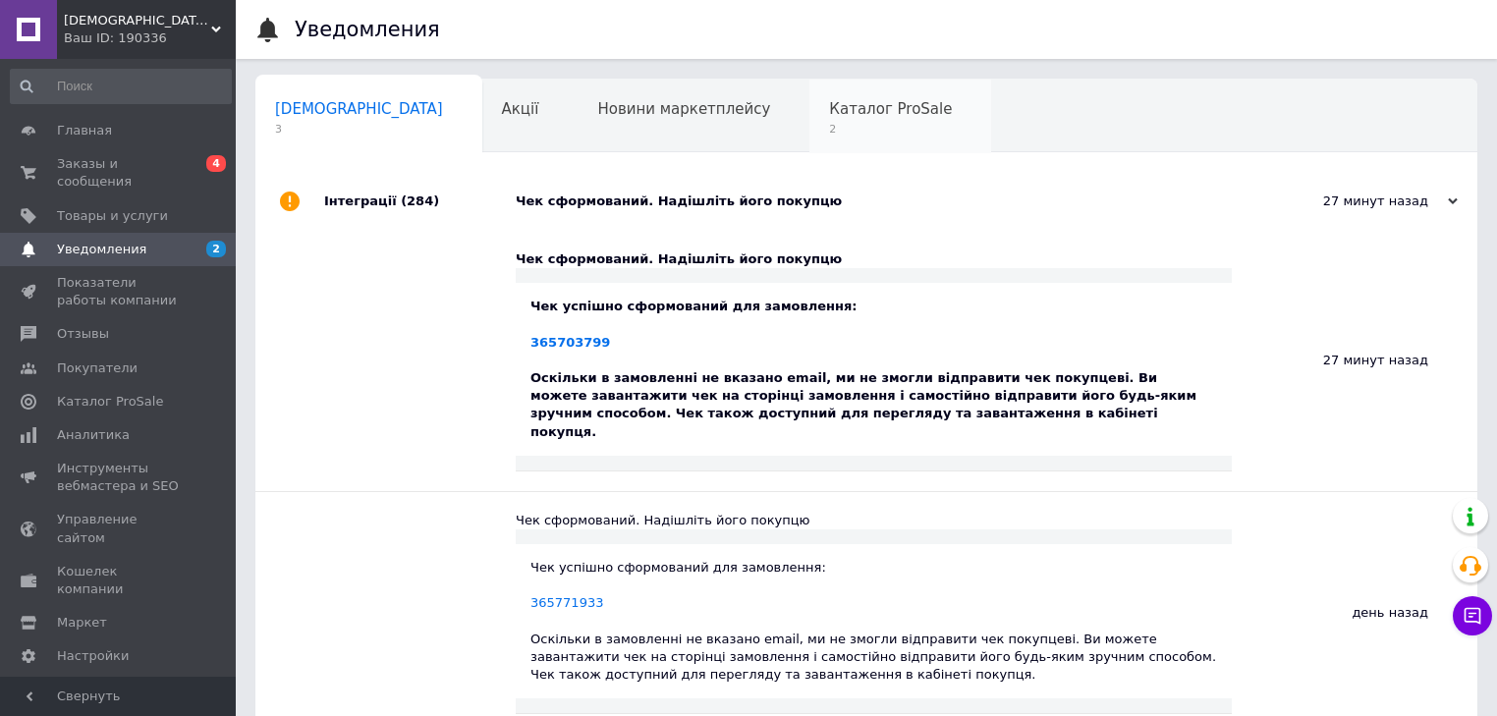
click at [829, 115] on span "Каталог ProSale" at bounding box center [890, 109] width 123 height 18
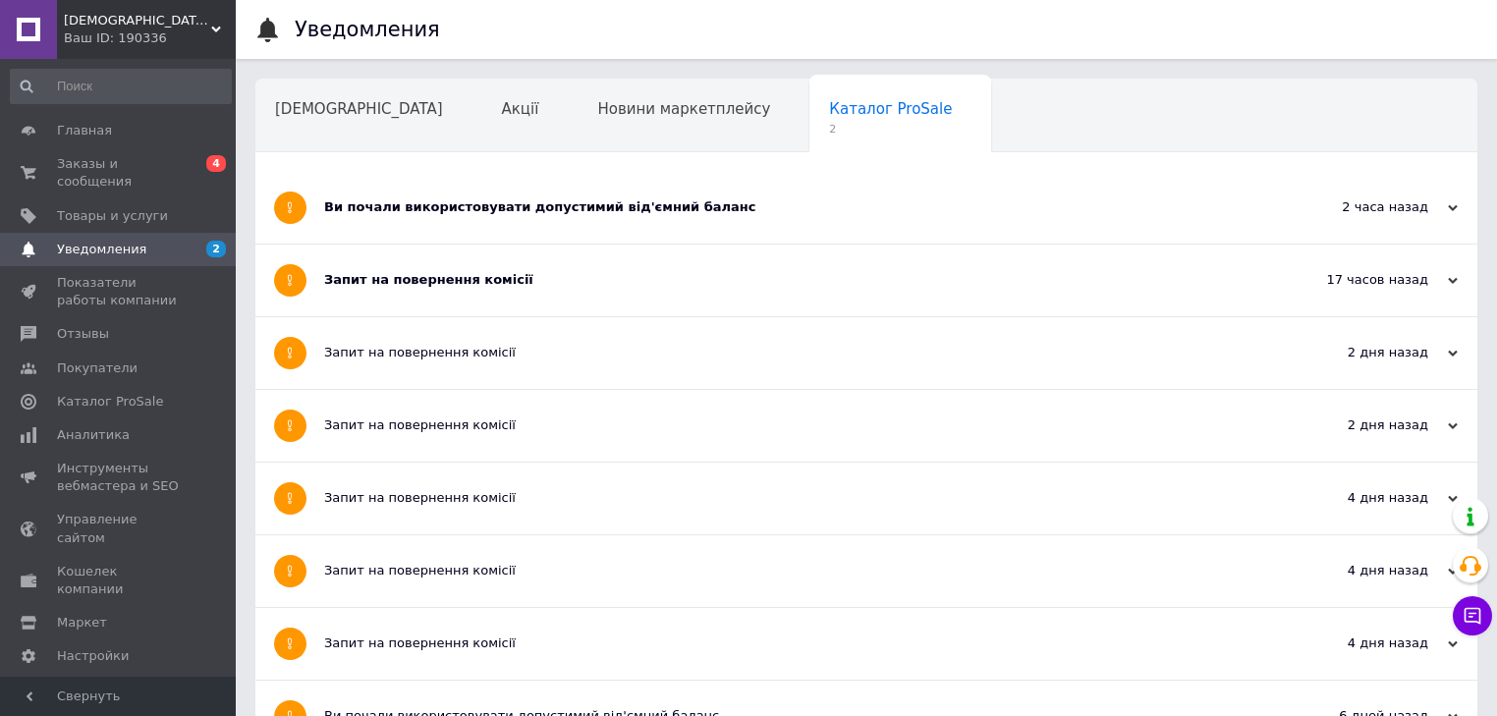
click at [499, 215] on div "Ви почали використовувати допустимий від'ємний баланс" at bounding box center [792, 207] width 937 height 18
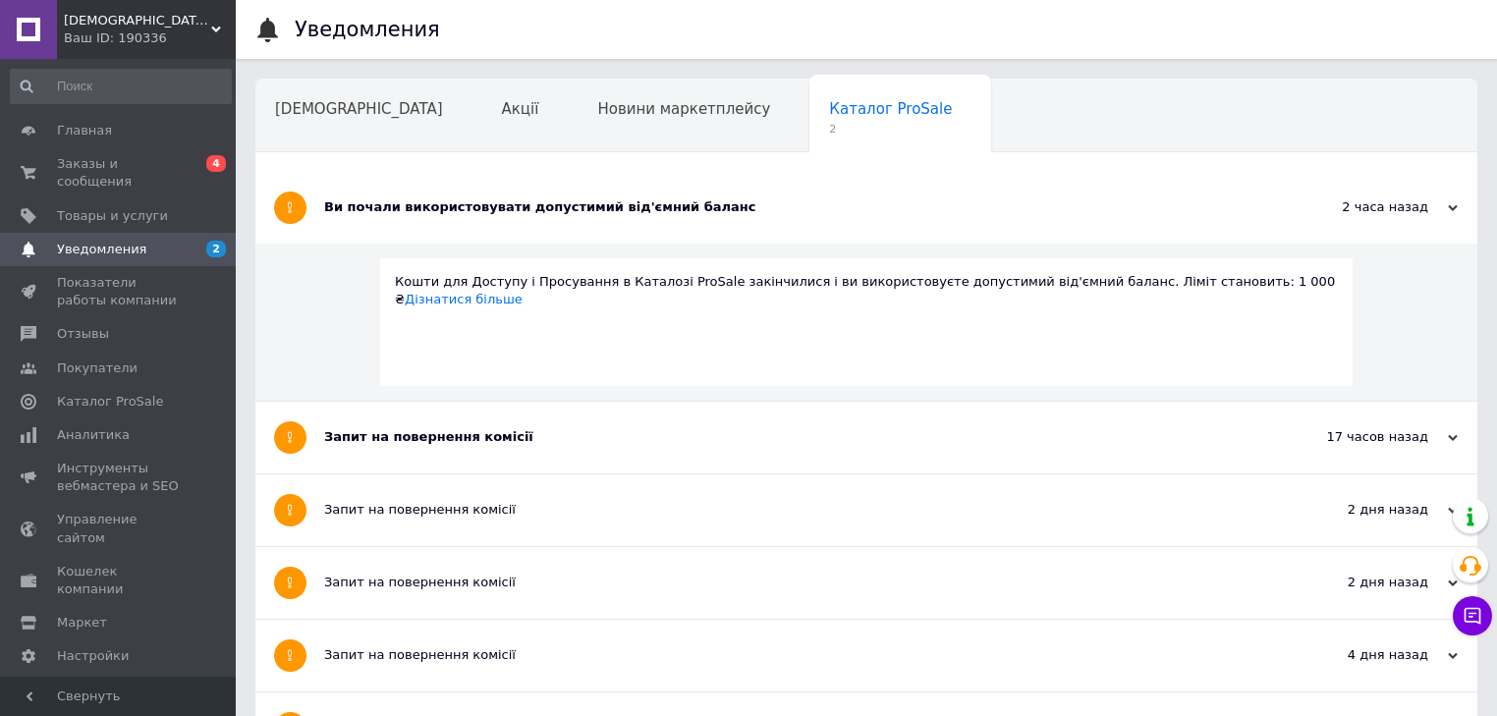
click at [499, 215] on div "Ви почали використовувати допустимий від'ємний баланс" at bounding box center [792, 207] width 937 height 18
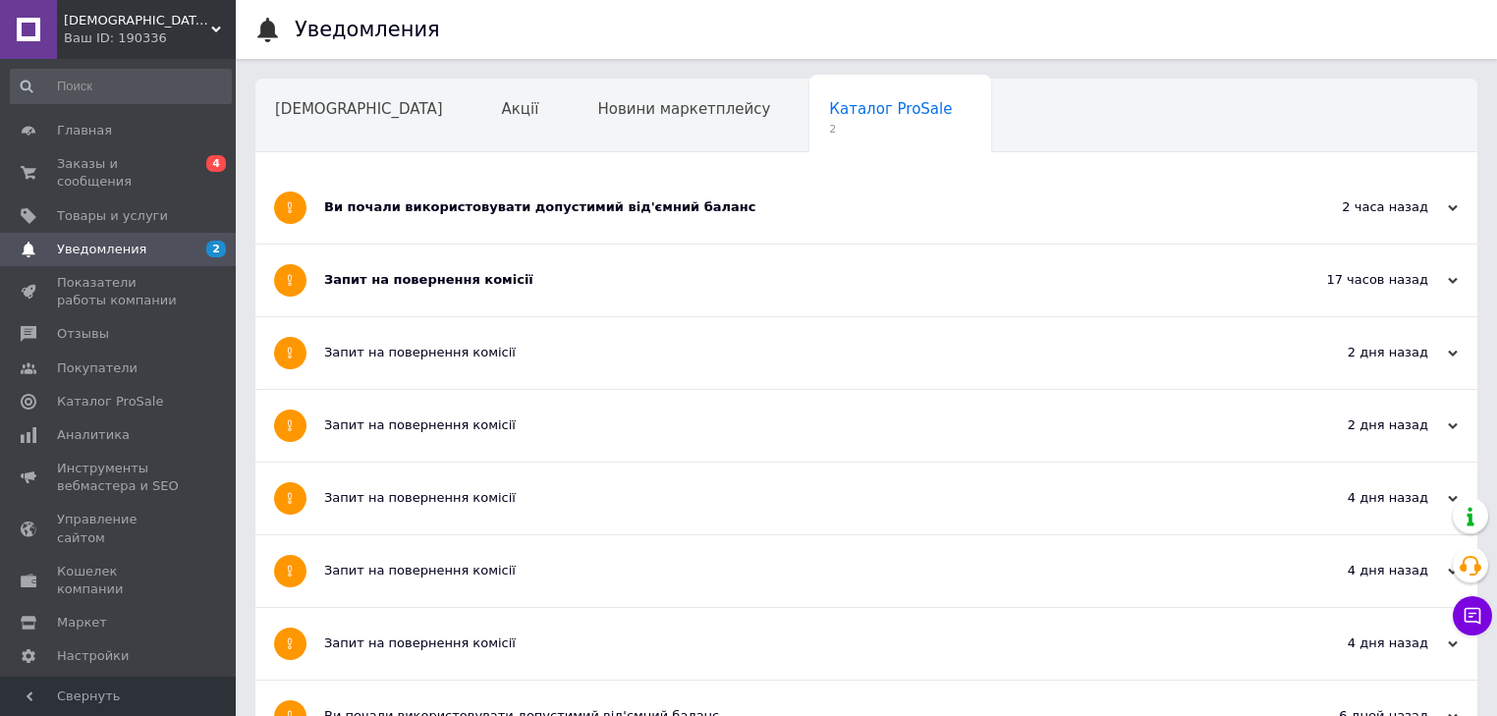
click at [463, 284] on div "Запит на повернення комісії" at bounding box center [792, 280] width 937 height 18
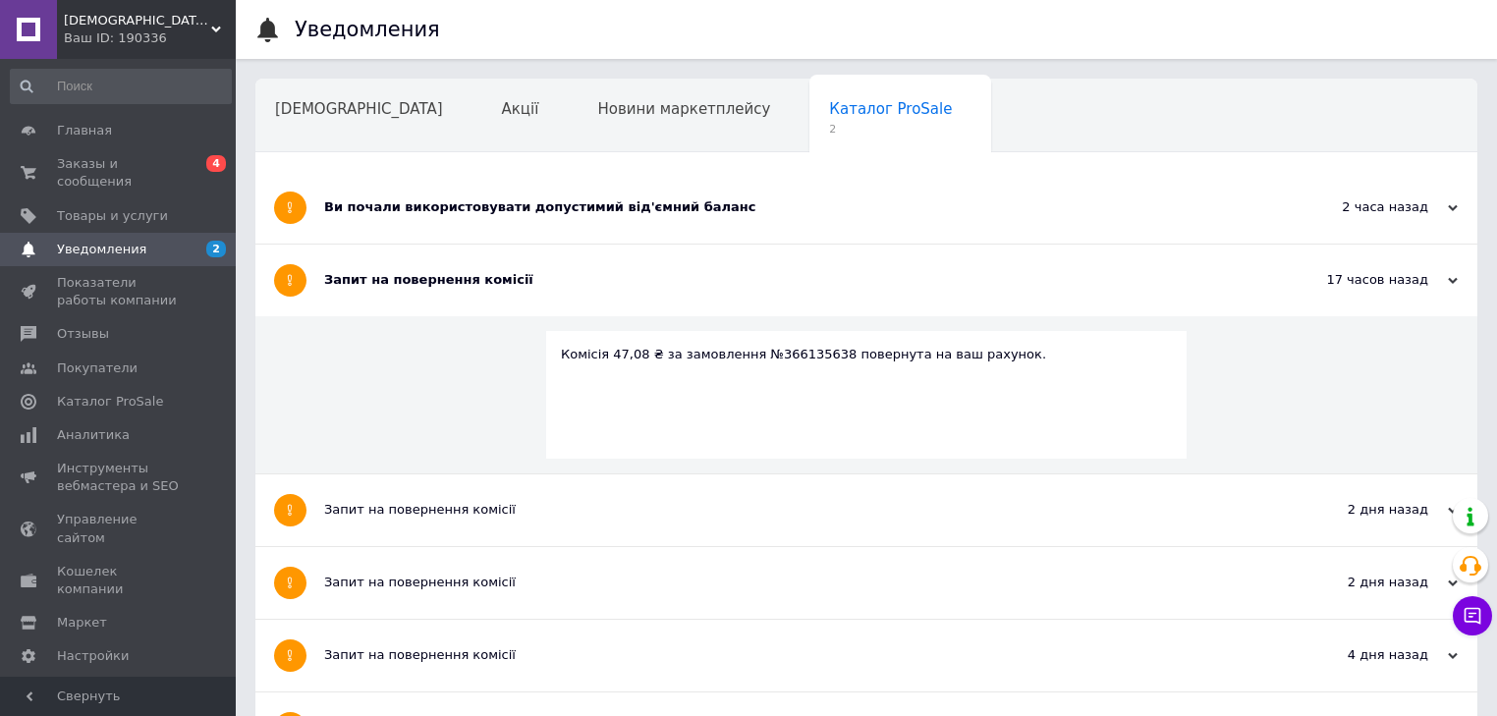
click at [463, 284] on div "Запит на повернення комісії" at bounding box center [792, 280] width 937 height 18
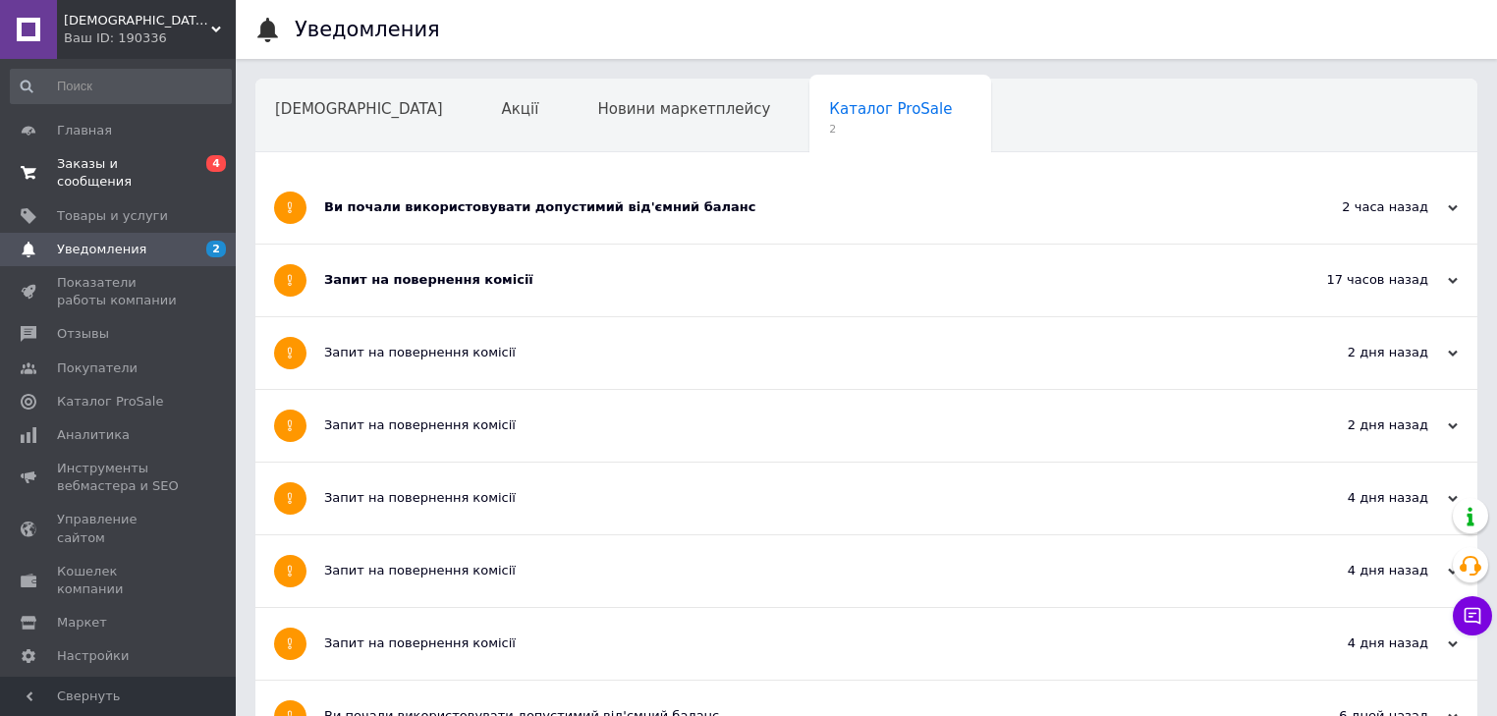
click at [72, 165] on span "Заказы и сообщения" at bounding box center [119, 172] width 125 height 35
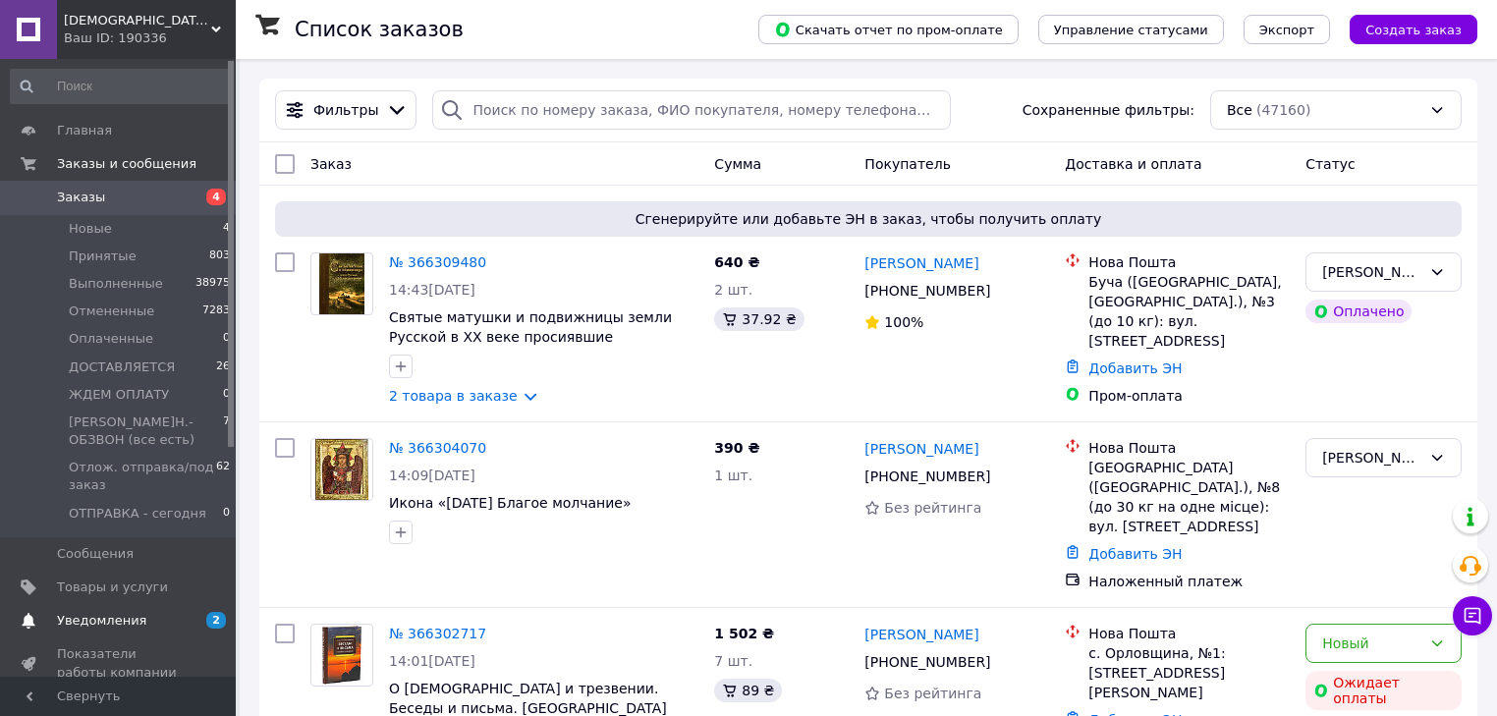
click at [126, 612] on span "Уведомления" at bounding box center [101, 621] width 89 height 18
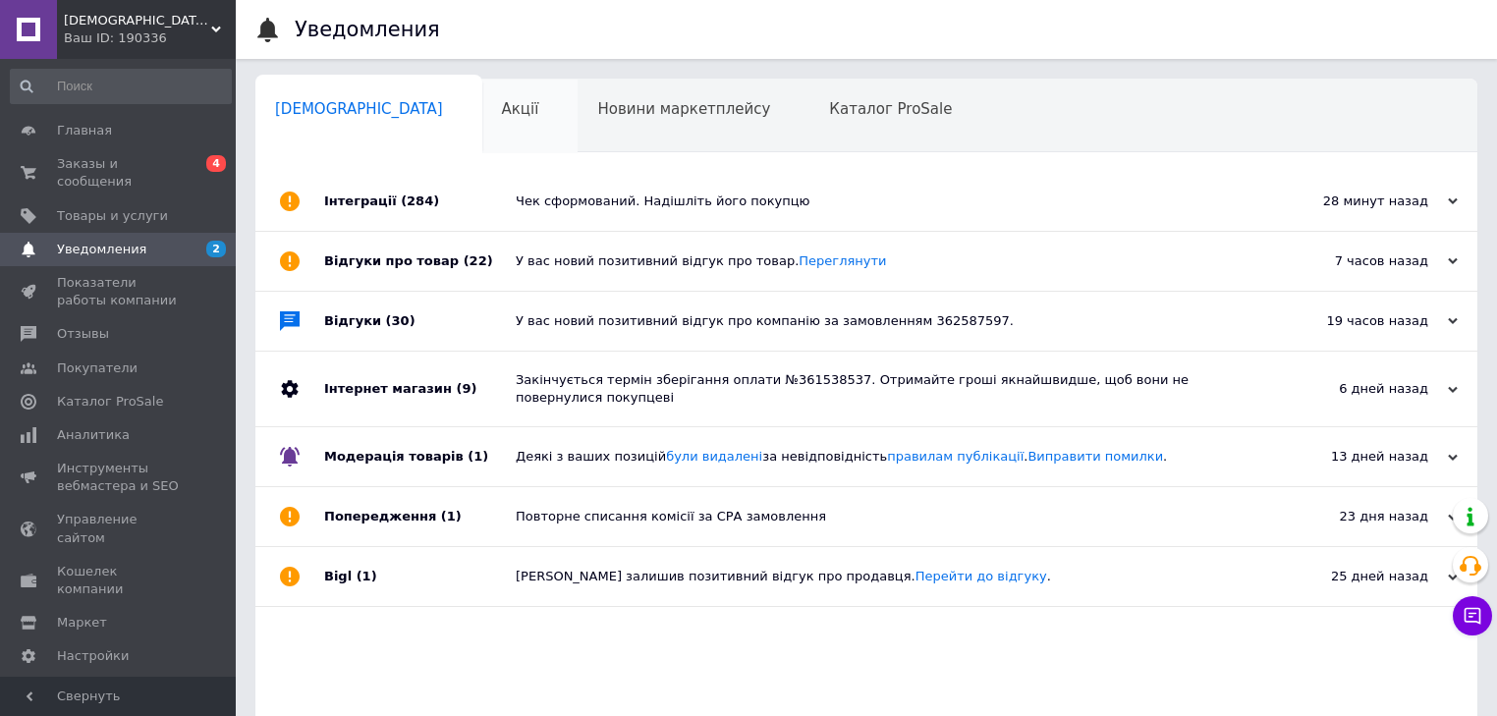
click at [502, 117] on span "Акції" at bounding box center [520, 109] width 37 height 18
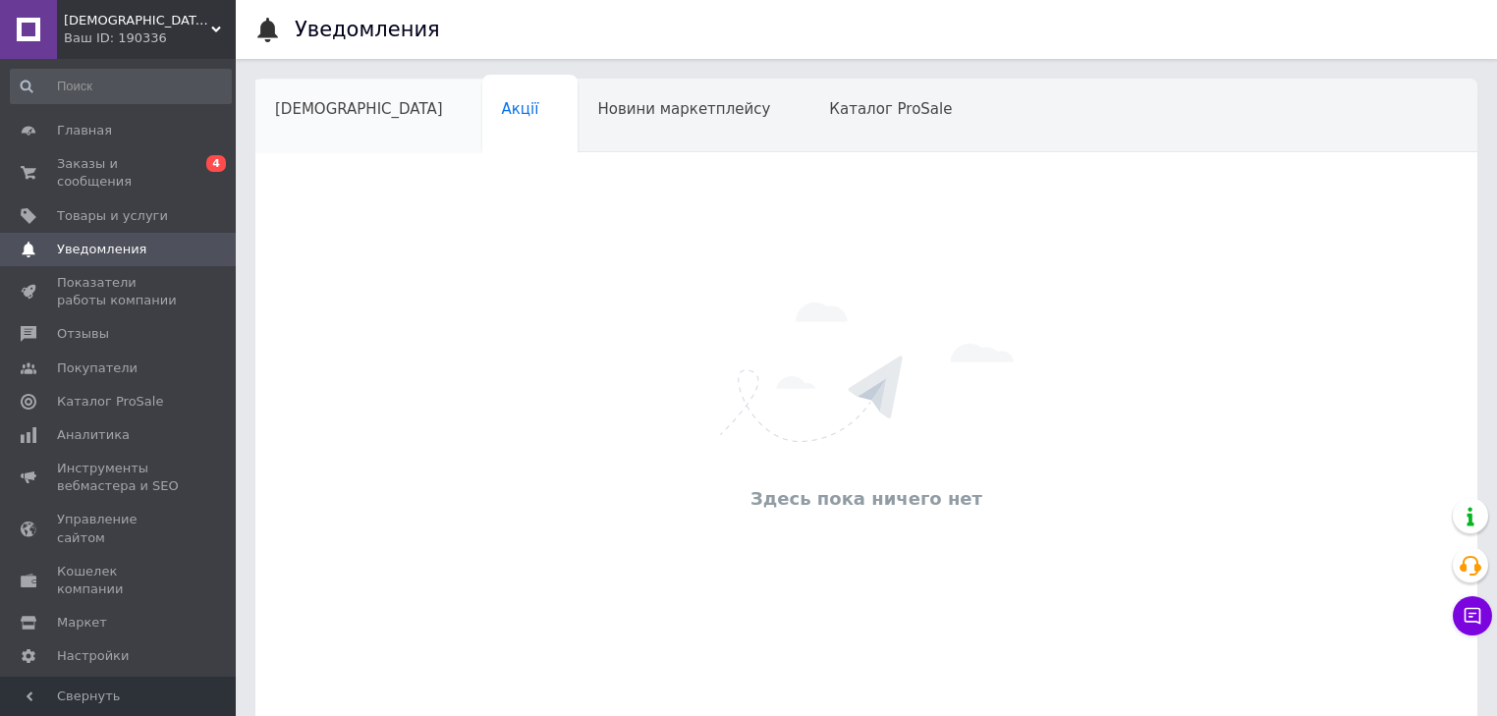
click at [310, 110] on span "Сповіщення" at bounding box center [359, 109] width 168 height 18
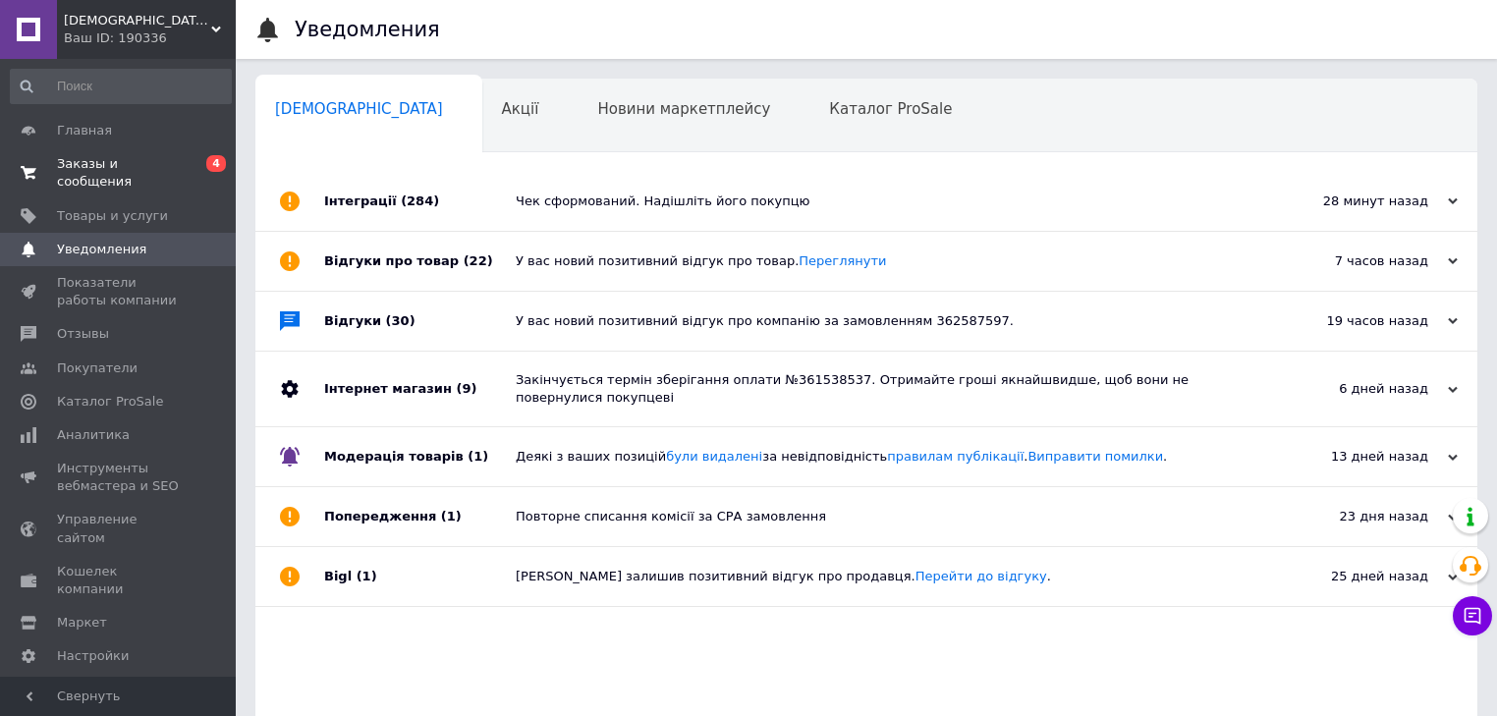
click at [68, 161] on span "Заказы и сообщения" at bounding box center [119, 172] width 125 height 35
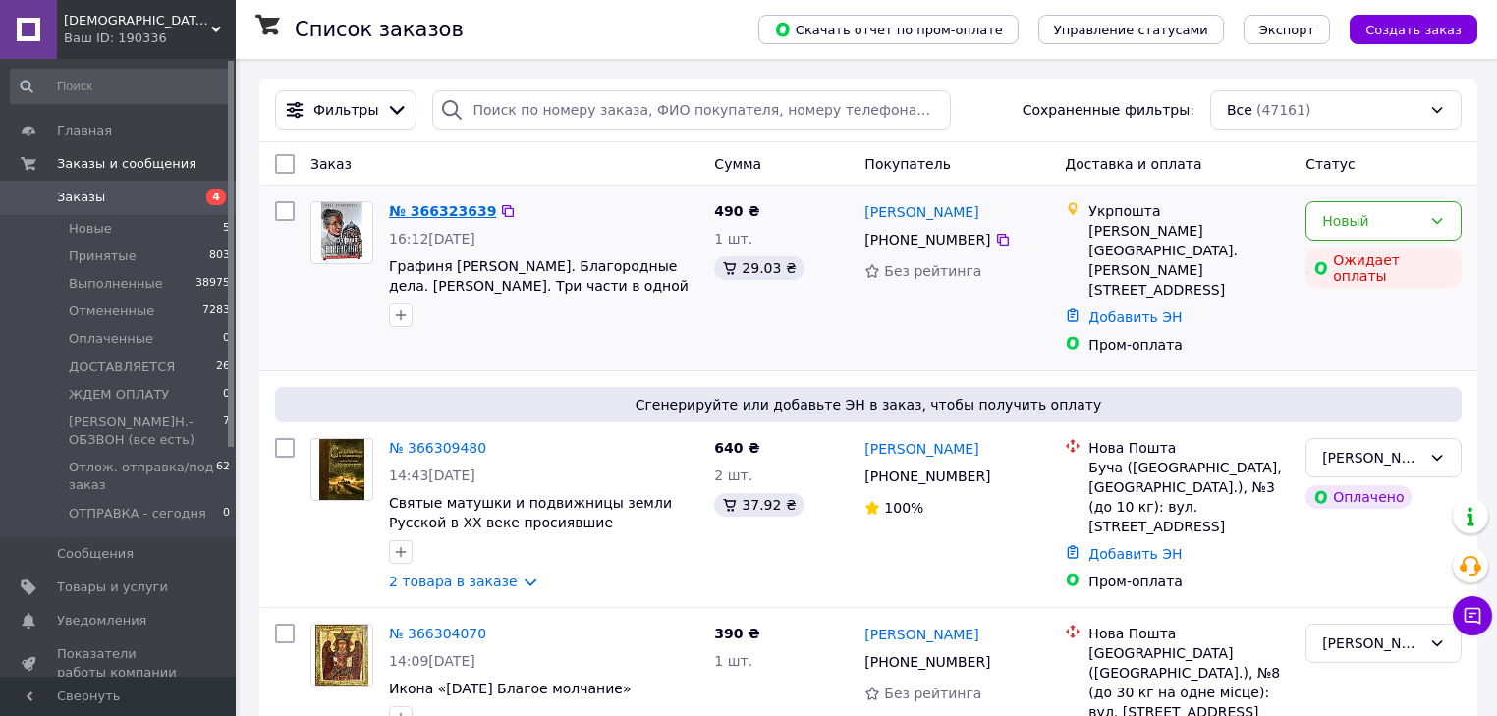
click at [428, 211] on link "№ 366323639" at bounding box center [442, 211] width 107 height 16
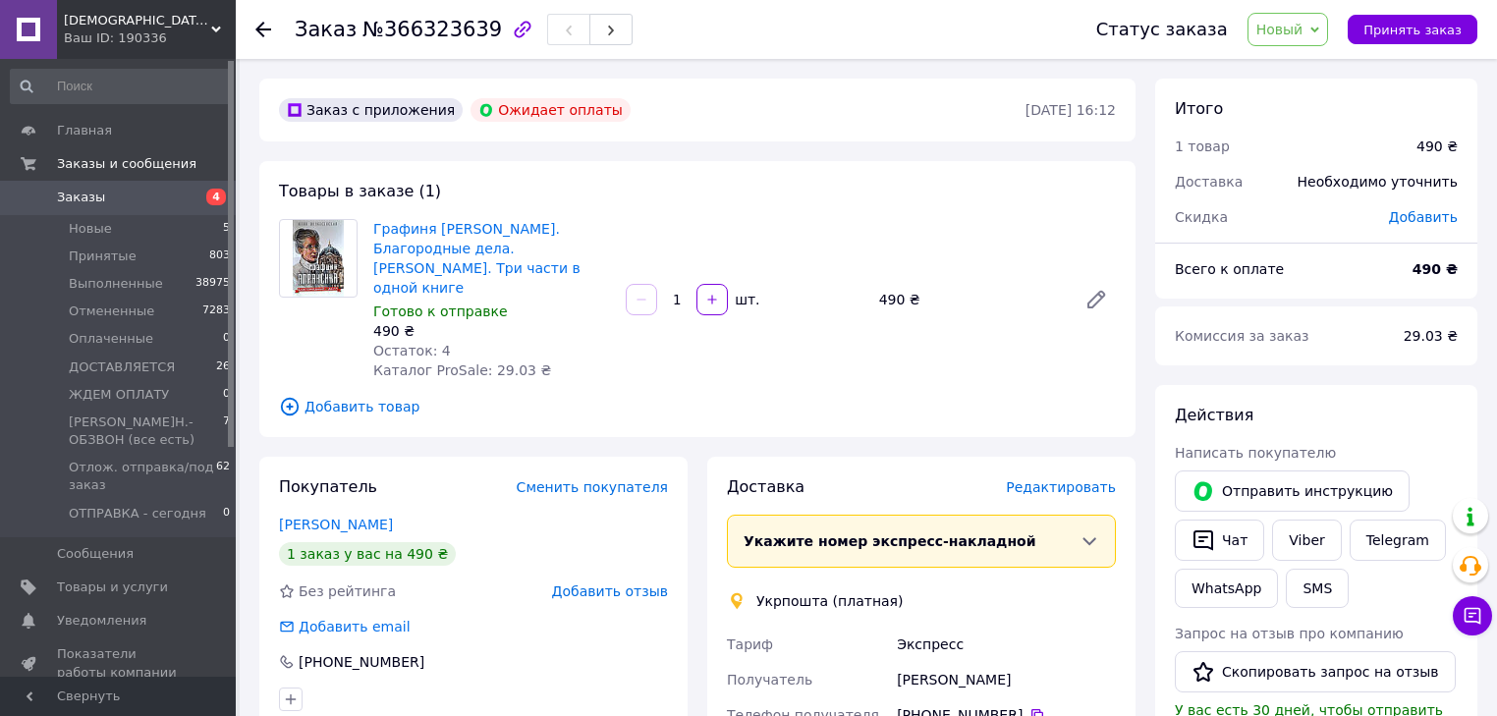
click at [218, 28] on use at bounding box center [216, 30] width 10 height 6
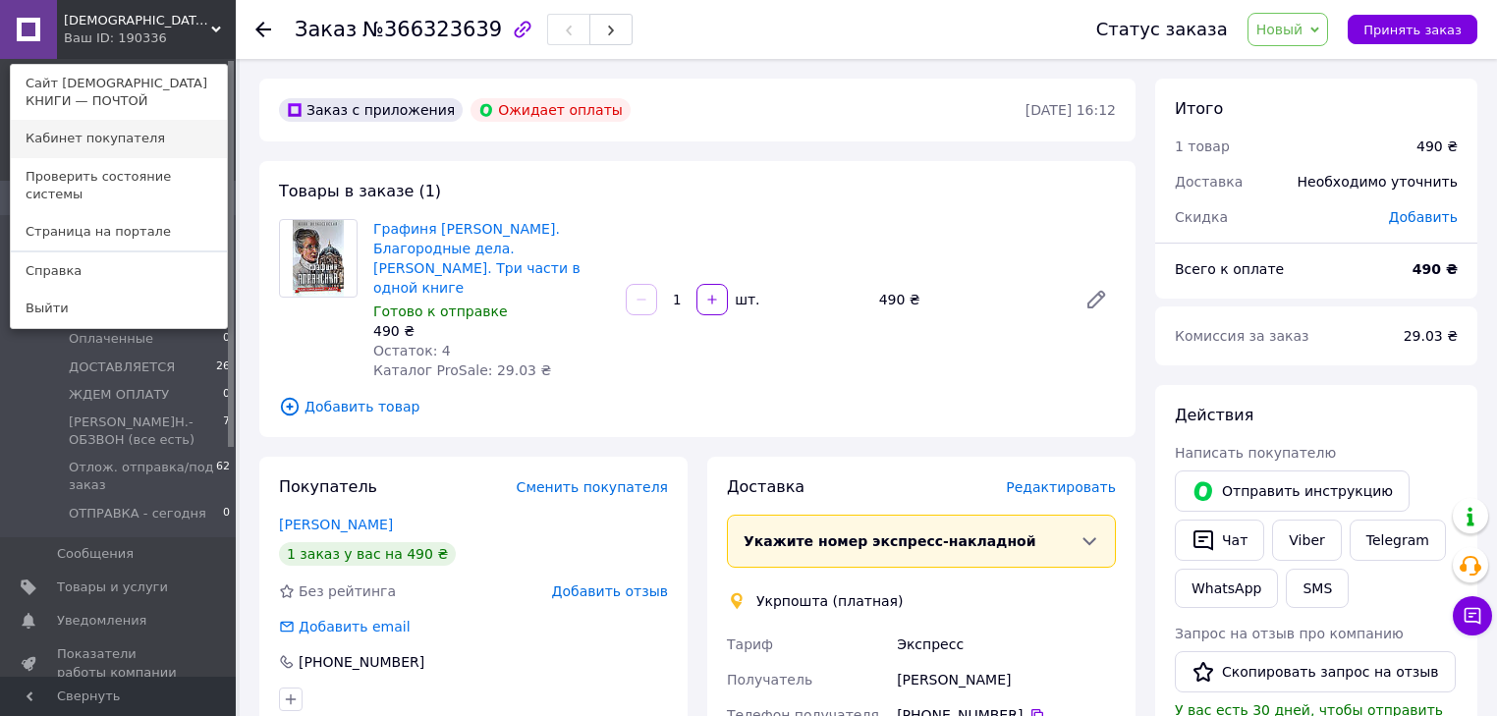
click at [119, 134] on link "Кабинет покупателя" at bounding box center [119, 138] width 216 height 37
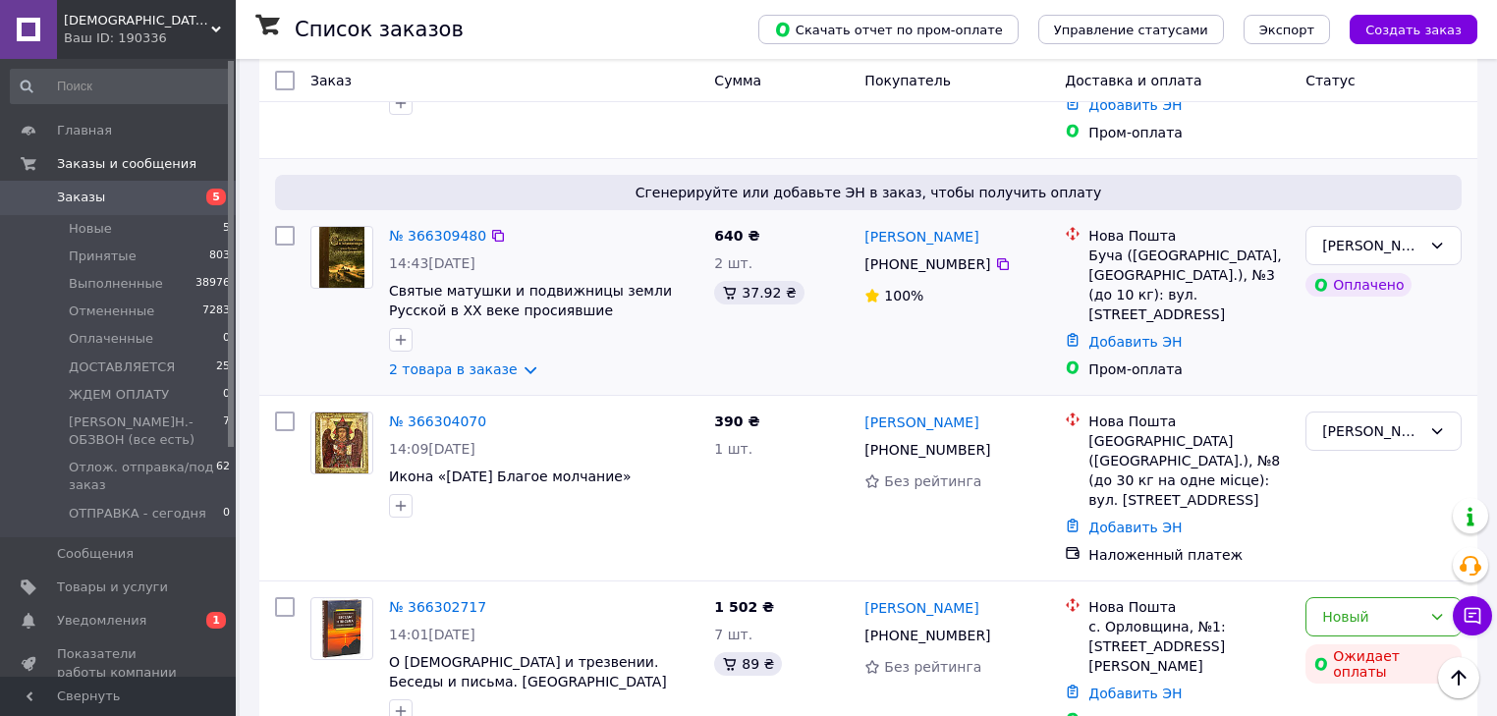
scroll to position [236, 0]
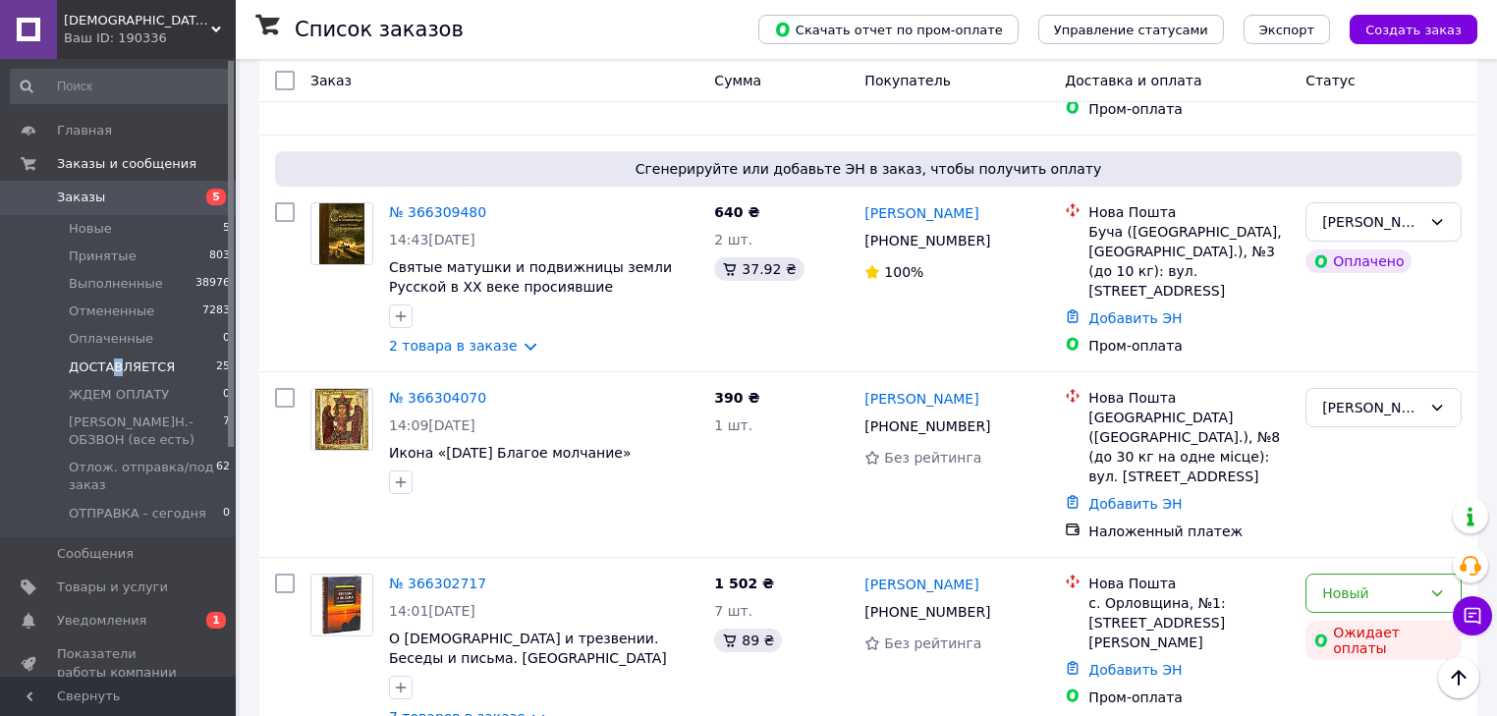
click at [116, 369] on span "ДОСТАВЛЯЕТСЯ" at bounding box center [122, 368] width 106 height 18
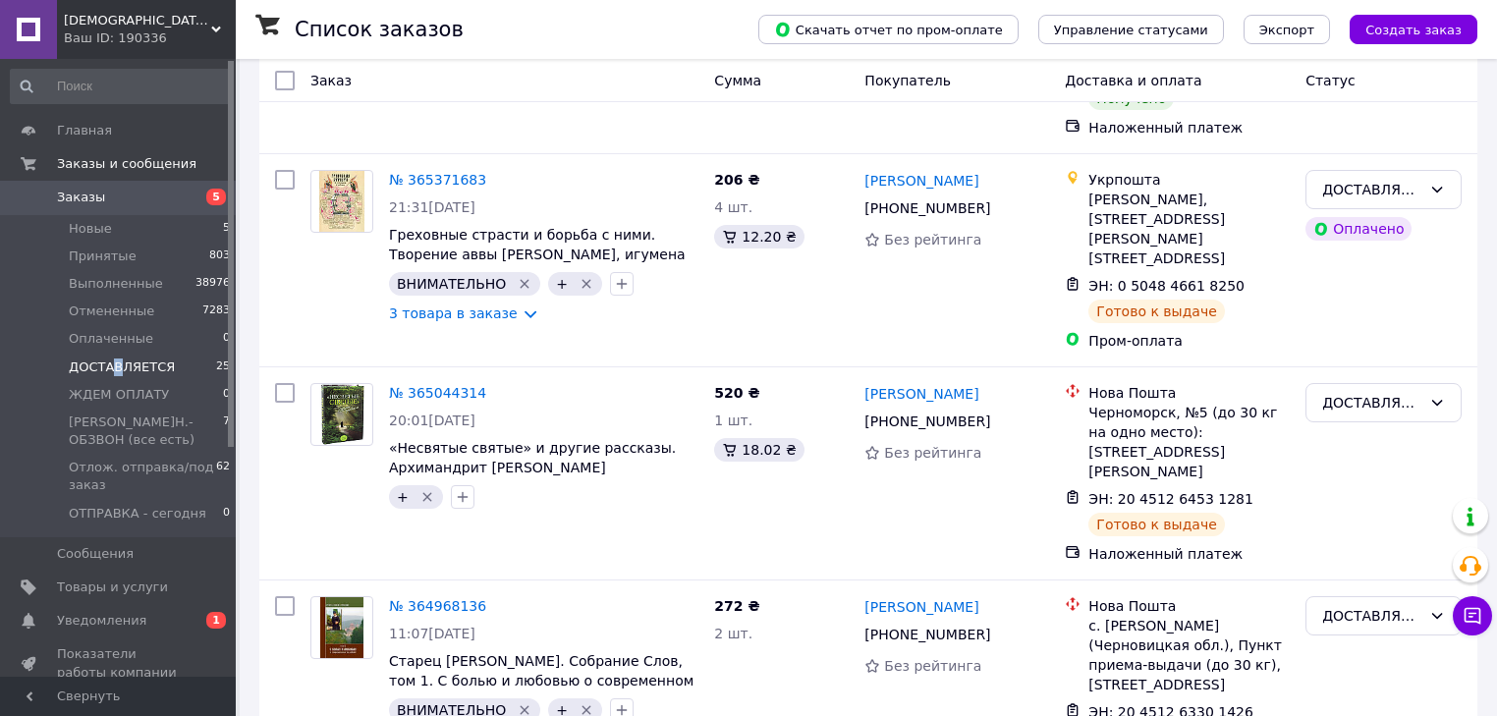
scroll to position [4268, 0]
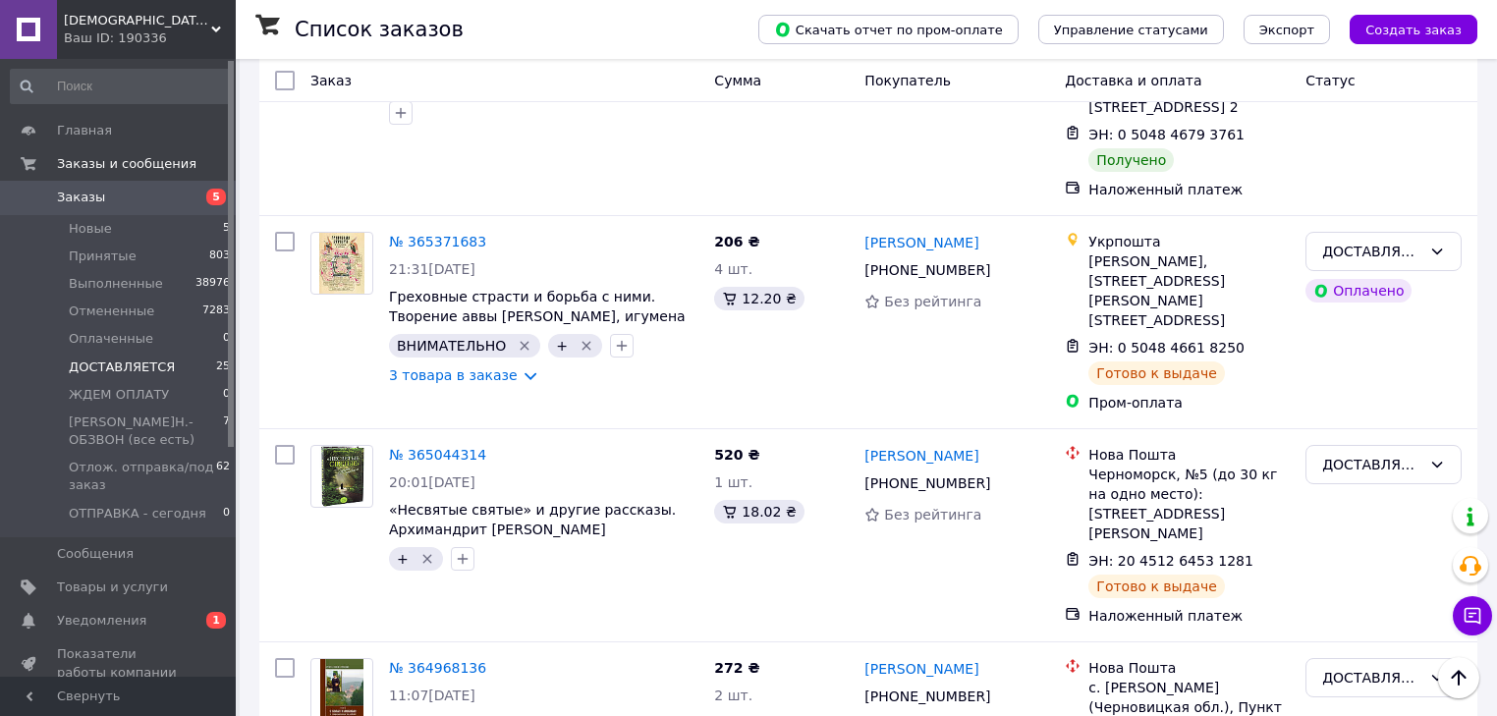
scroll to position [4111, 0]
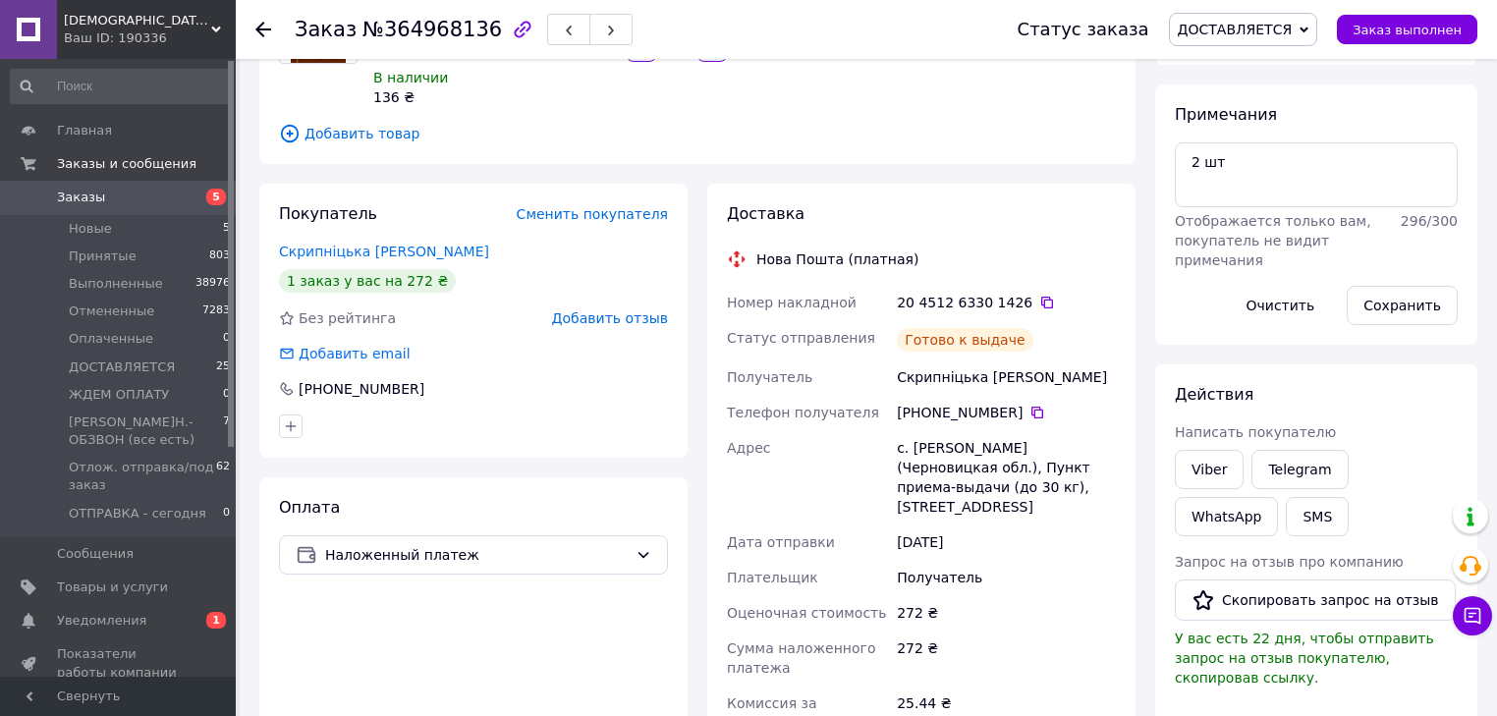
scroll to position [236, 0]
click at [1211, 468] on link "Viber" at bounding box center [1209, 467] width 69 height 39
click at [1288, 465] on link "Telegram" at bounding box center [1300, 467] width 96 height 39
